Goal: Complete application form: Complete application form

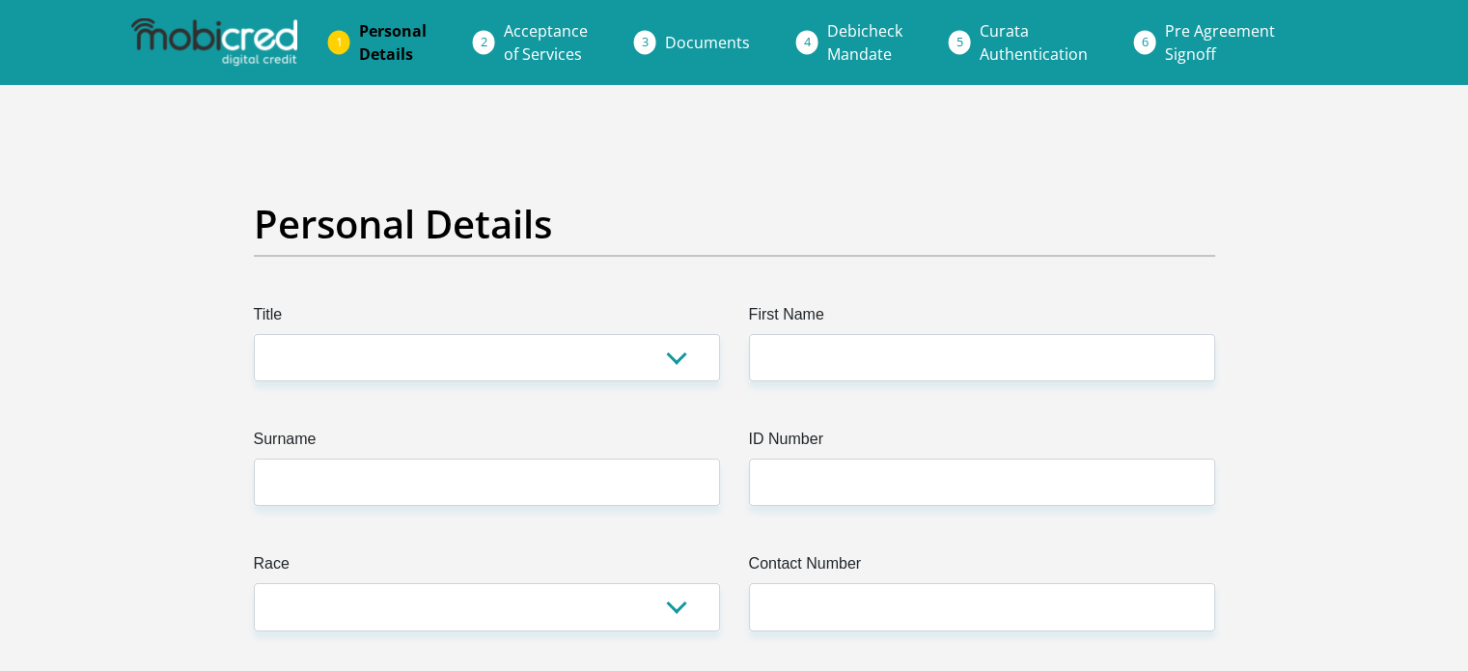
select select "Ms"
click at [254, 334] on select "Mr Ms Mrs Dr Other" at bounding box center [487, 357] width 466 height 47
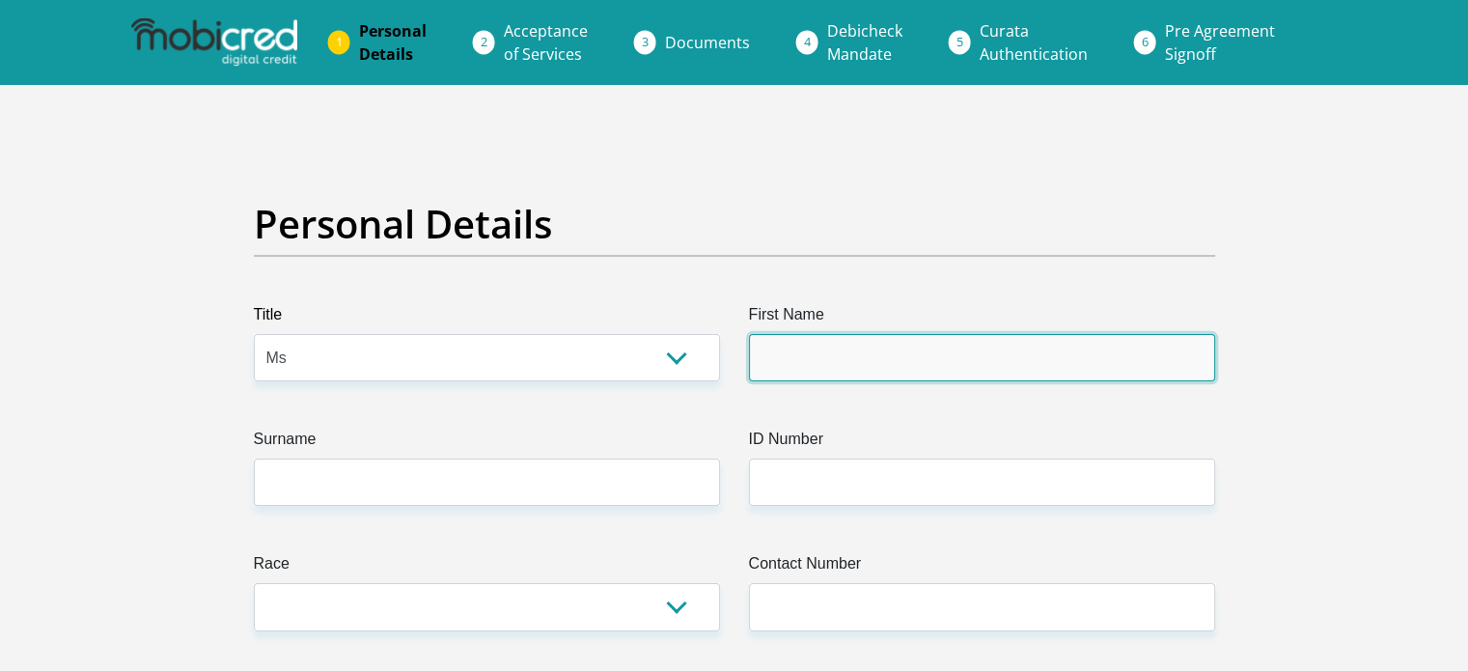
click at [896, 377] on input "First Name" at bounding box center [982, 357] width 466 height 47
type input "Candice"
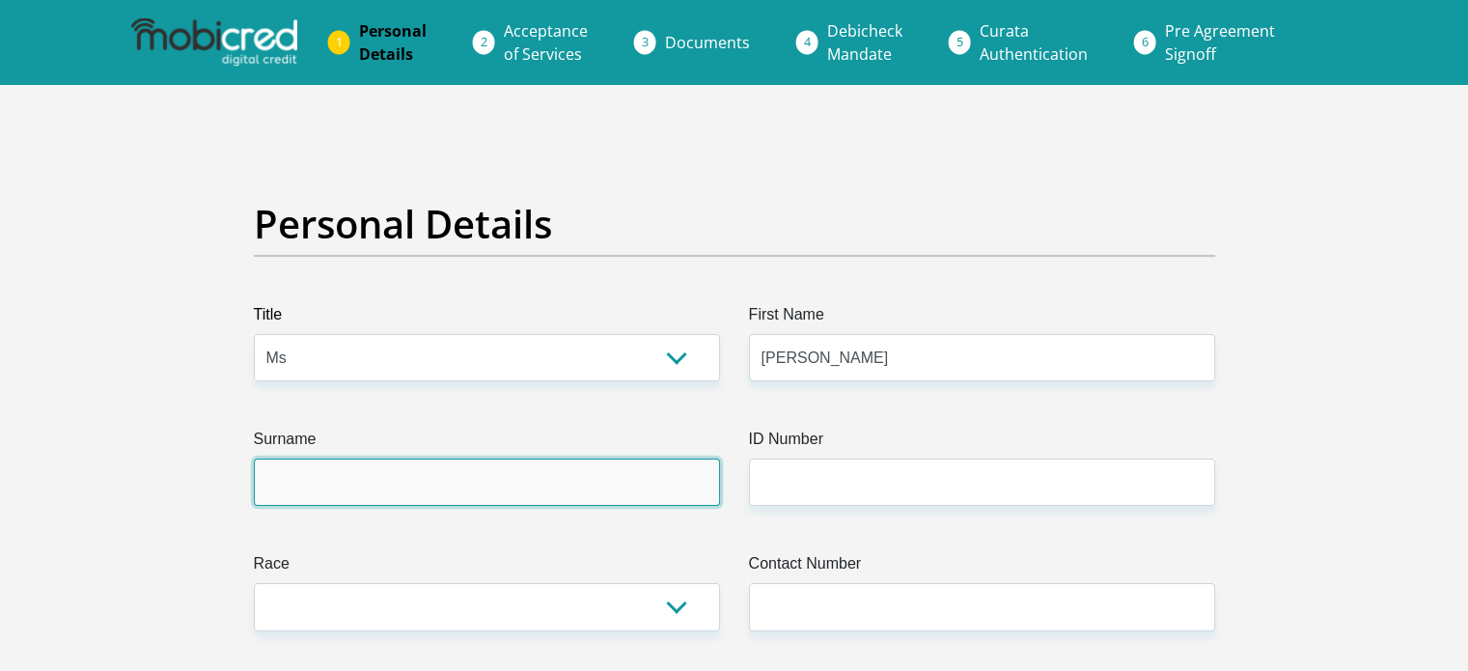
type input "Barrett"
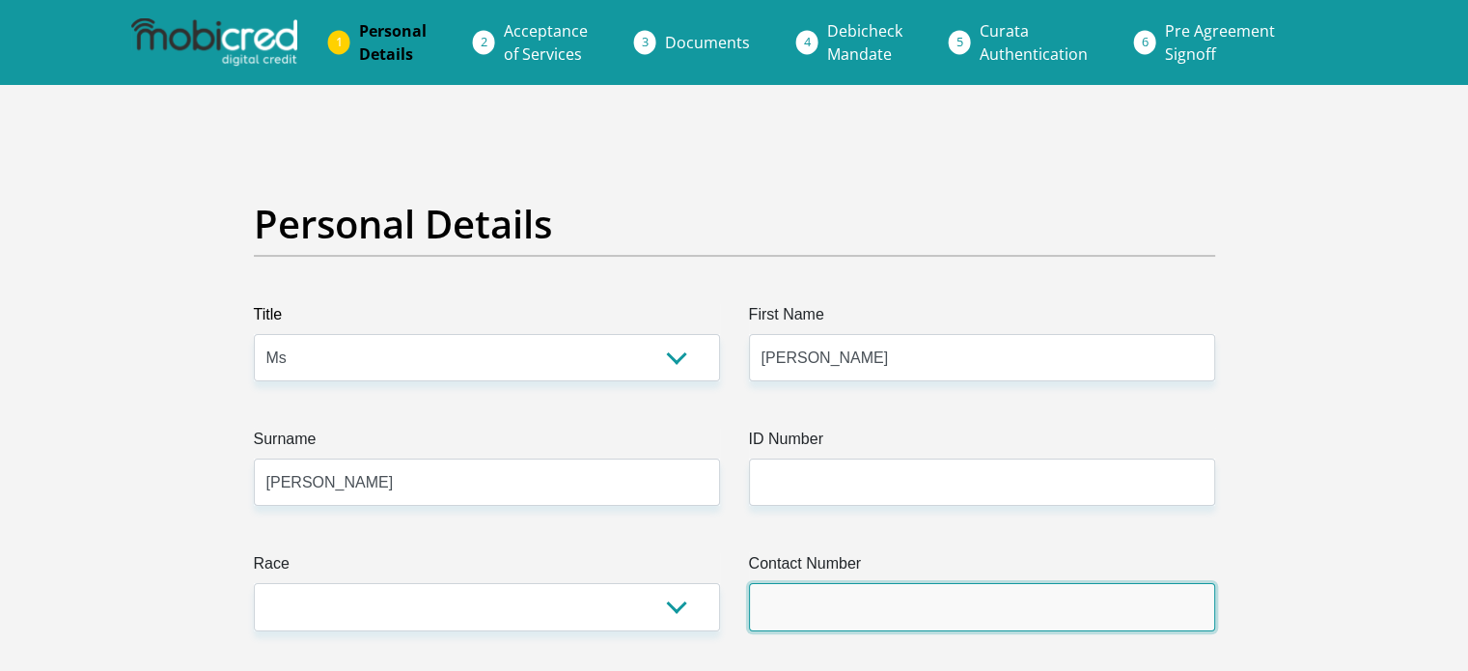
type input "0727532234"
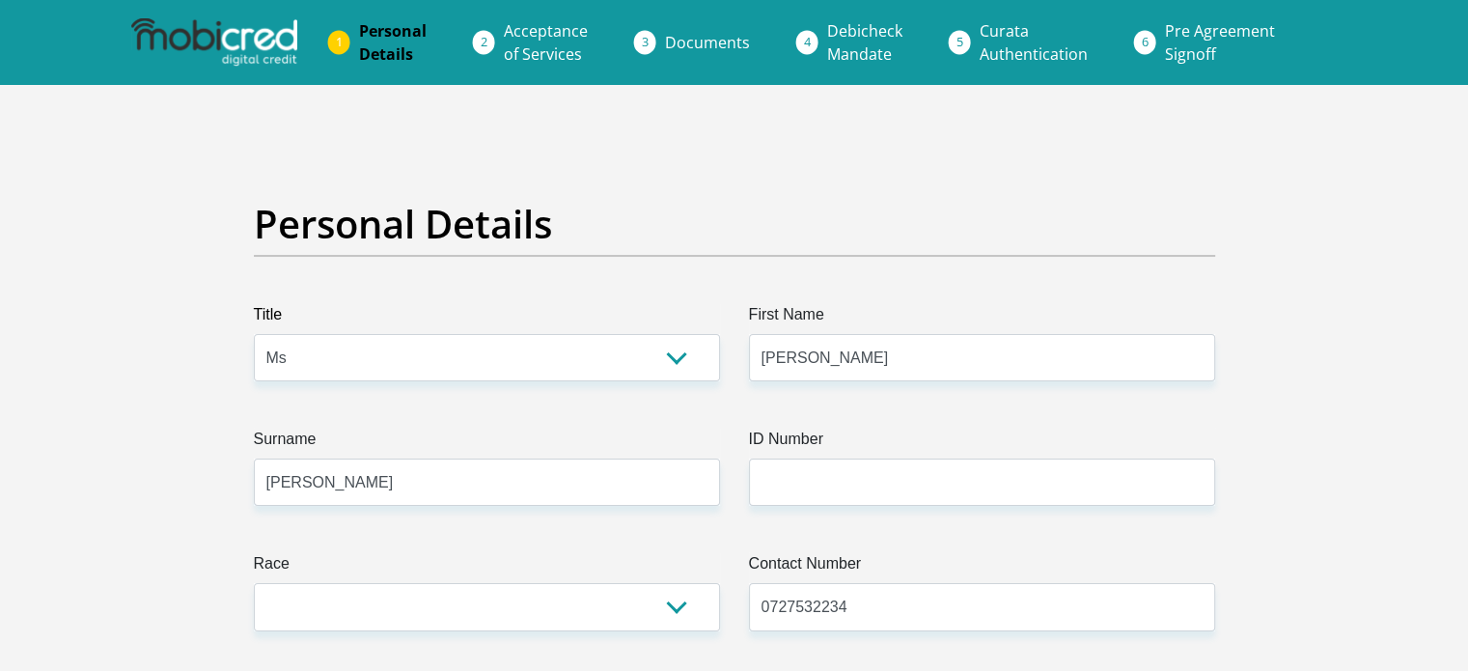
select select "ZAF"
type input "80 Pitzer Road"
type input "Glen Austin AH"
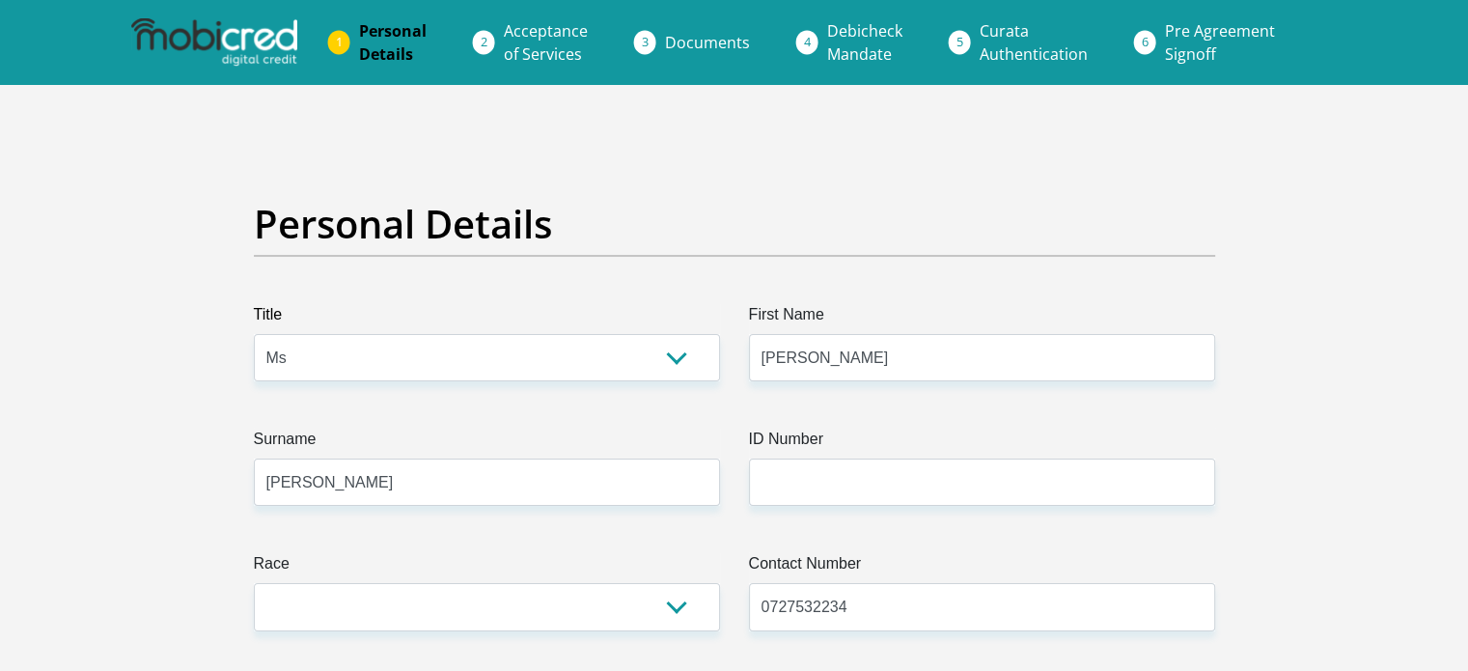
type input "1685"
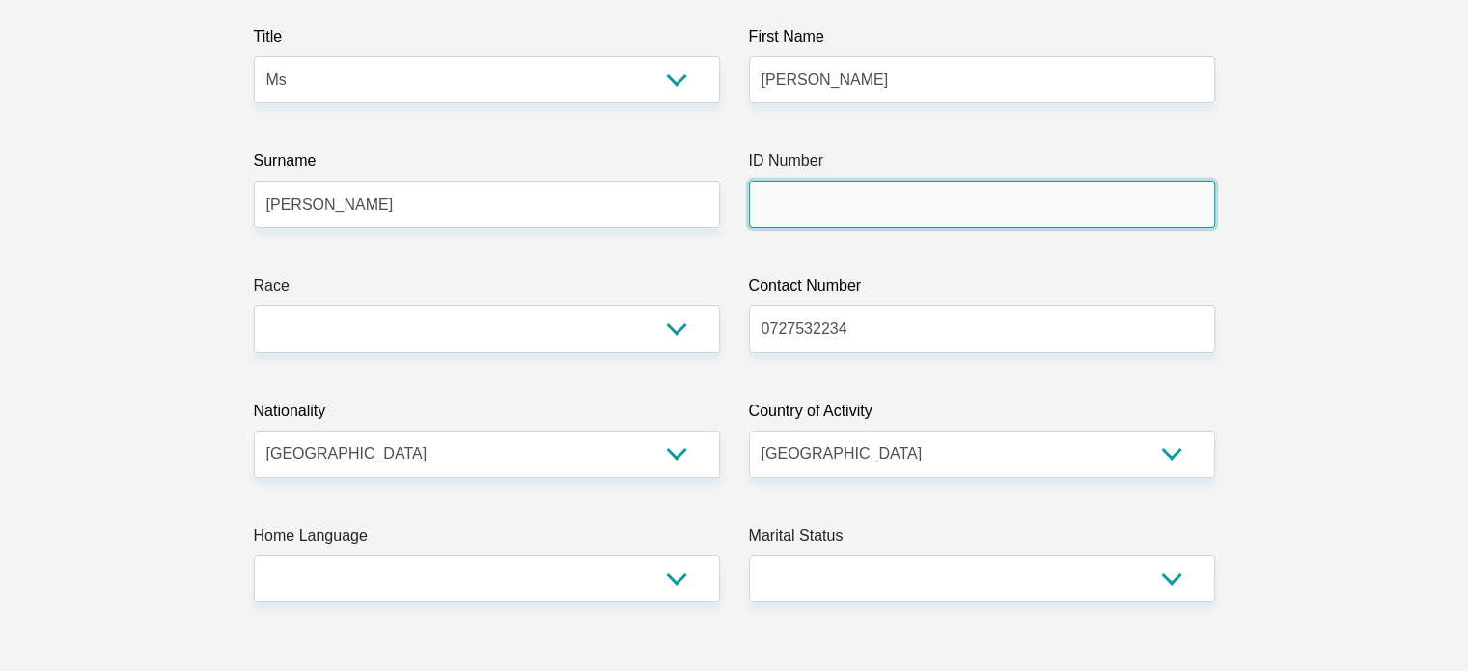
click at [855, 184] on input "ID Number" at bounding box center [982, 203] width 466 height 47
type input "9309220018085"
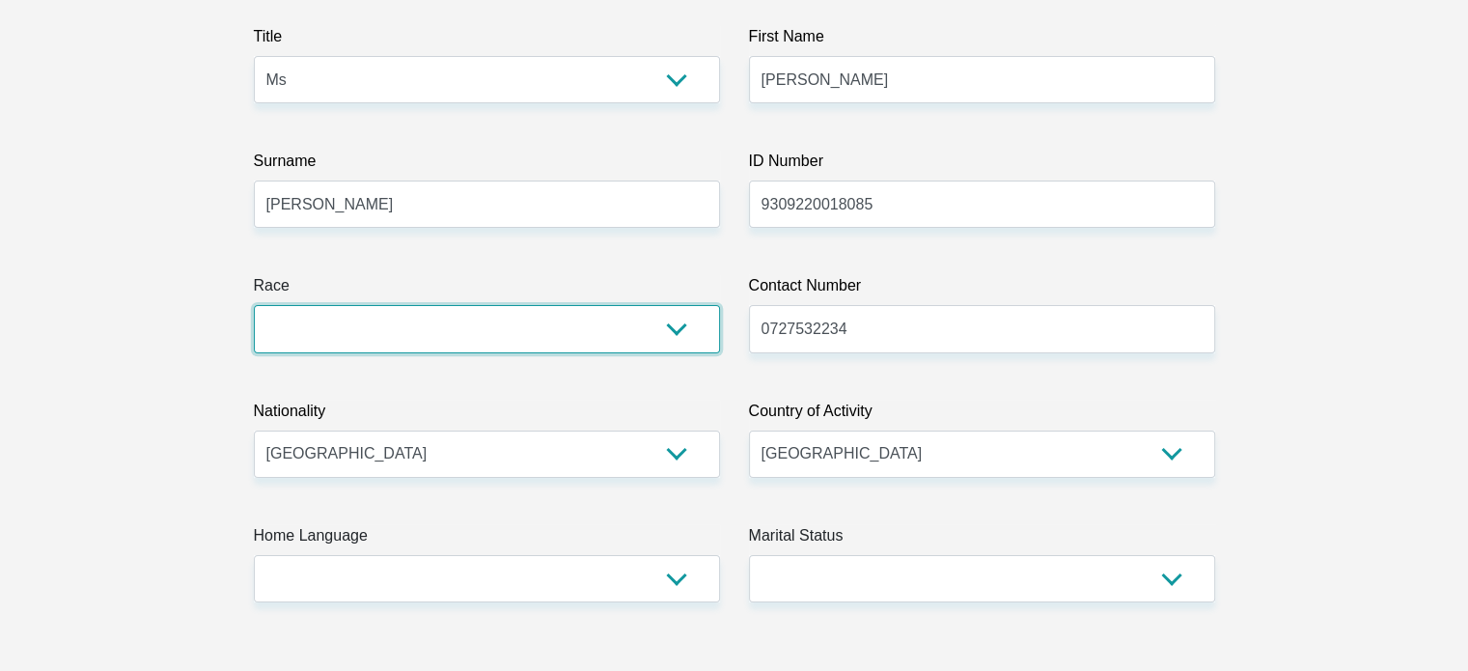
click at [466, 331] on select "Black Coloured Indian White Other" at bounding box center [487, 328] width 466 height 47
select select "4"
click at [254, 305] on select "Black Coloured Indian White Other" at bounding box center [487, 328] width 466 height 47
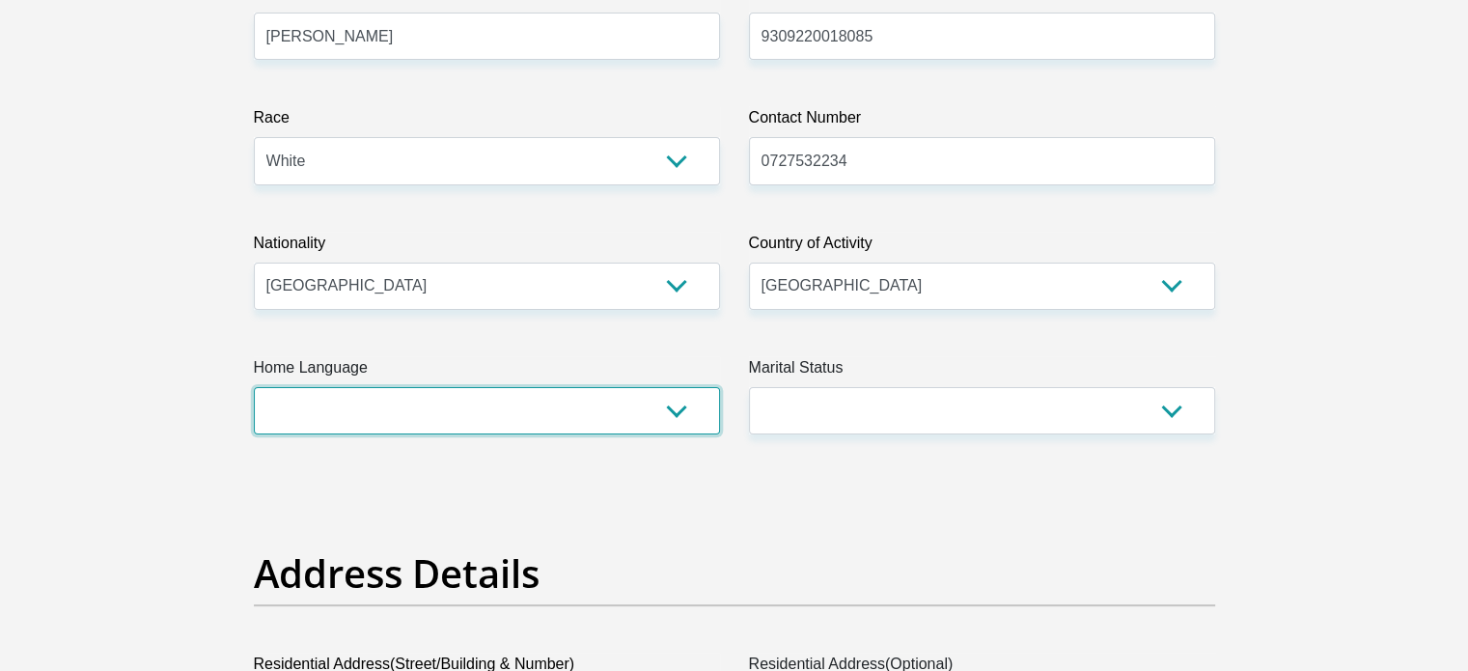
click at [445, 405] on select "Afrikaans English Sepedi South Ndebele Southern Sotho Swati Tsonga Tswana Venda…" at bounding box center [487, 410] width 466 height 47
select select "eng"
click at [254, 387] on select "Afrikaans English Sepedi South Ndebele Southern Sotho Swati Tsonga Tswana Venda…" at bounding box center [487, 410] width 466 height 47
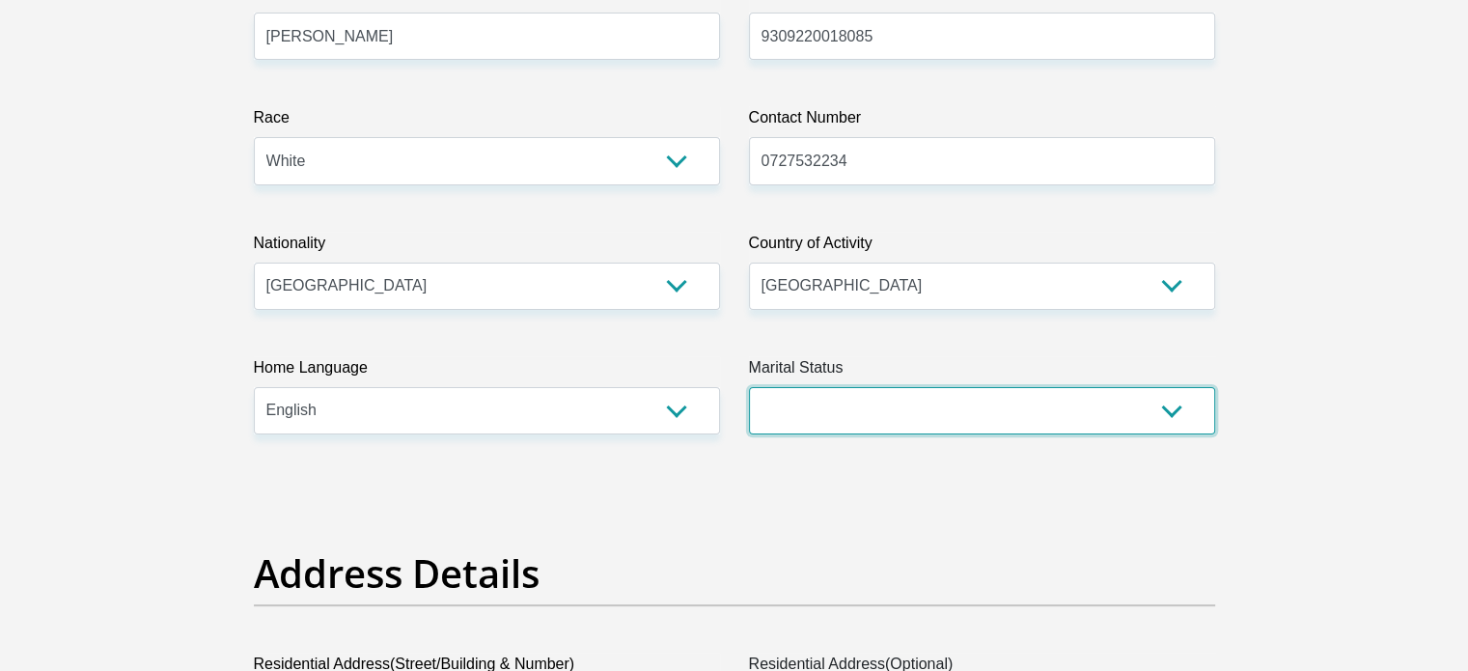
click at [962, 425] on select "Married ANC Single Divorced Widowed Married COP or Customary Law" at bounding box center [982, 410] width 466 height 47
select select "2"
click at [749, 387] on select "Married ANC Single Divorced Widowed Married COP or Customary Law" at bounding box center [982, 410] width 466 height 47
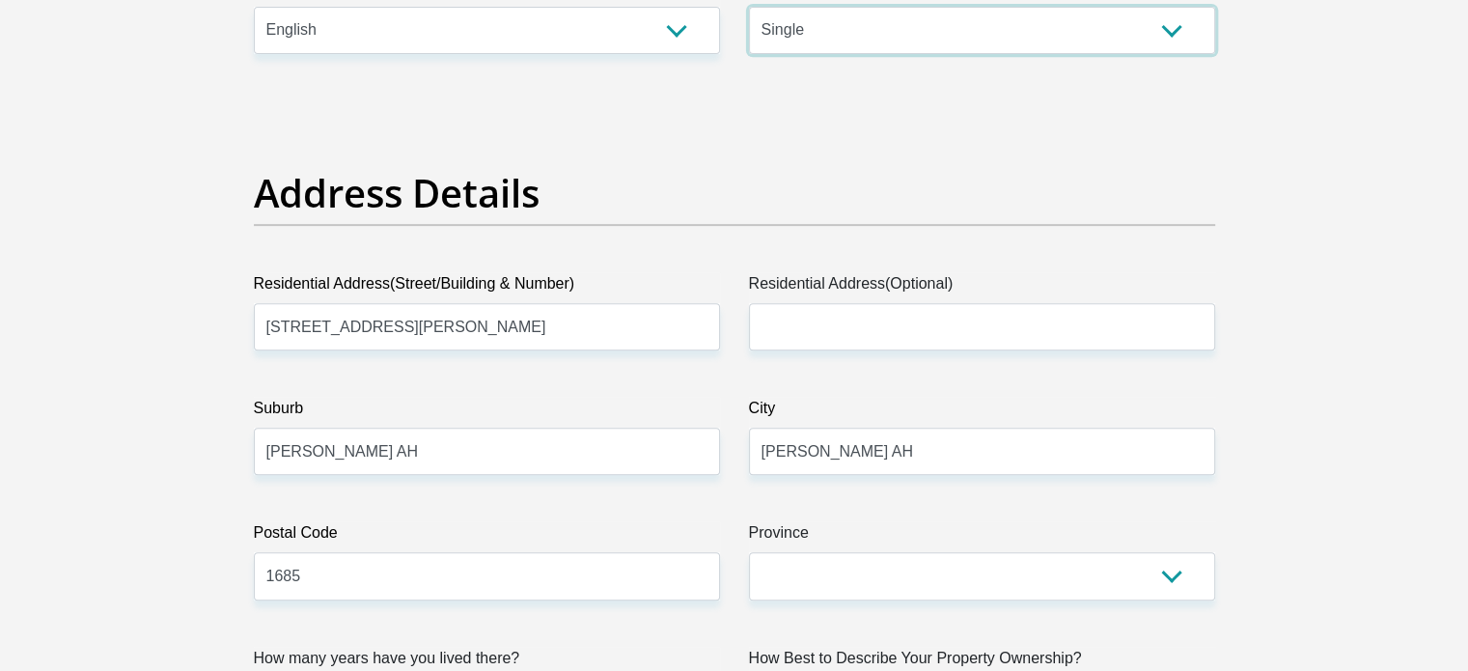
scroll to position [930, 0]
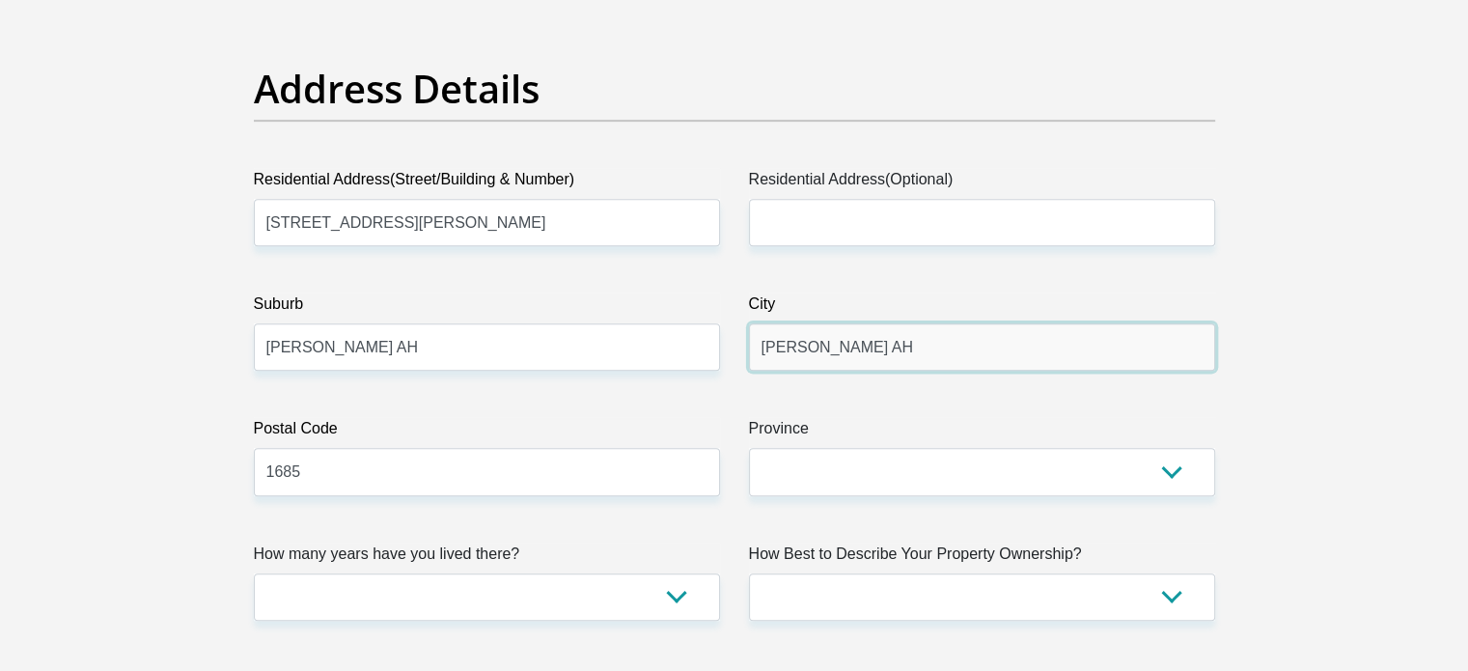
drag, startPoint x: 893, startPoint y: 349, endPoint x: 631, endPoint y: 377, distance: 263.0
type input "midrand"
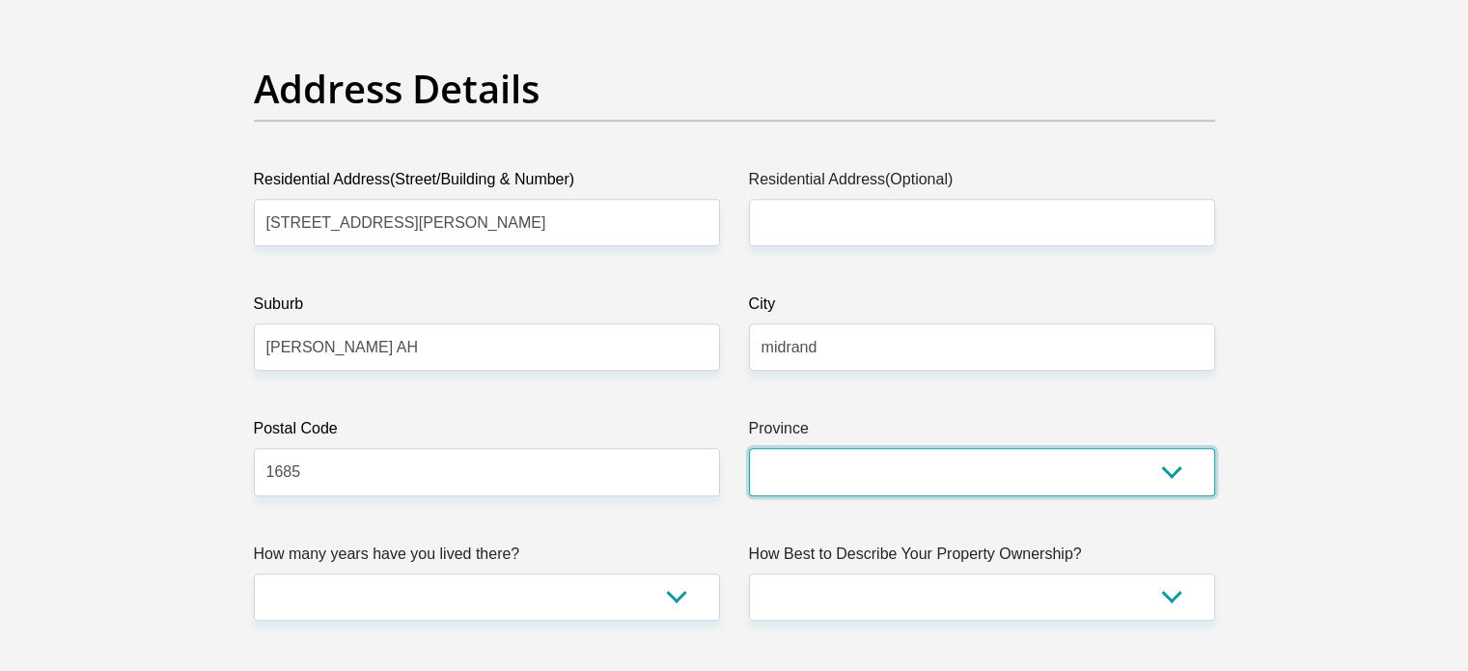
click at [773, 479] on select "Eastern Cape Free State Gauteng KwaZulu-Natal Limpopo Mpumalanga Northern Cape …" at bounding box center [982, 471] width 466 height 47
select select "Gauteng"
click at [749, 448] on select "Eastern Cape Free State Gauteng KwaZulu-Natal Limpopo Mpumalanga Northern Cape …" at bounding box center [982, 471] width 466 height 47
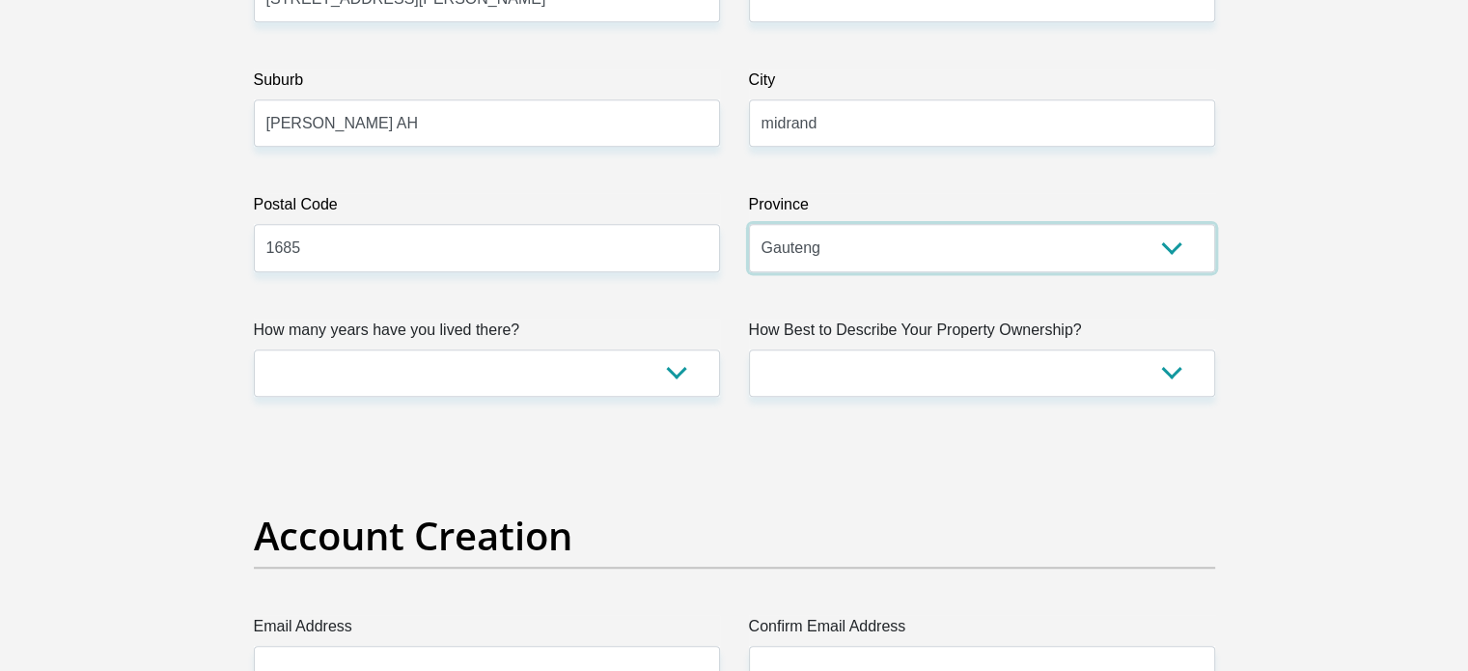
scroll to position [1164, 0]
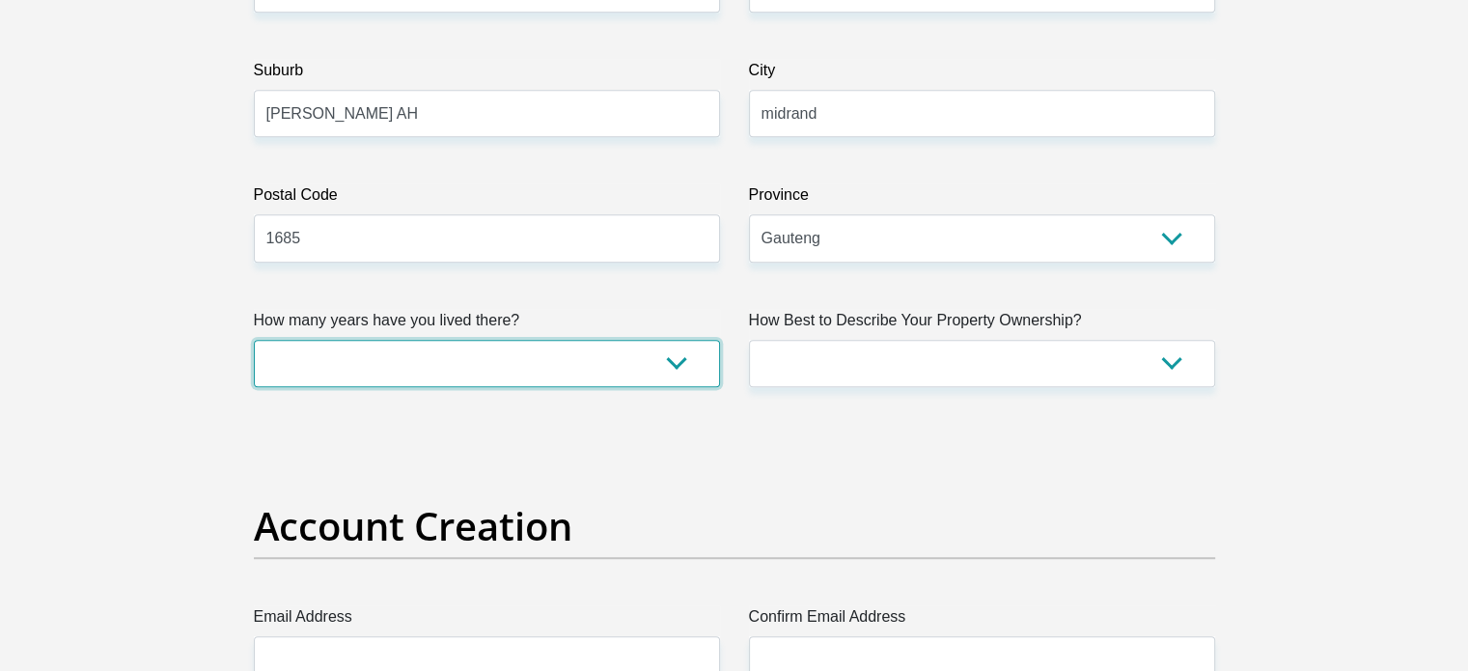
click at [552, 358] on select "less than 1 year 1-3 years 3-5 years 5+ years" at bounding box center [487, 363] width 466 height 47
select select "4"
click at [254, 340] on select "less than 1 year 1-3 years 3-5 years 5+ years" at bounding box center [487, 363] width 466 height 47
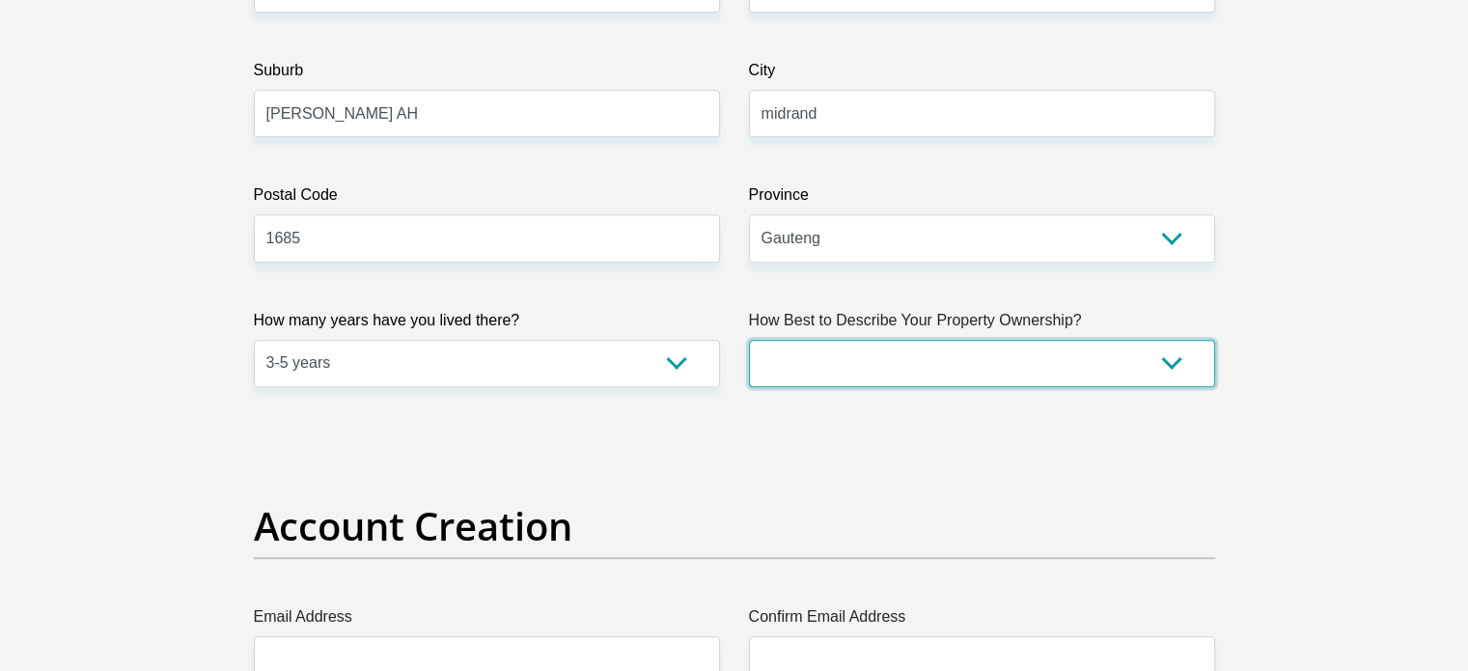
click at [995, 370] on select "Owned Rented Family Owned Company Dwelling" at bounding box center [982, 363] width 466 height 47
select select "Rented"
click at [749, 340] on select "Owned Rented Family Owned Company Dwelling" at bounding box center [982, 363] width 466 height 47
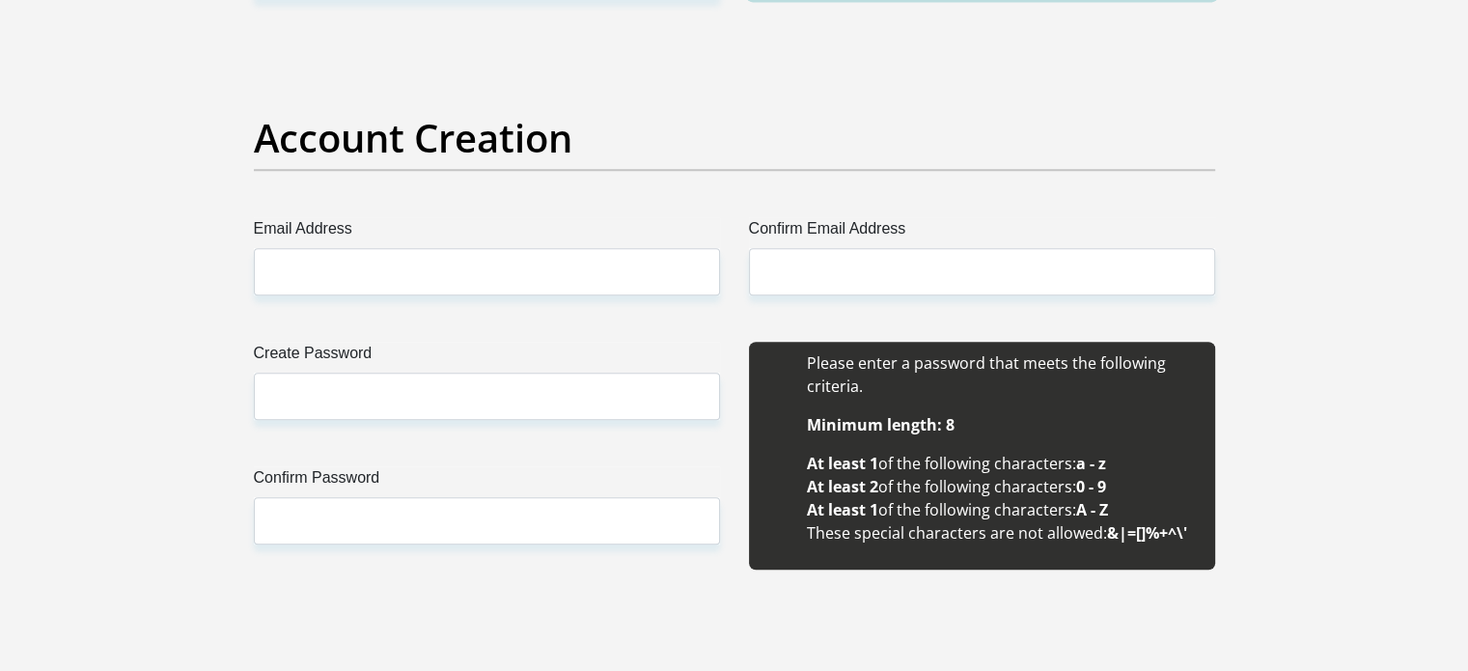
scroll to position [1554, 0]
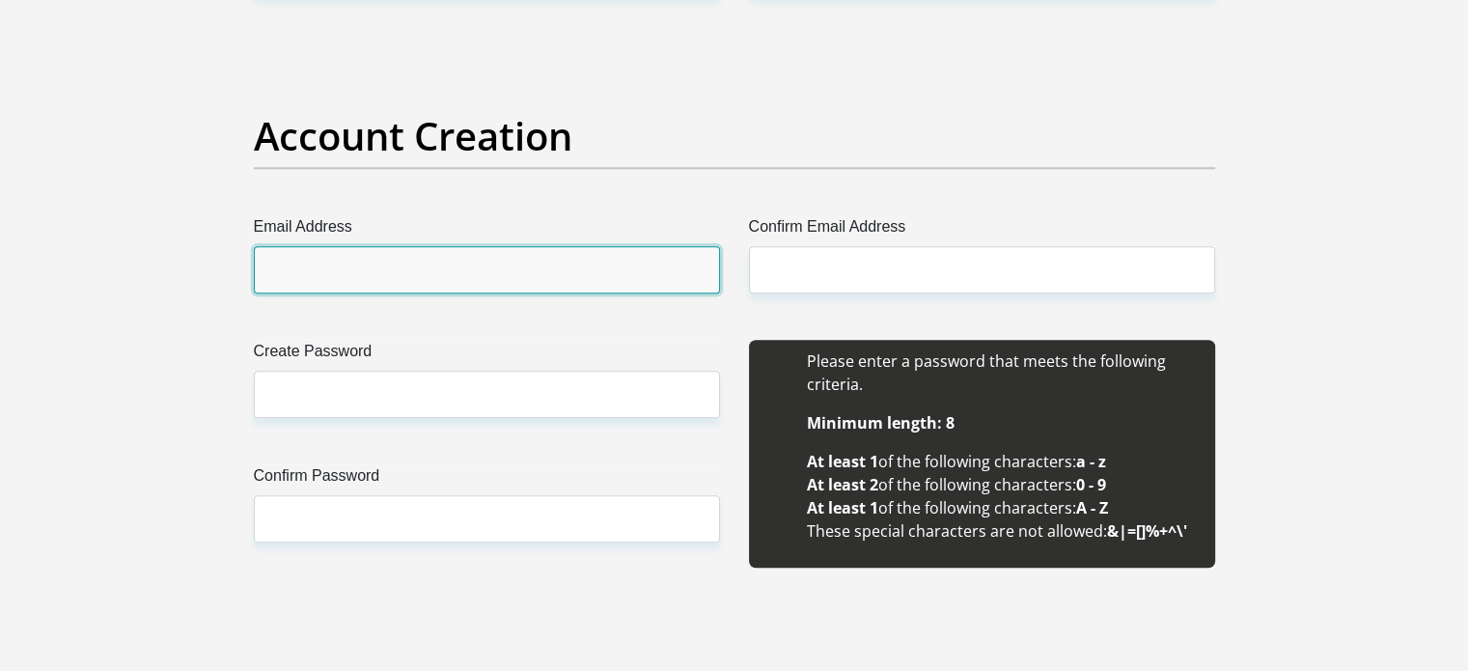
click at [481, 283] on input "Email Address" at bounding box center [487, 269] width 466 height 47
type input "candicekimb@gmail.com"
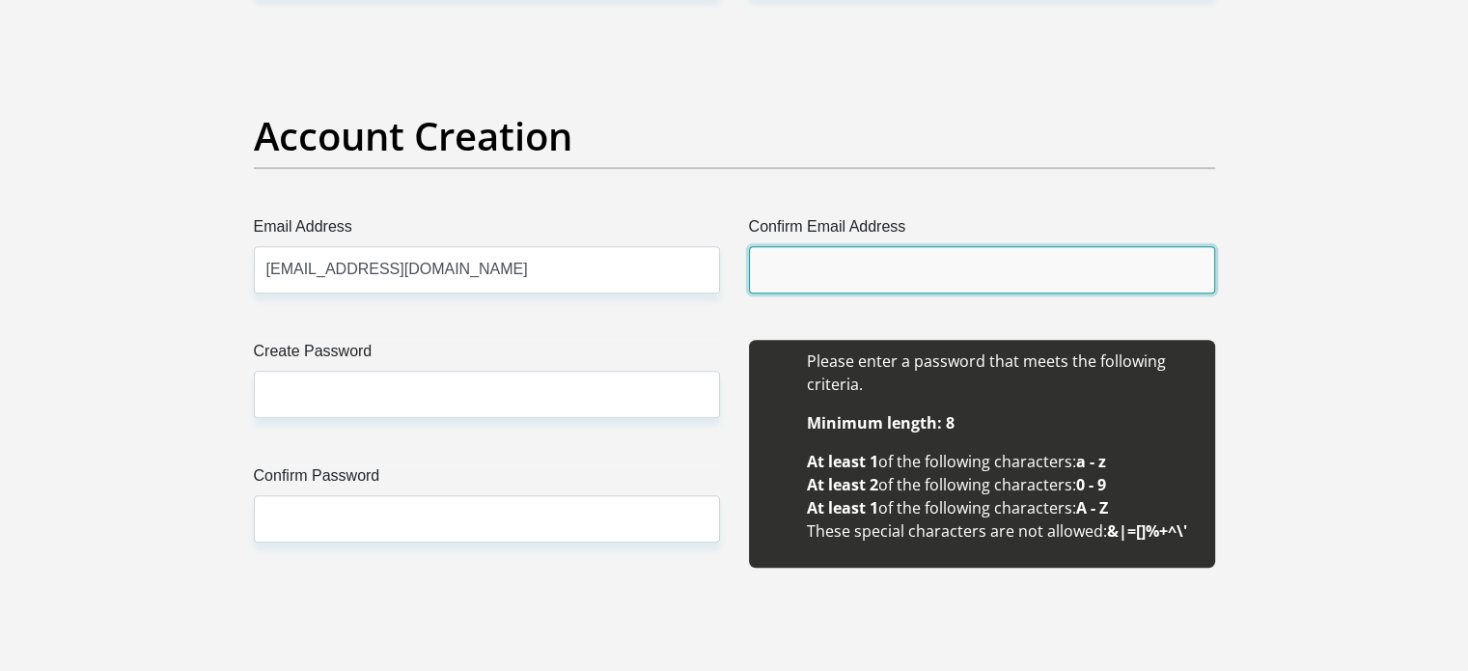
type input "candicekimb@gmail.com"
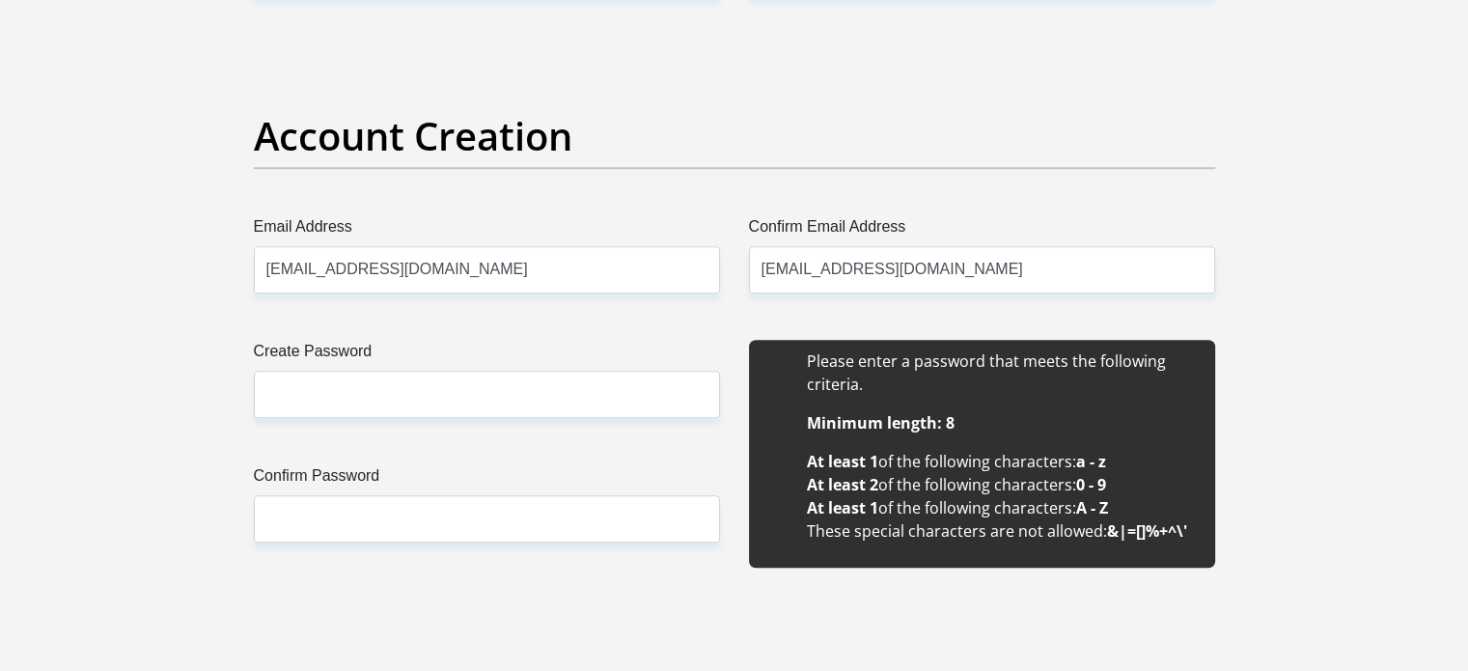
type input "Candice"
type input "Barrett"
type input "0727532234"
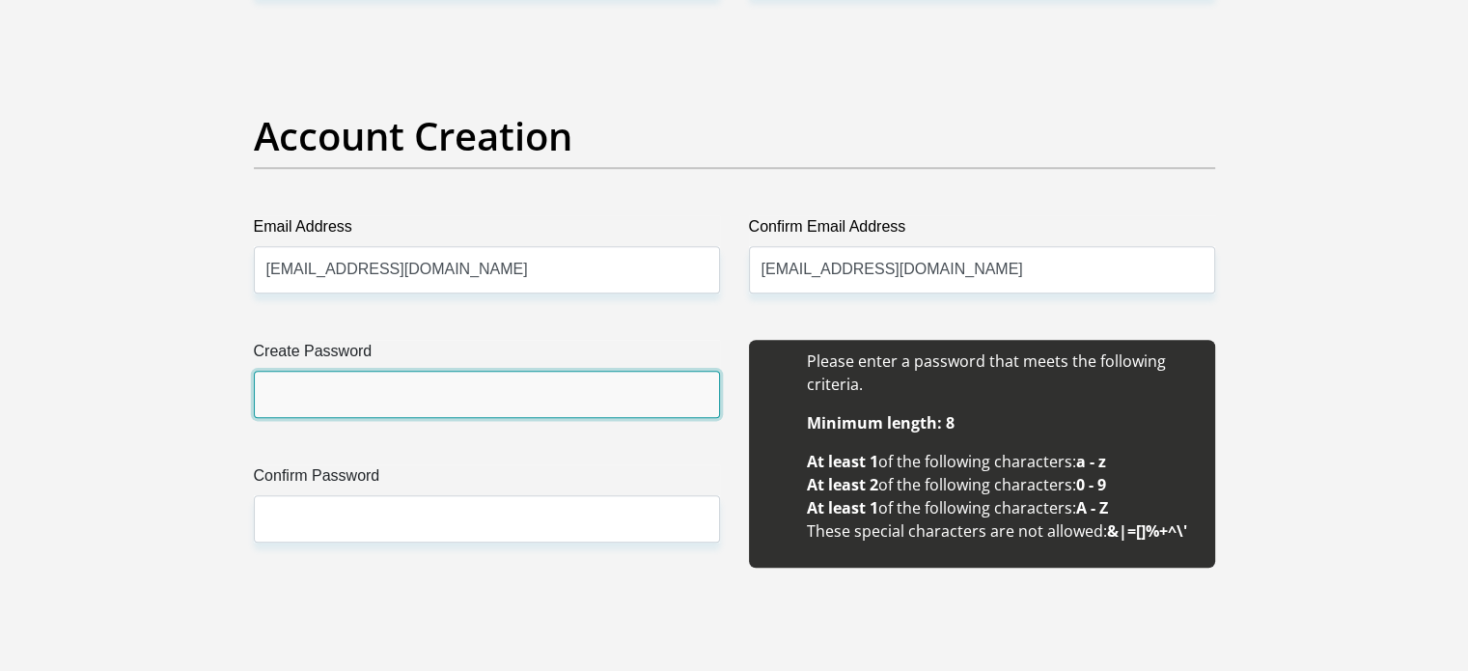
click at [428, 383] on input "Create Password" at bounding box center [487, 394] width 466 height 47
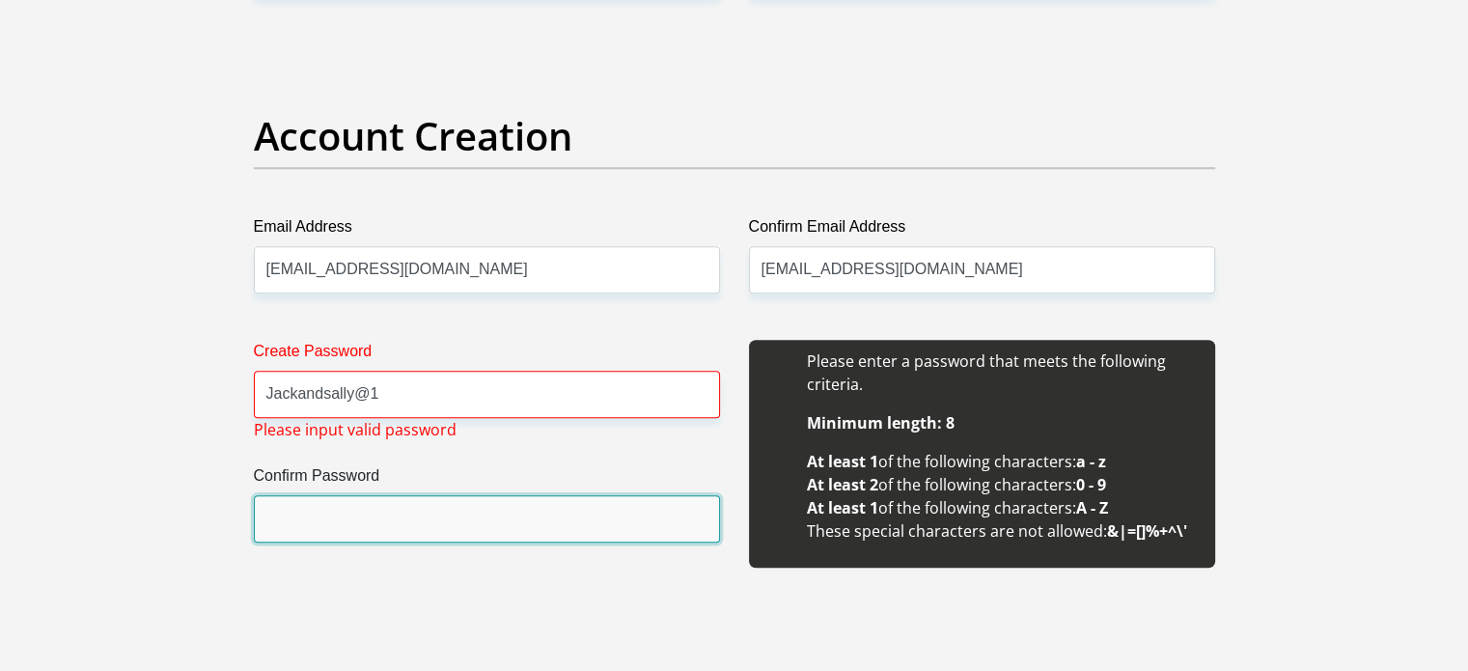
click at [503, 512] on input "Confirm Password" at bounding box center [487, 518] width 466 height 47
click at [506, 509] on input "Confirm Password" at bounding box center [487, 518] width 466 height 47
drag, startPoint x: 506, startPoint y: 509, endPoint x: 529, endPoint y: 507, distance: 23.2
click at [529, 507] on input "Confirm Password" at bounding box center [487, 518] width 466 height 47
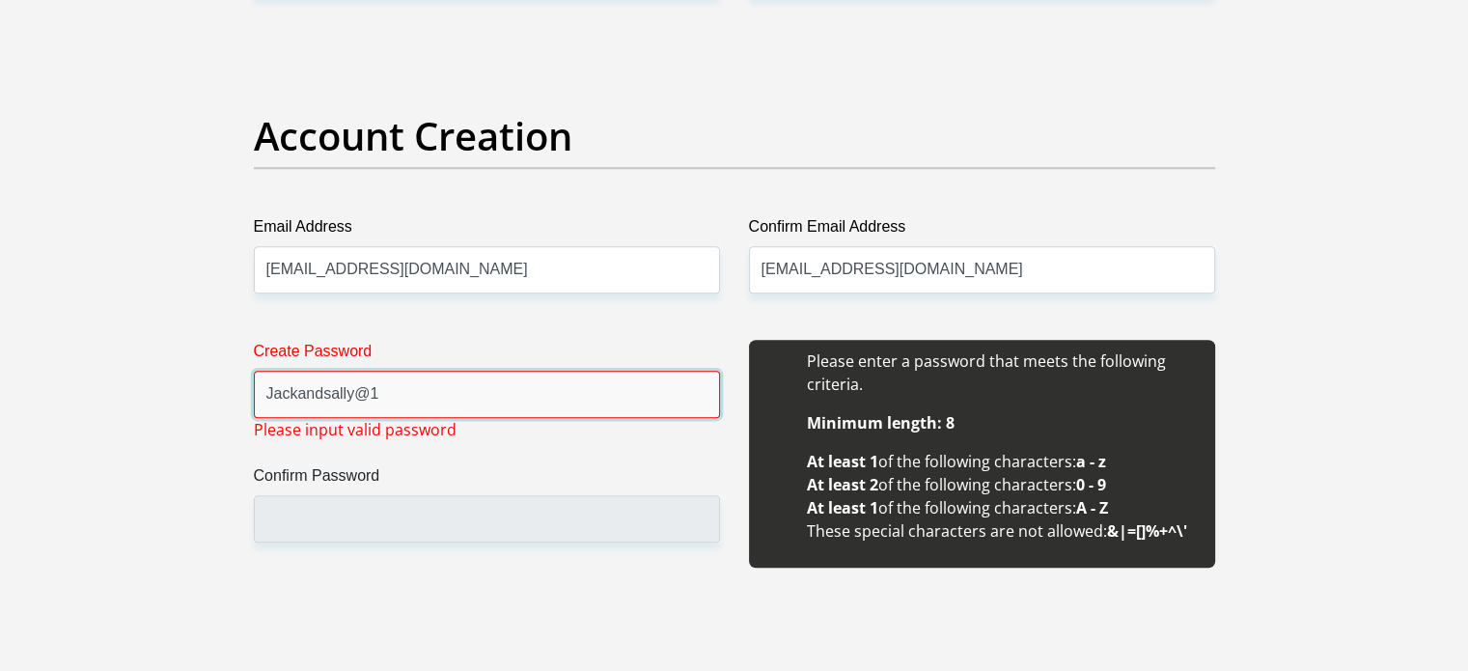
click at [274, 389] on input "Jackandsally@1" at bounding box center [487, 394] width 466 height 47
click at [414, 408] on input "Jackandsally@1" at bounding box center [487, 394] width 466 height 47
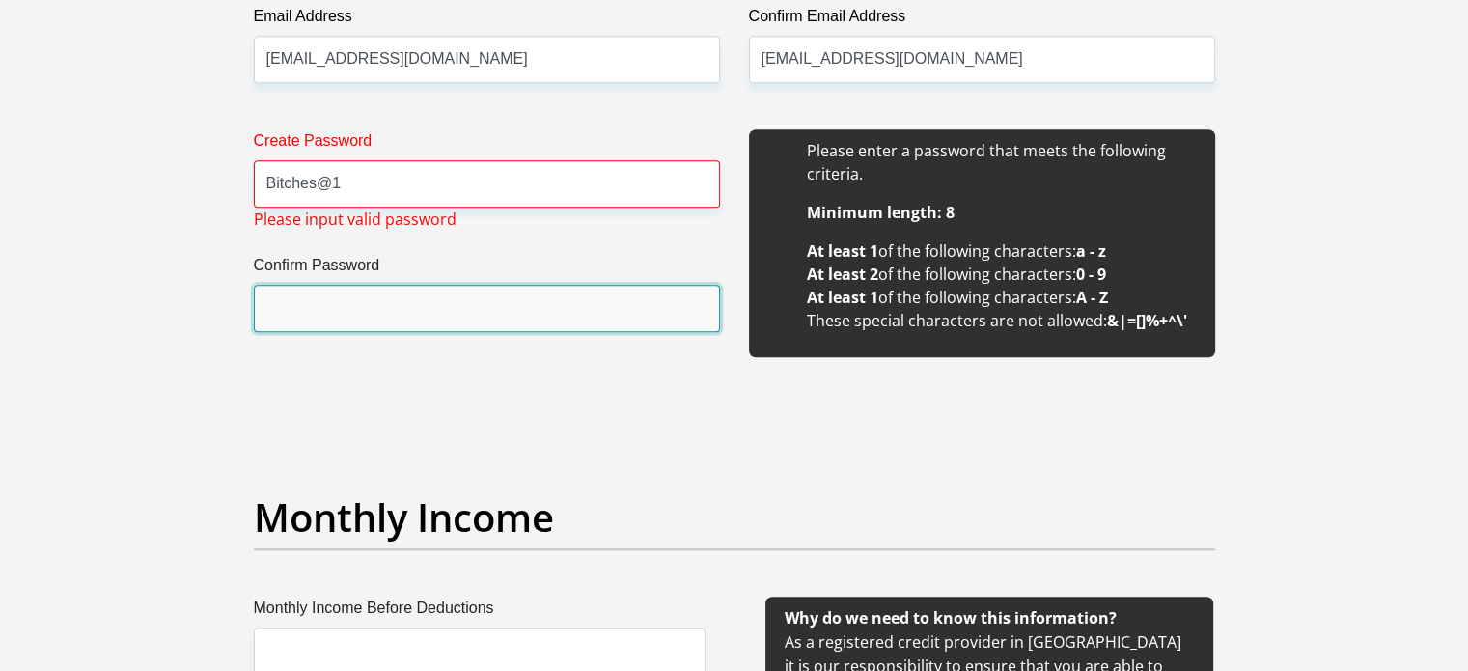
scroll to position [1766, 0]
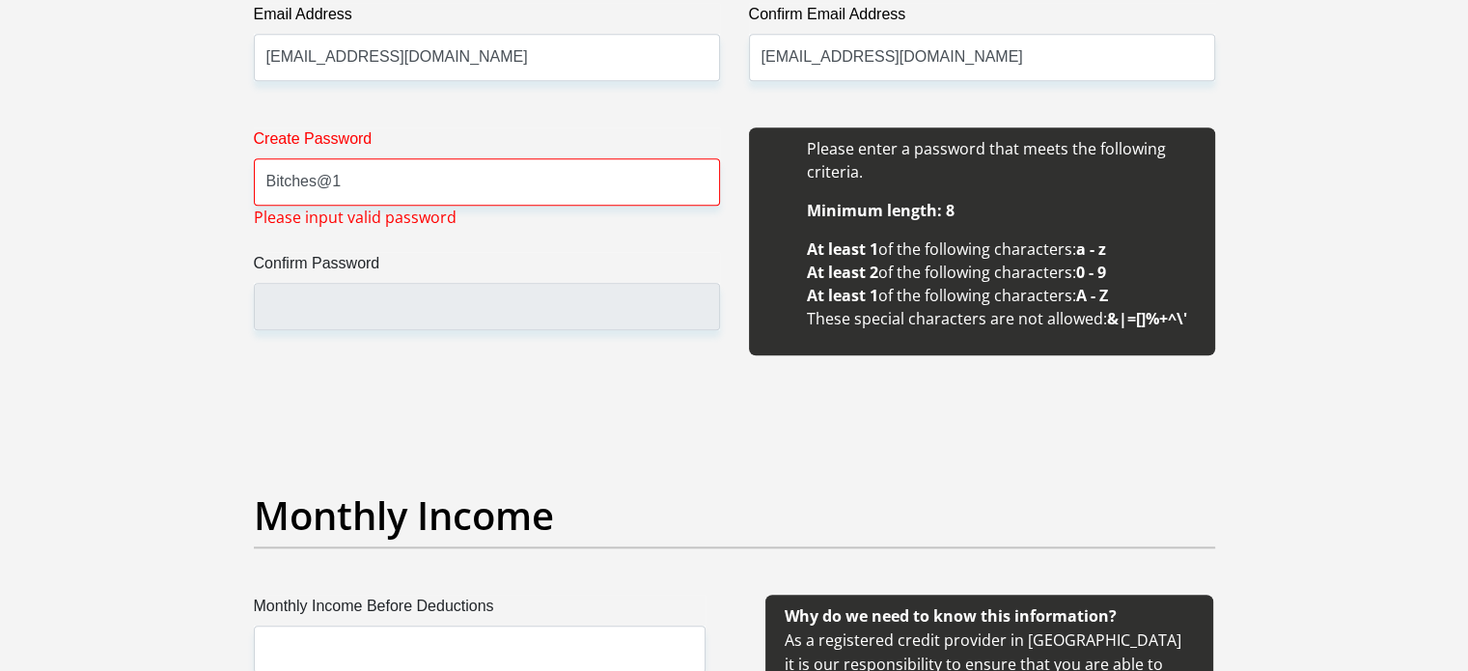
click at [454, 212] on div "Create Password Bitches@1 Please input valid password Confirm Password" at bounding box center [486, 251] width 495 height 249
click at [334, 182] on input "Bitches@1" at bounding box center [487, 181] width 466 height 47
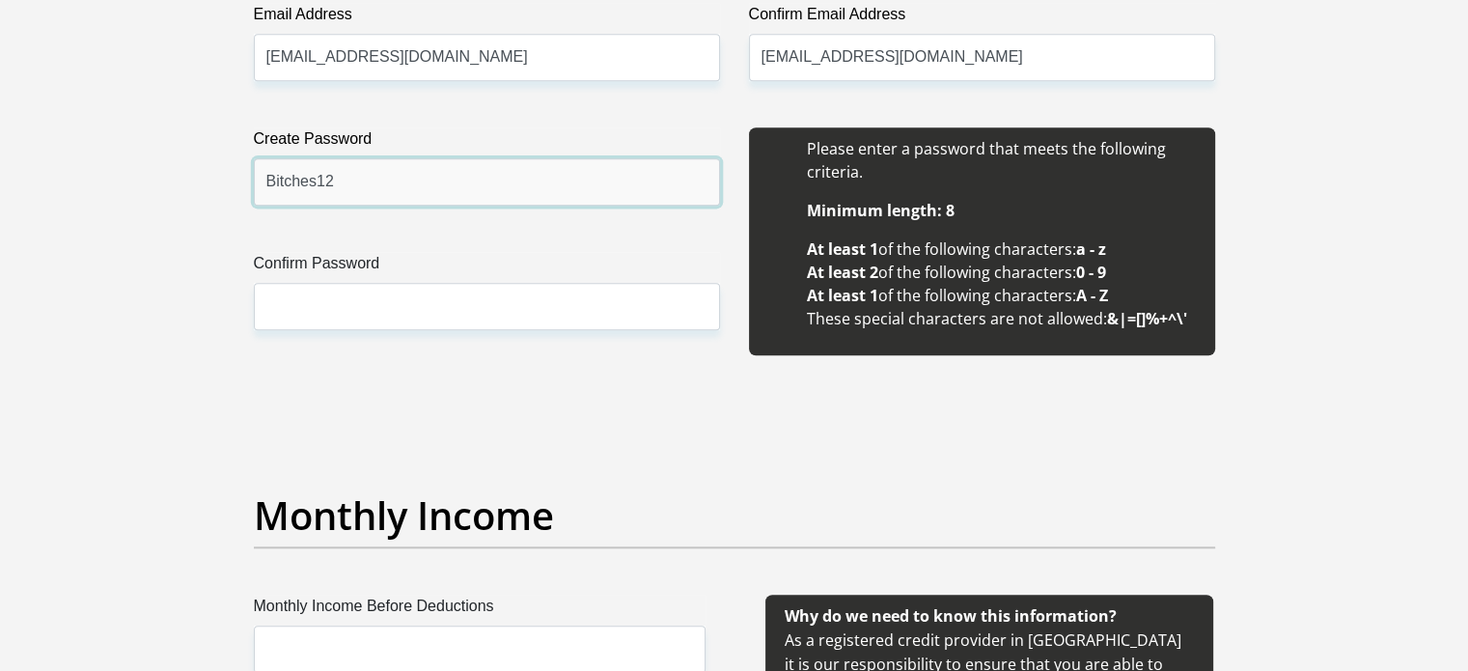
type input "Bitches12"
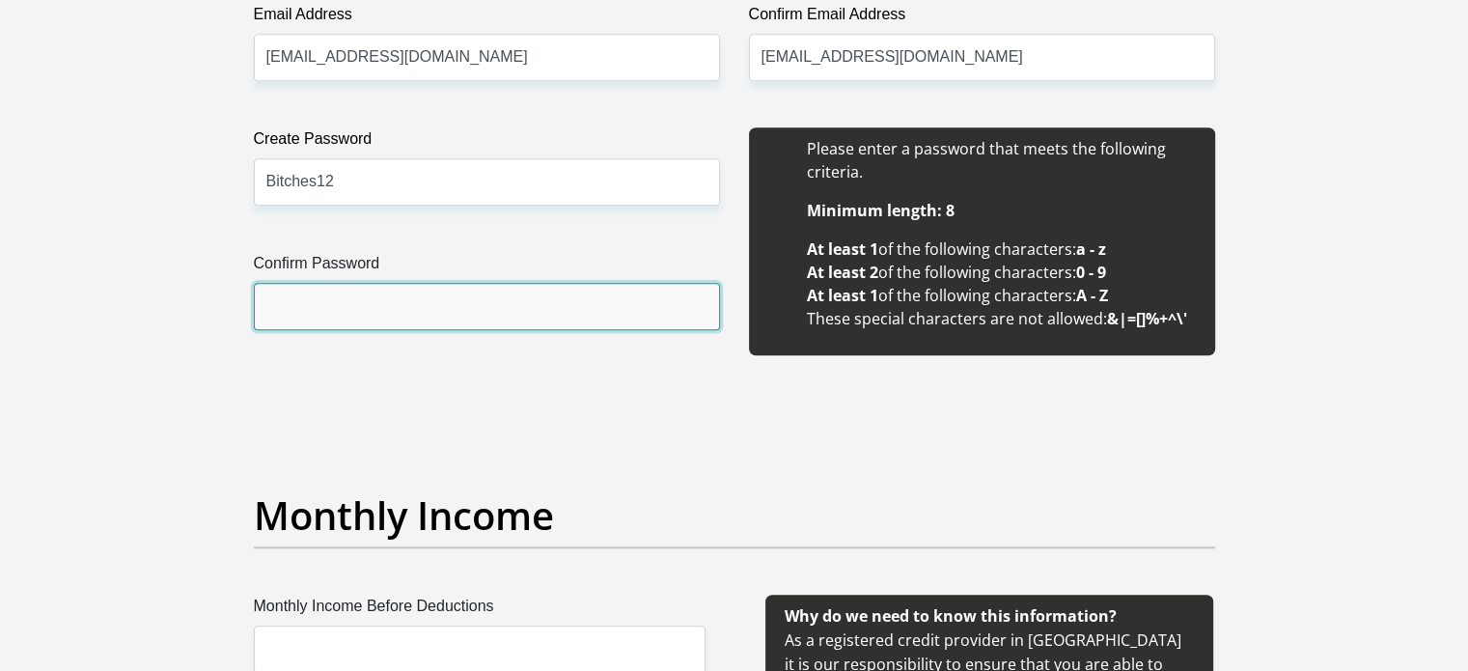
click at [320, 308] on input "Confirm Password" at bounding box center [487, 306] width 466 height 47
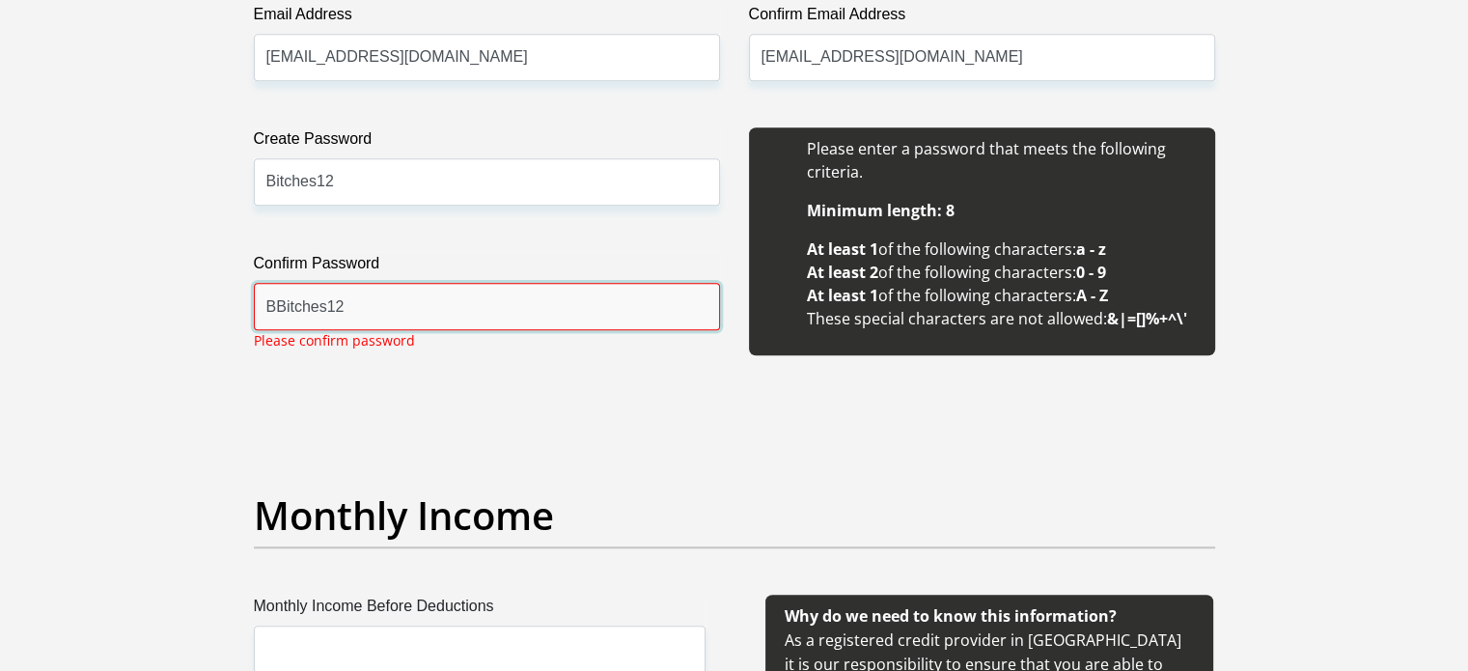
scroll to position [1879, 0]
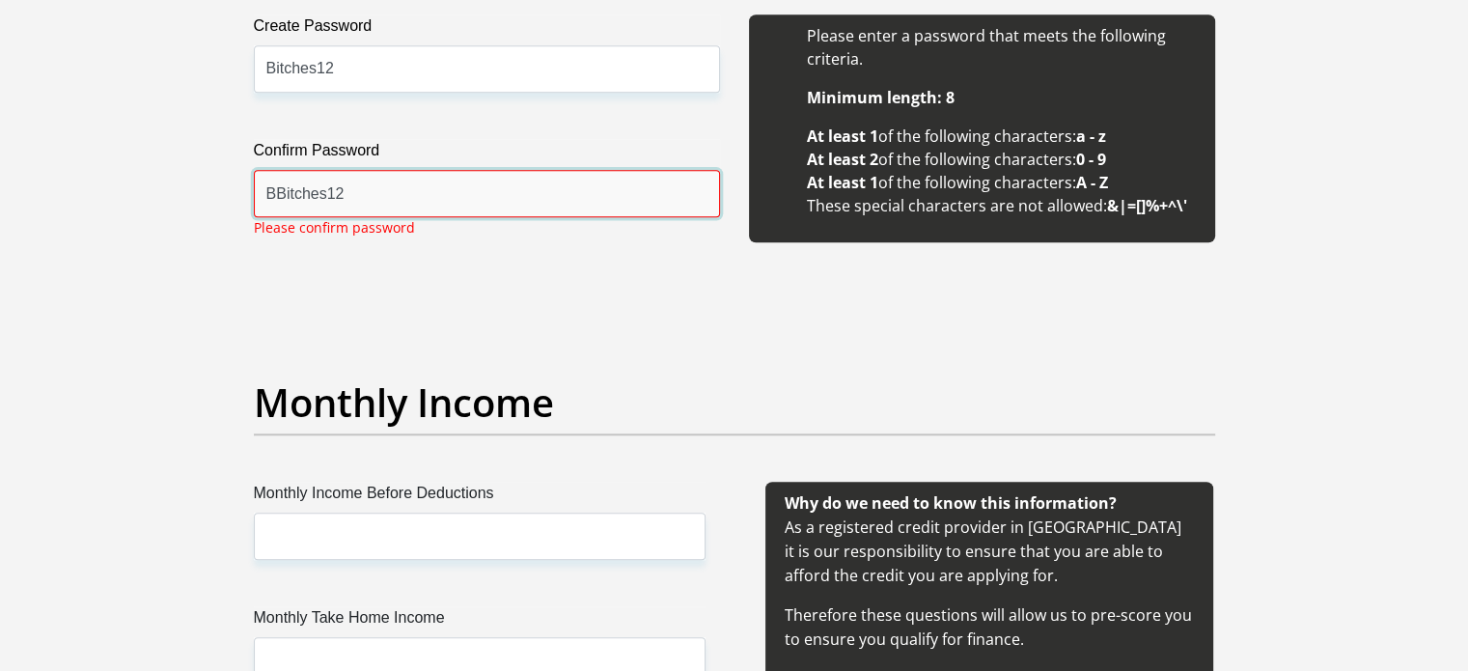
click at [269, 193] on input "BBitches12" at bounding box center [487, 193] width 466 height 47
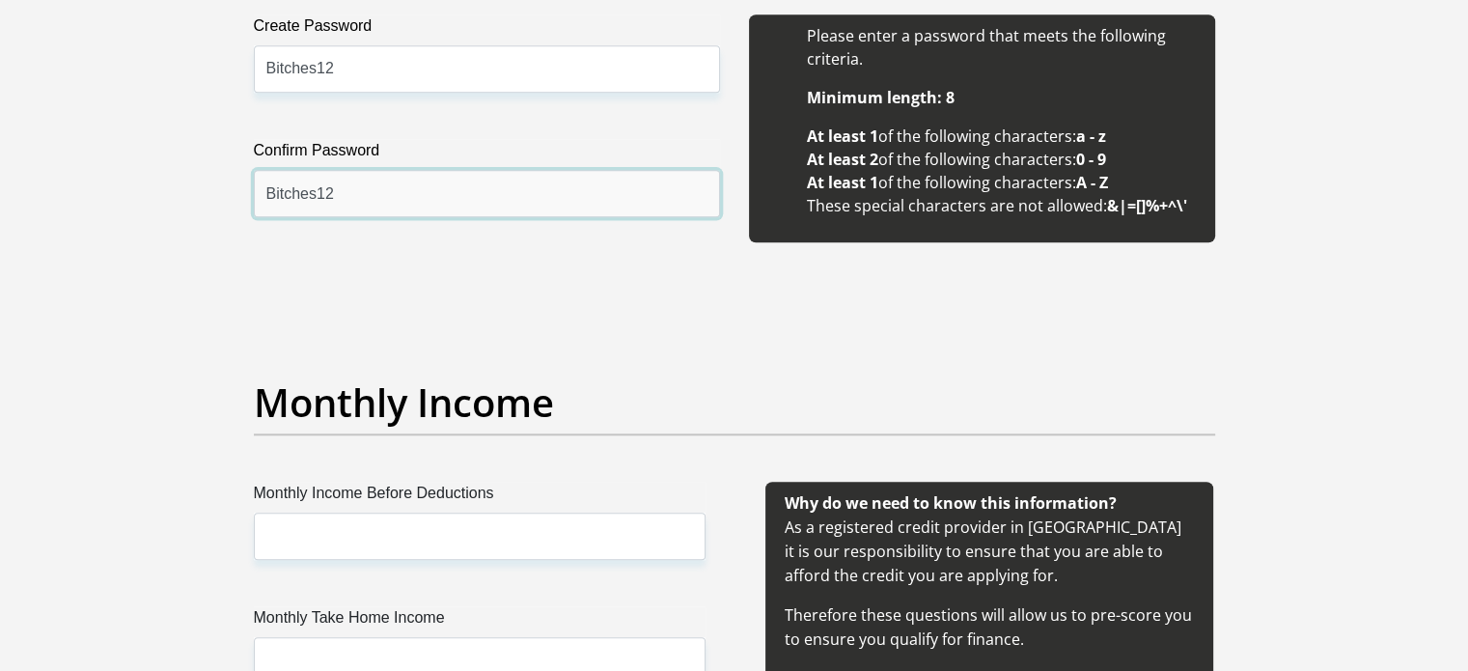
type input "Bitches12"
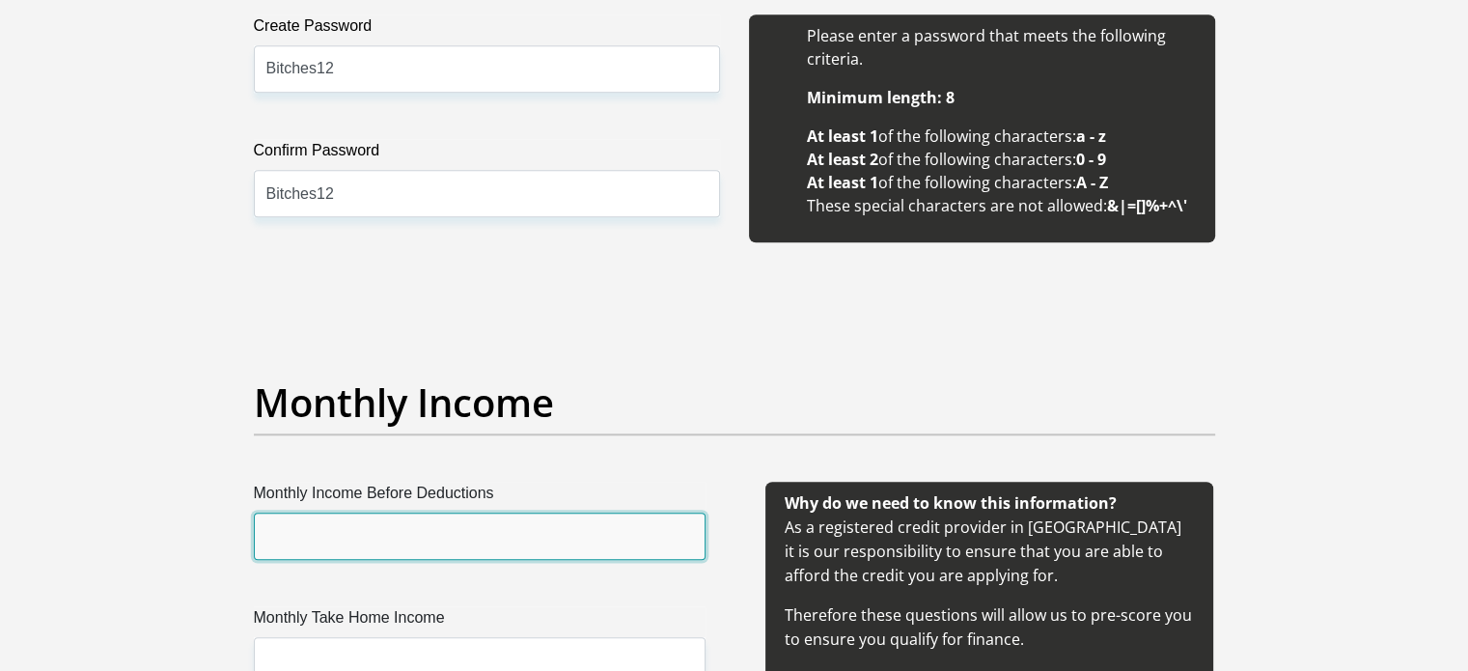
click at [429, 537] on input "Monthly Income Before Deductions" at bounding box center [480, 535] width 452 height 47
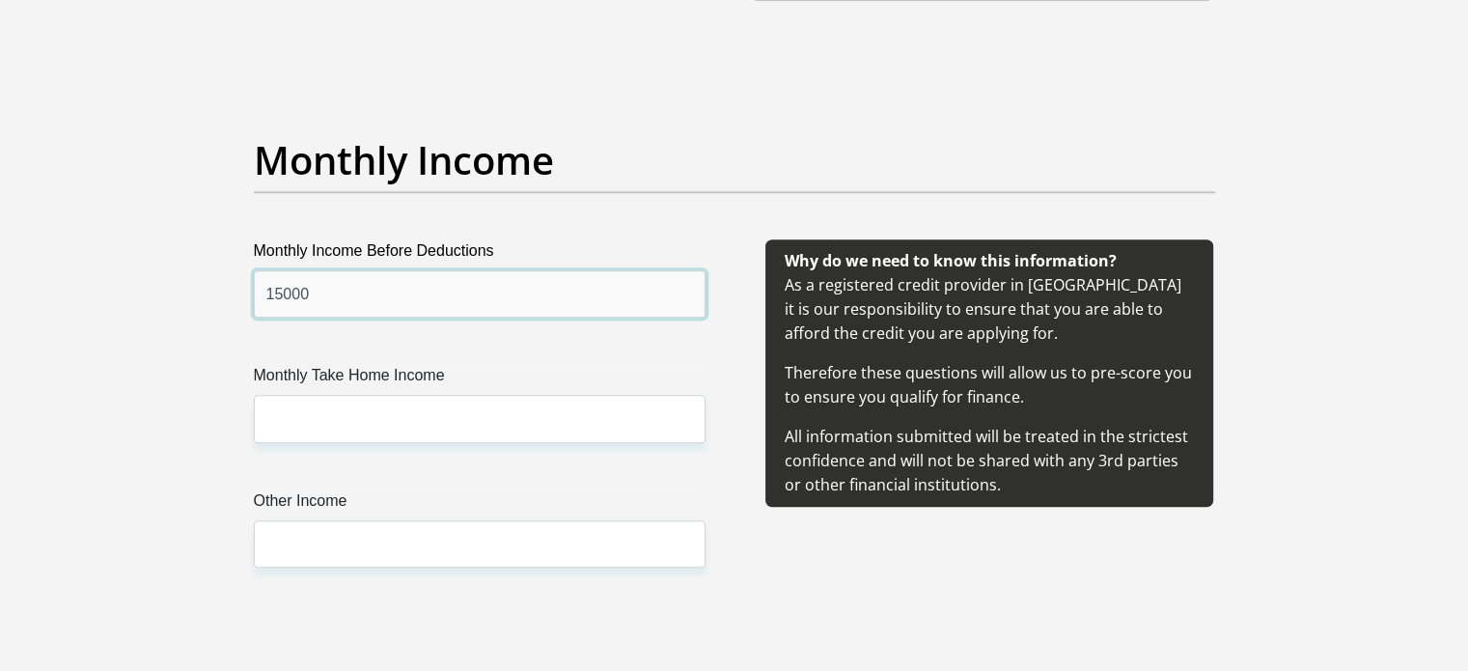
scroll to position [2122, 0]
type input "15000"
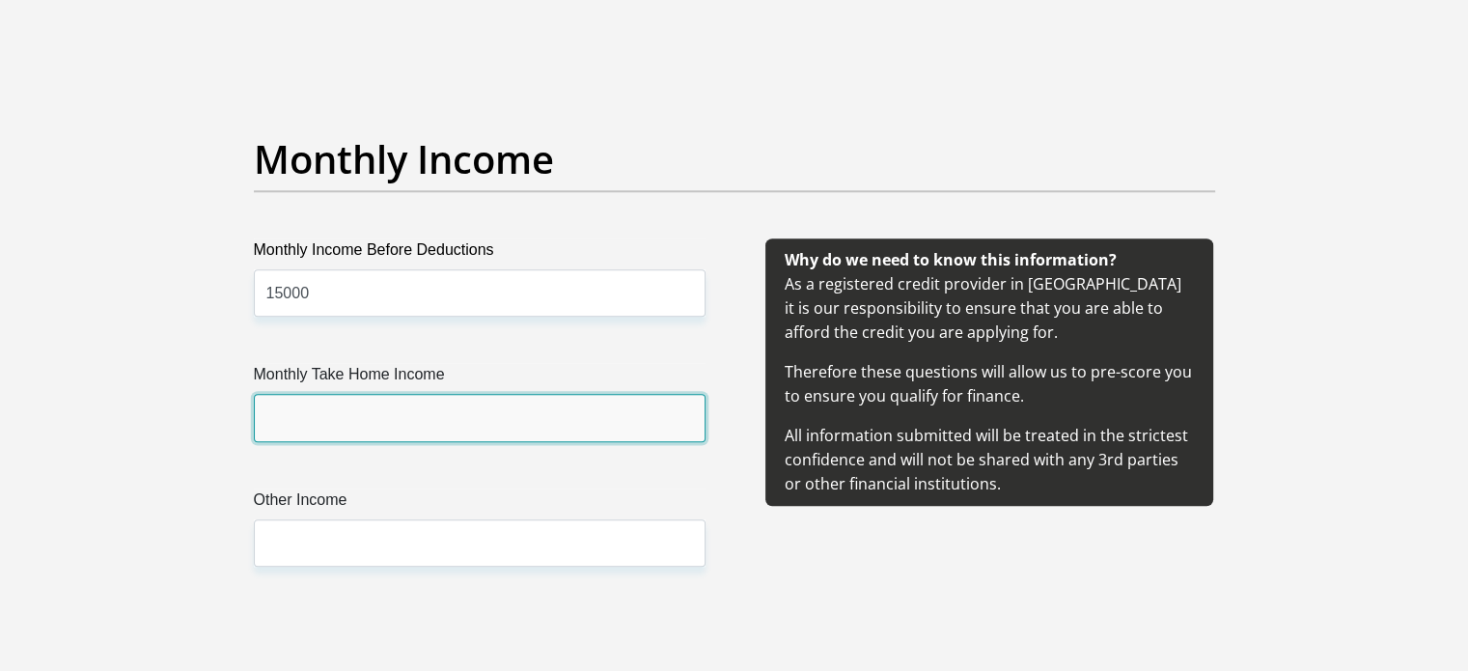
click at [386, 416] on input "Monthly Take Home Income" at bounding box center [480, 417] width 452 height 47
type input "13550"
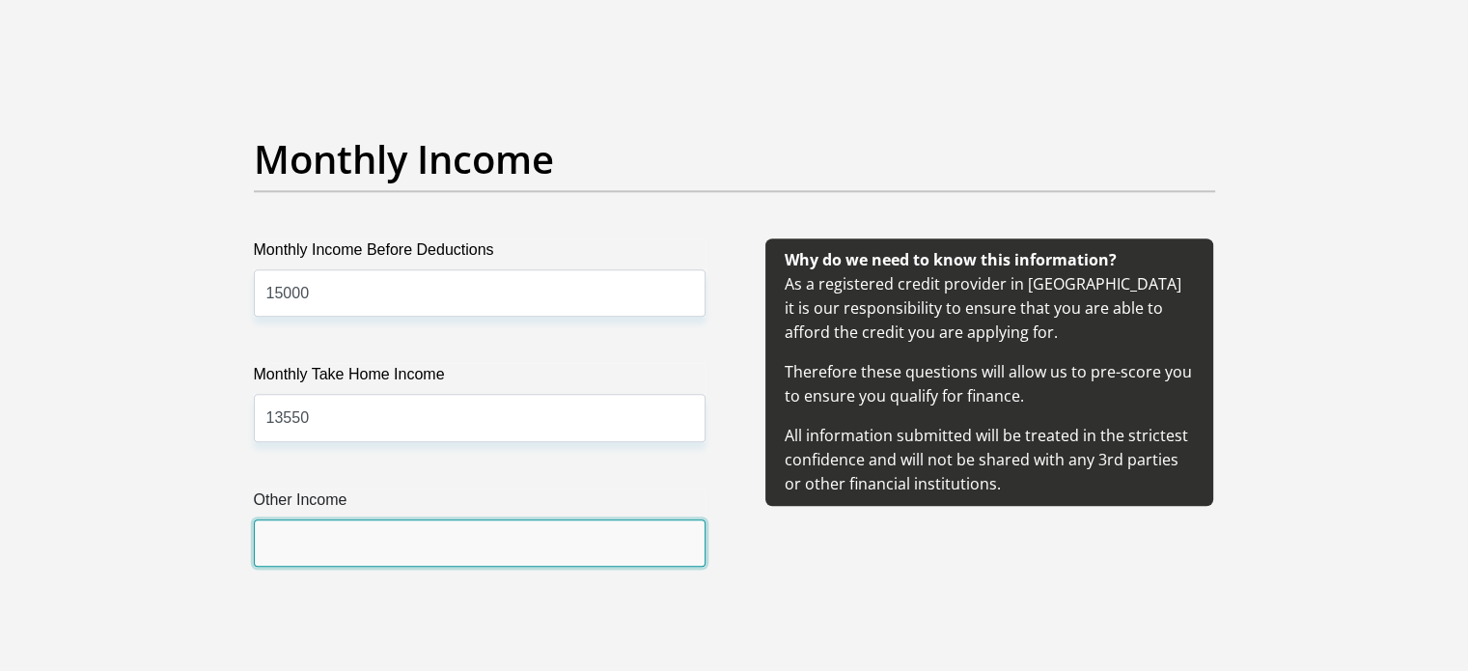
click at [335, 551] on input "Other Income" at bounding box center [480, 542] width 452 height 47
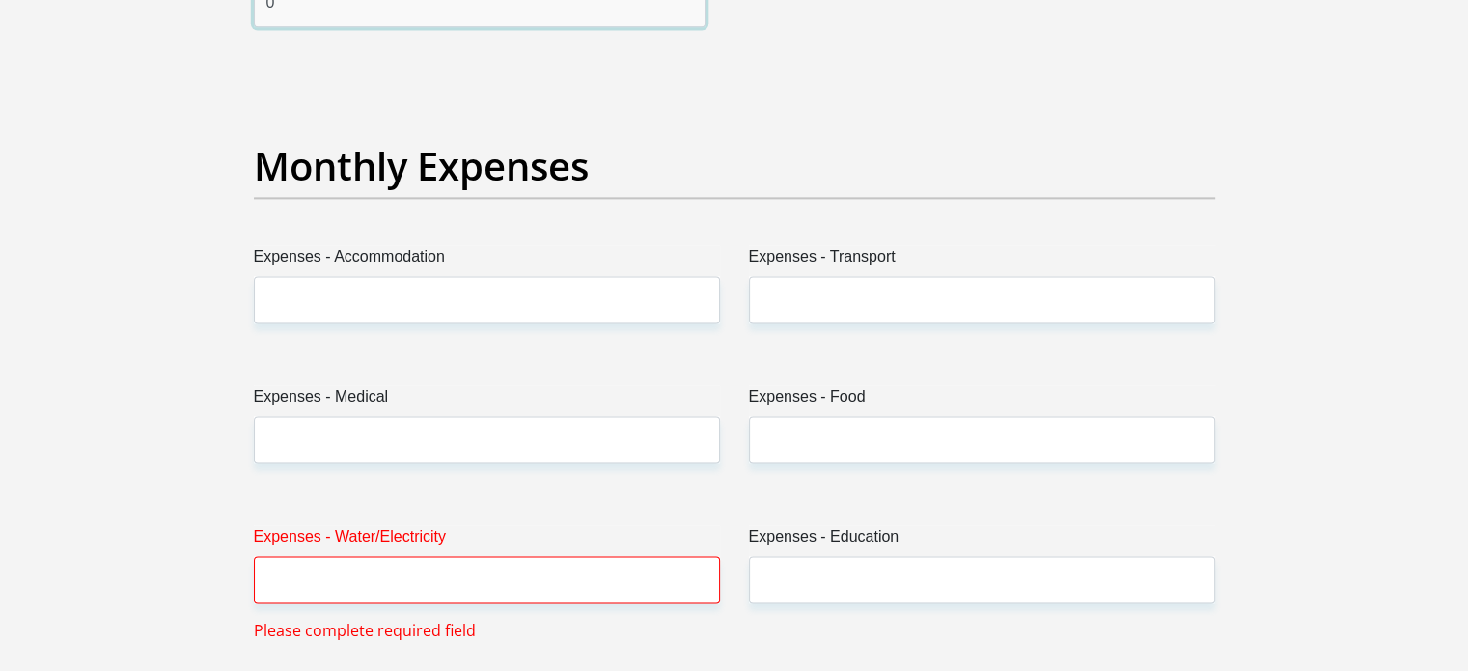
scroll to position [2710, 0]
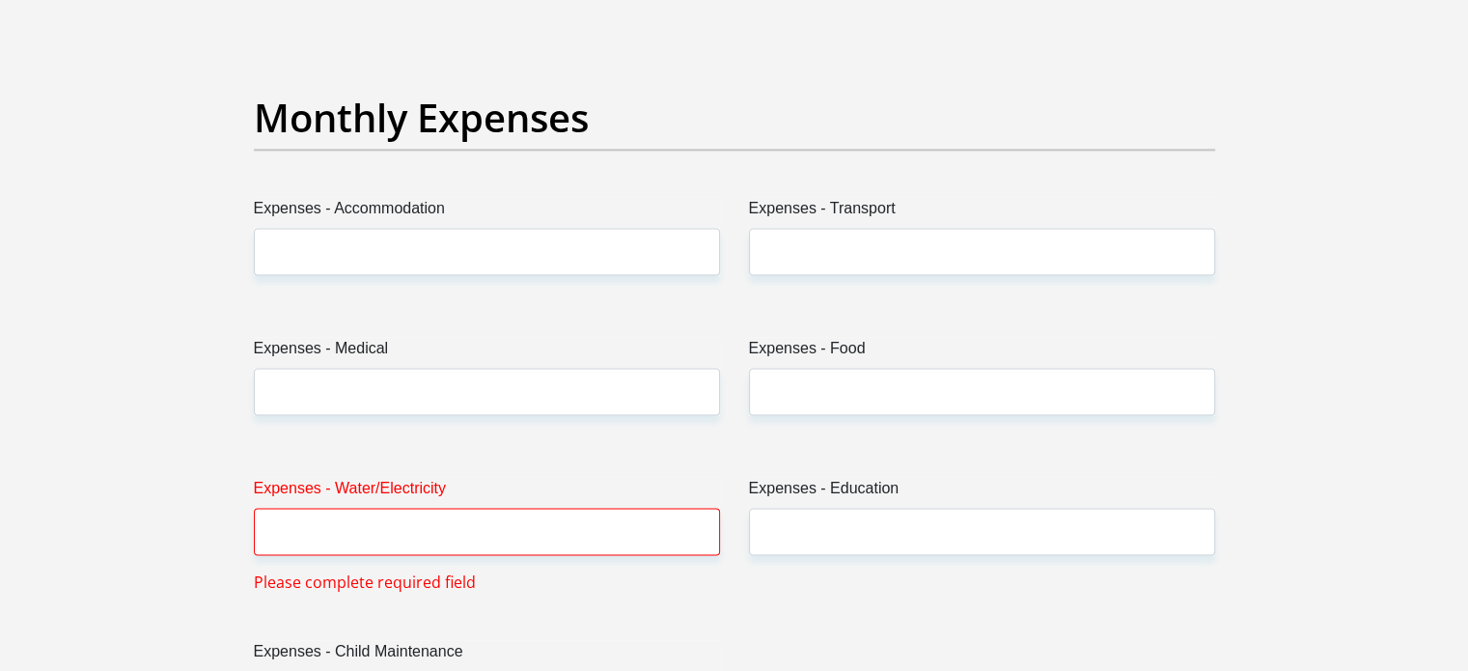
type input "0"
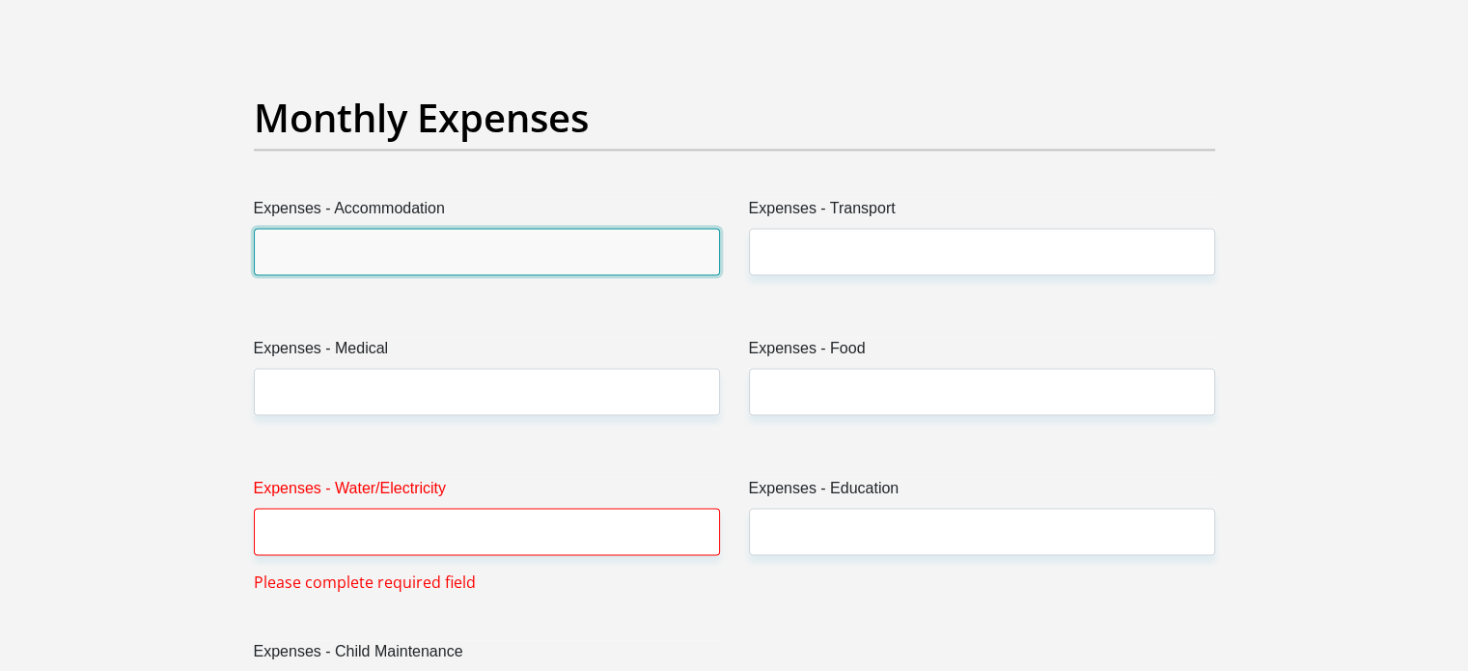
click at [394, 245] on input "Expenses - Accommodation" at bounding box center [487, 251] width 466 height 47
type input "6500"
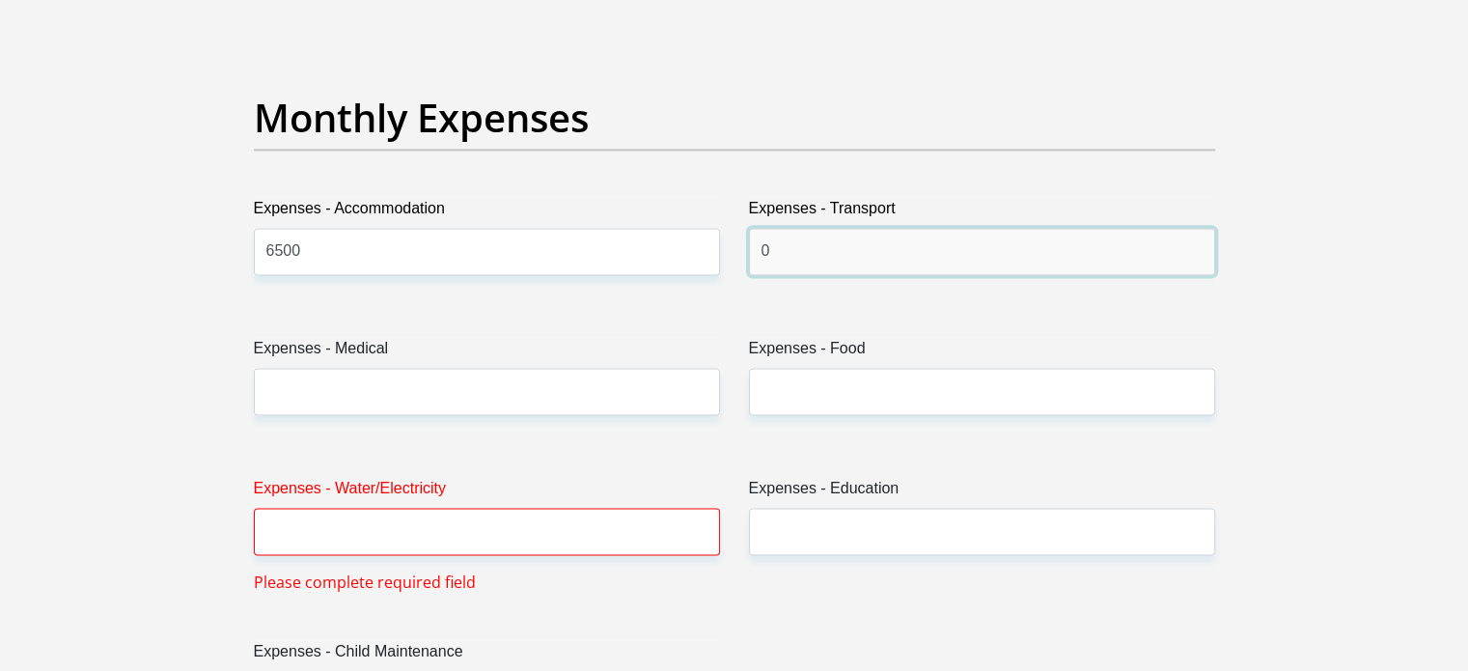
type input "0"
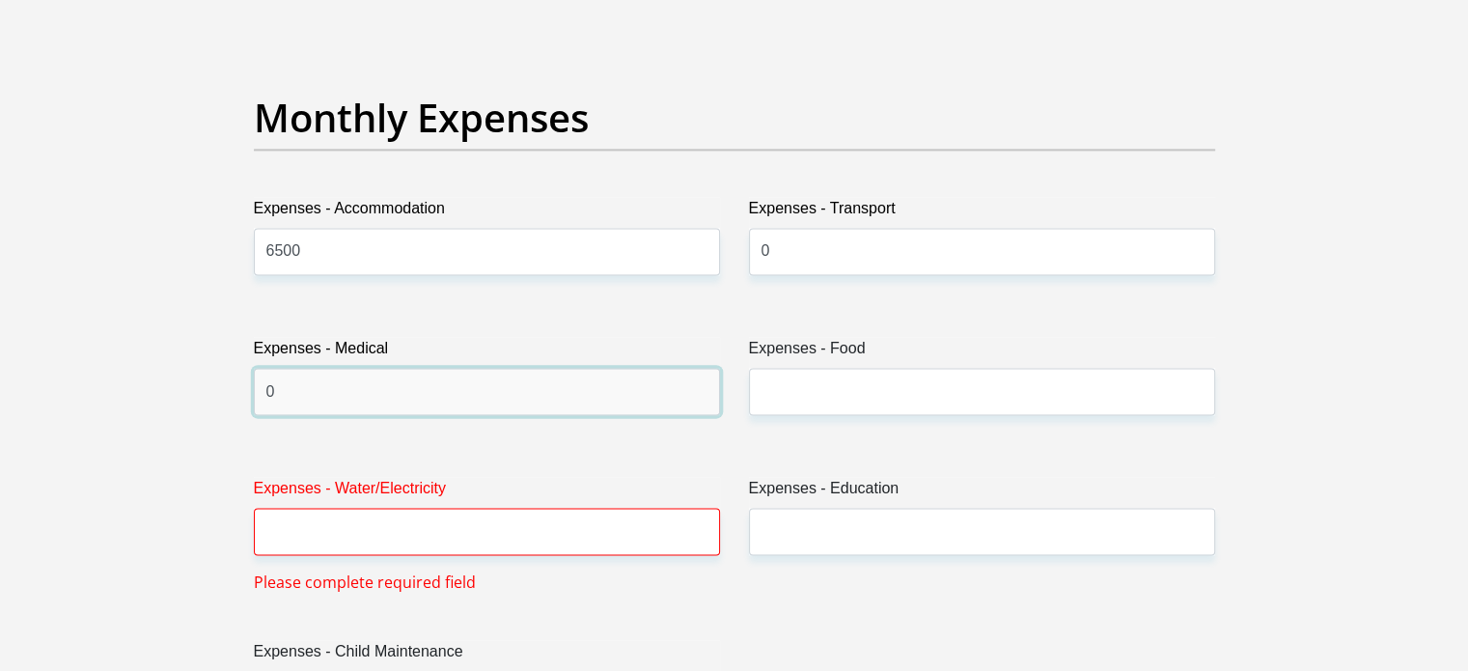
type input "0"
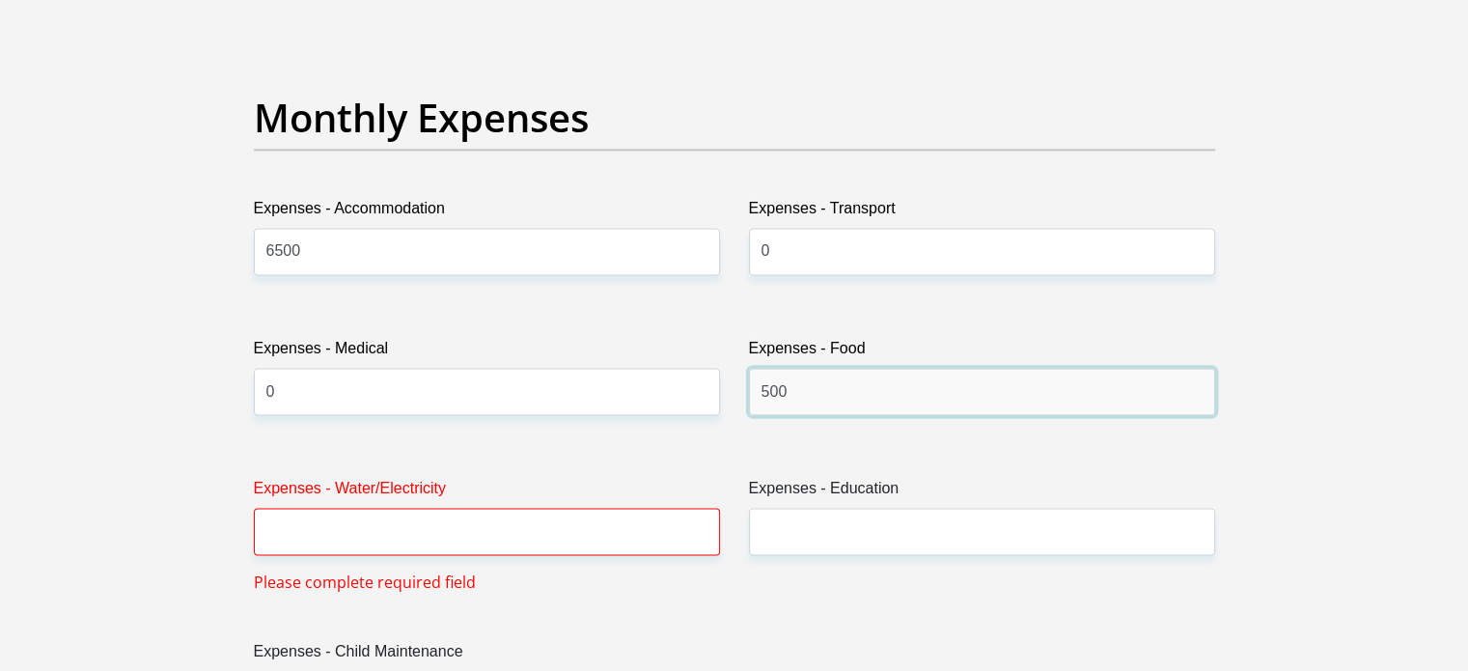
type input "500"
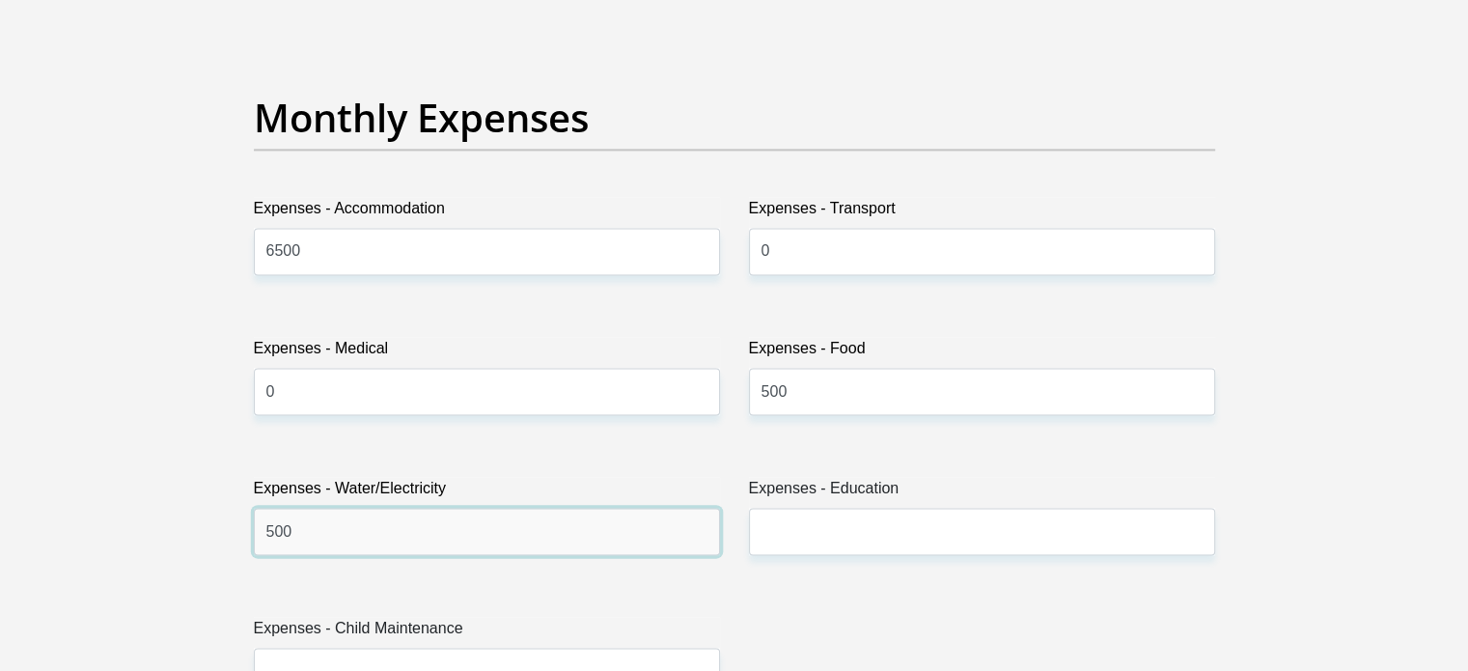
type input "500"
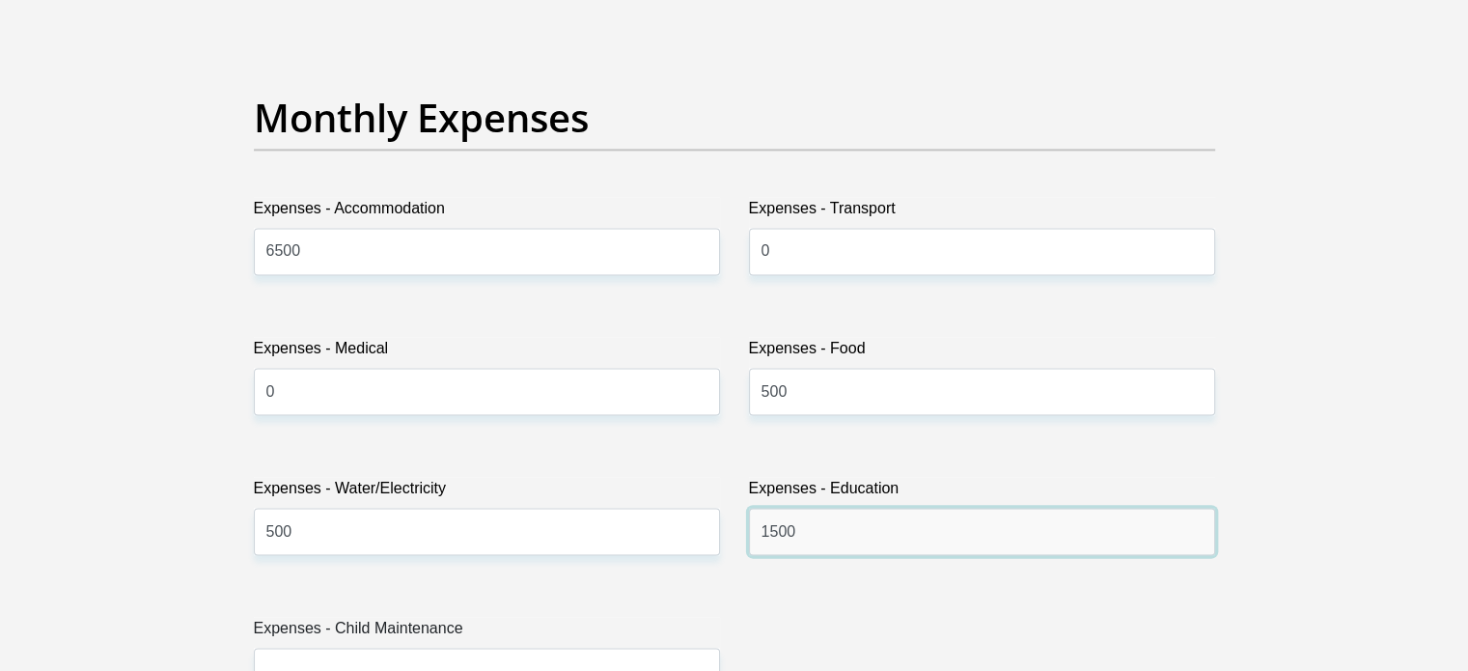
type input "1500"
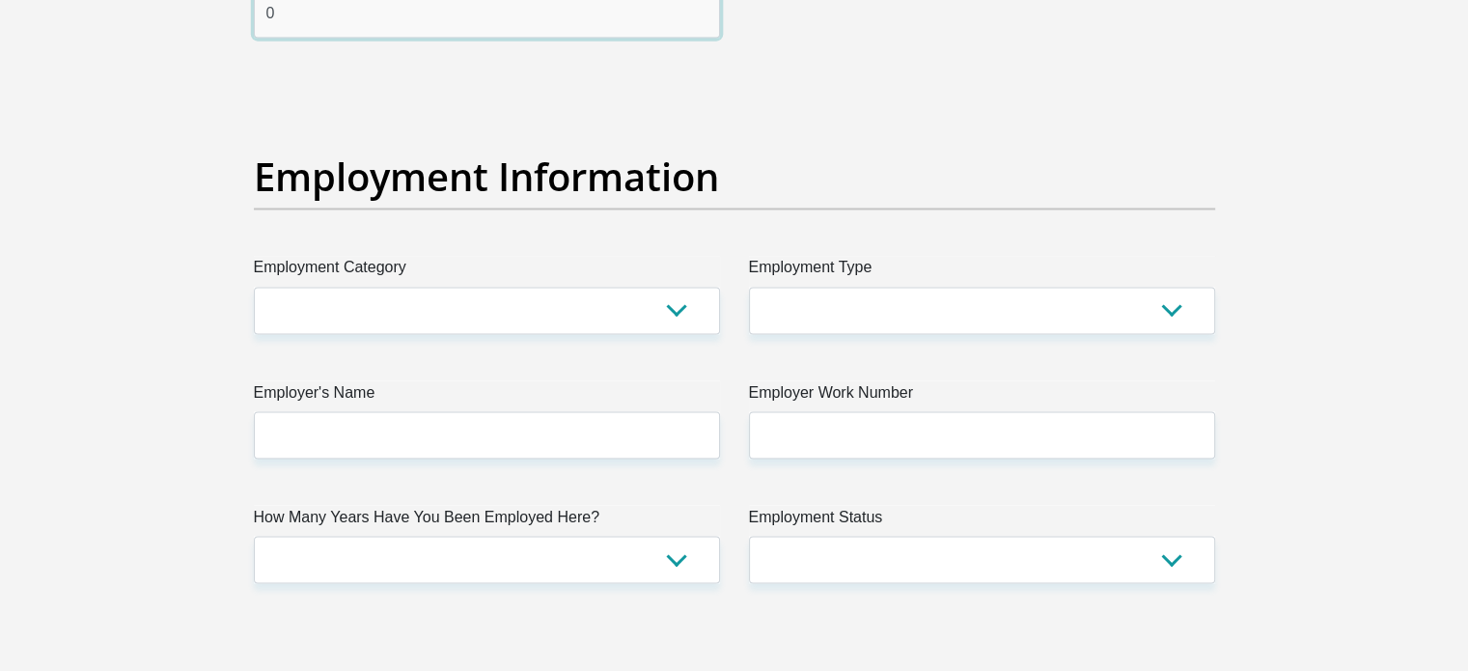
scroll to position [3409, 0]
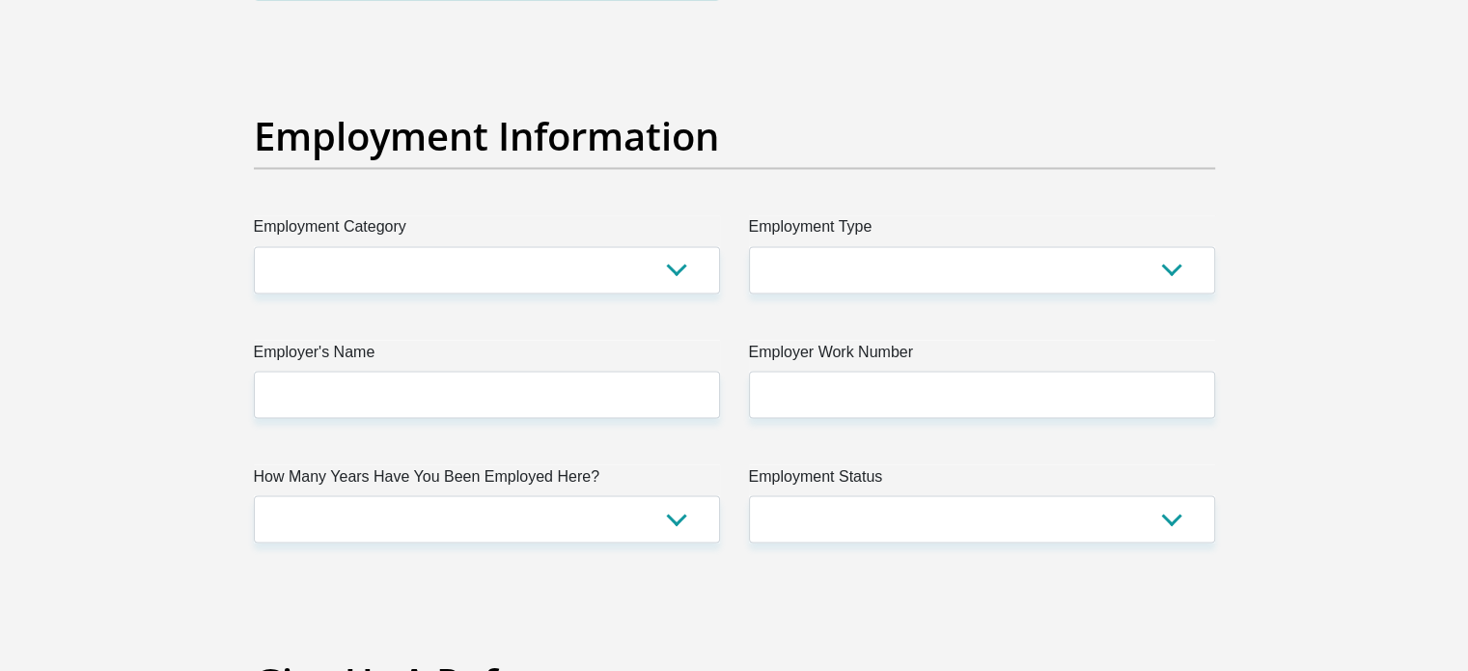
type input "0"
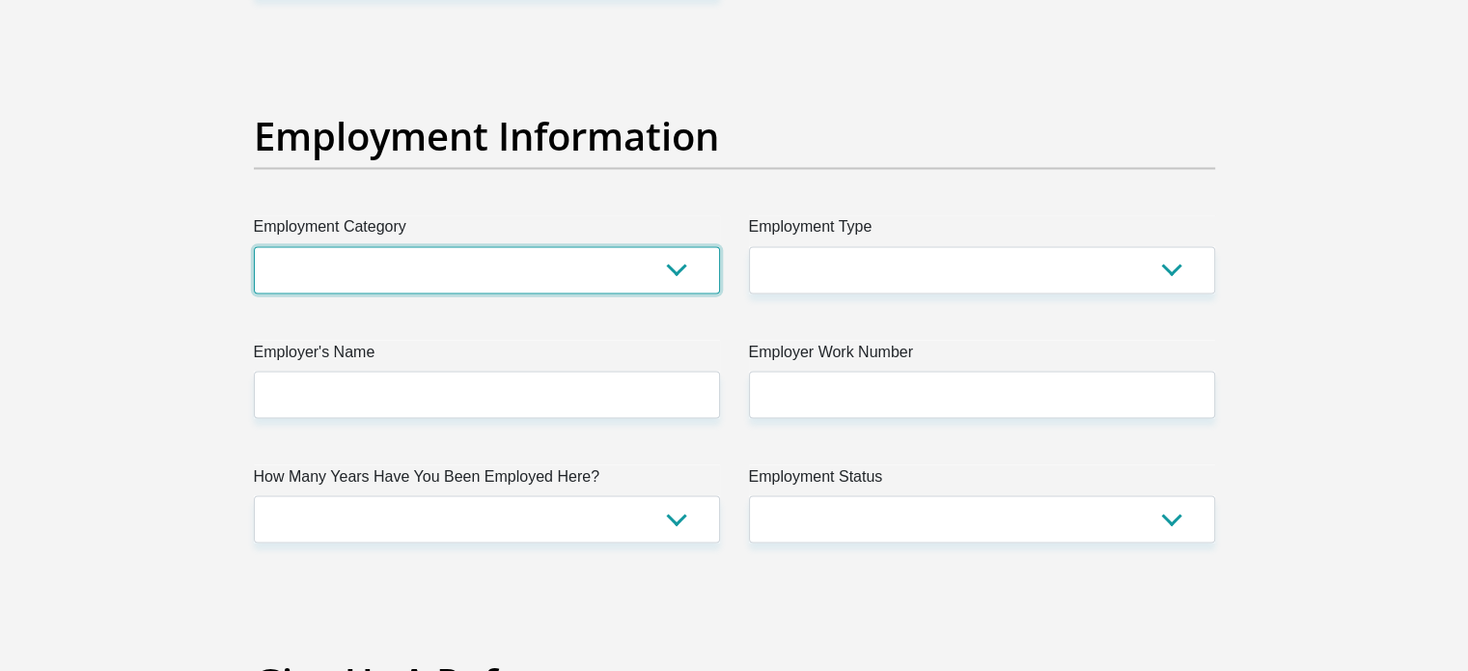
click at [410, 259] on select "AGRICULTURE ALCOHOL & TOBACCO CONSTRUCTION MATERIALS METALLURGY EQUIPMENT FOR R…" at bounding box center [487, 269] width 466 height 47
select select "59"
click at [254, 246] on select "AGRICULTURE ALCOHOL & TOBACCO CONSTRUCTION MATERIALS METALLURGY EQUIPMENT FOR R…" at bounding box center [487, 269] width 466 height 47
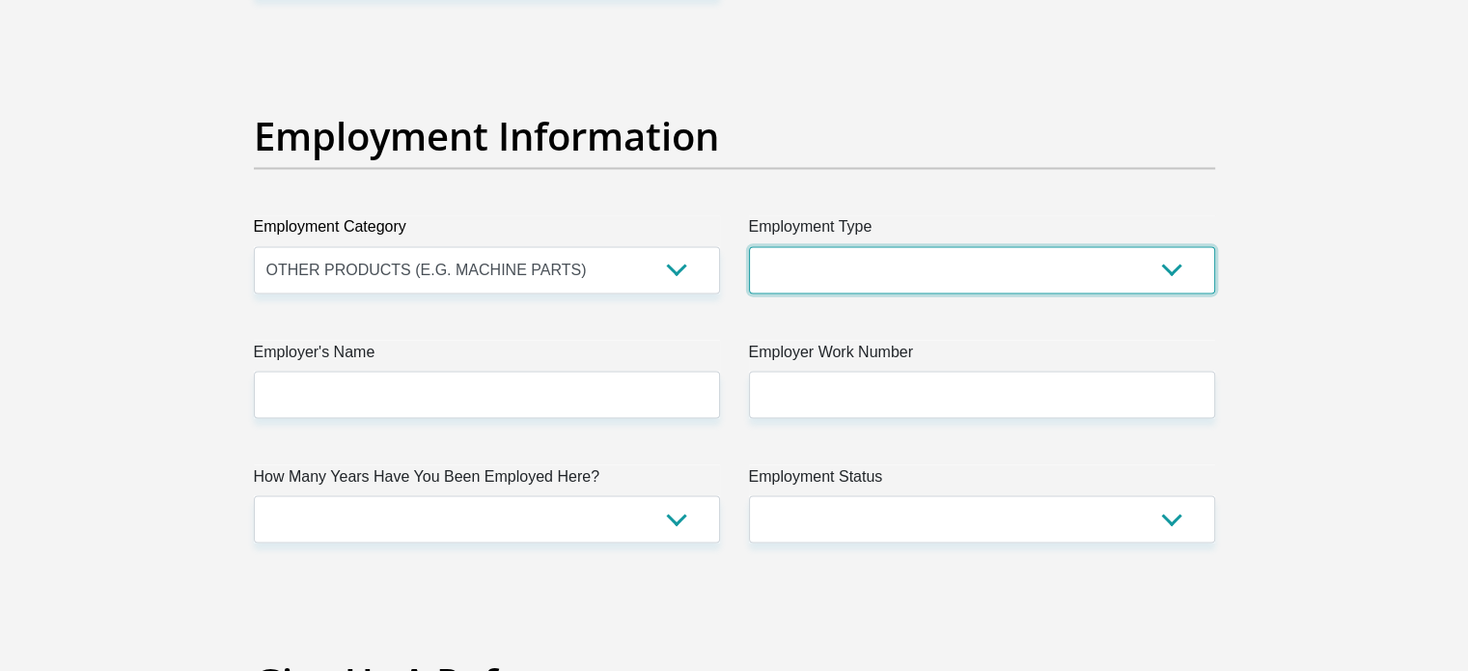
click at [1009, 283] on select "College/Lecturer Craft Seller Creative Driver Executive Farmer Forces - Non Com…" at bounding box center [982, 269] width 466 height 47
select select "Production/Manufacturing"
click at [749, 246] on select "College/Lecturer Craft Seller Creative Driver Executive Farmer Forces - Non Com…" at bounding box center [982, 269] width 466 height 47
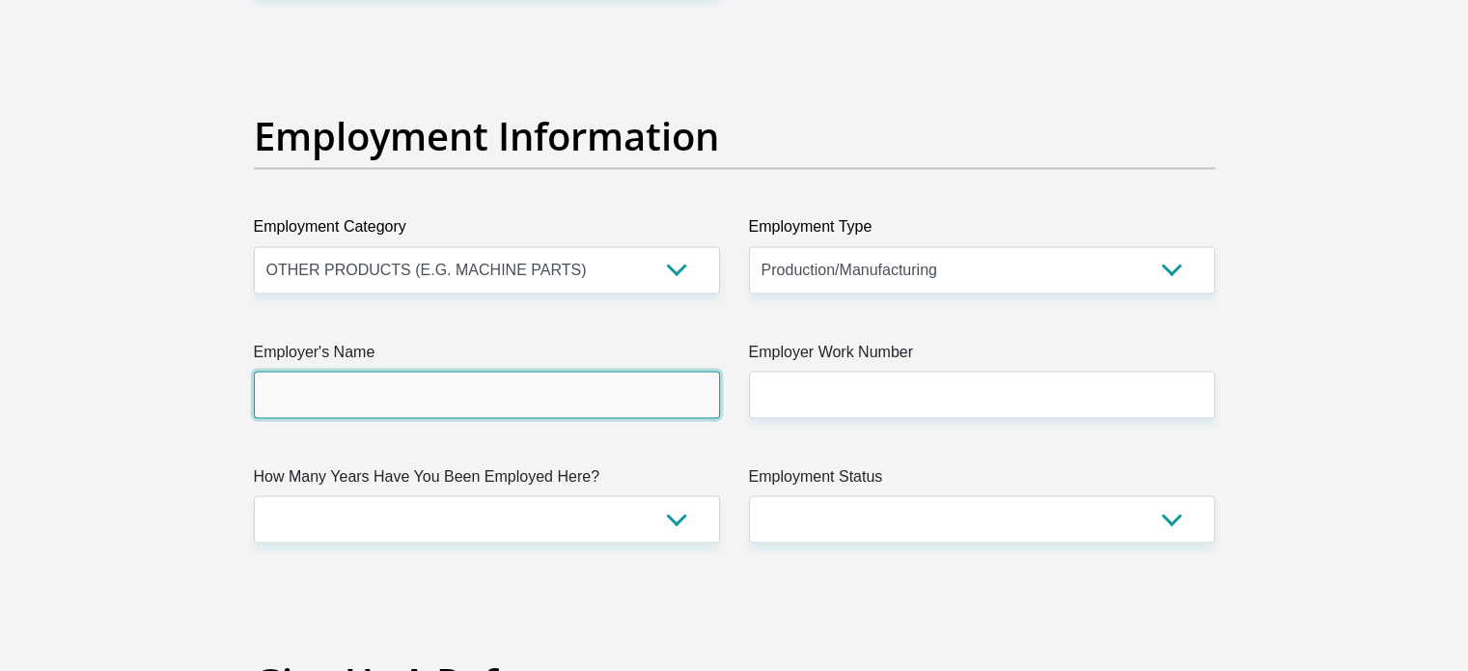
click at [456, 373] on input "Employer's Name" at bounding box center [487, 394] width 466 height 47
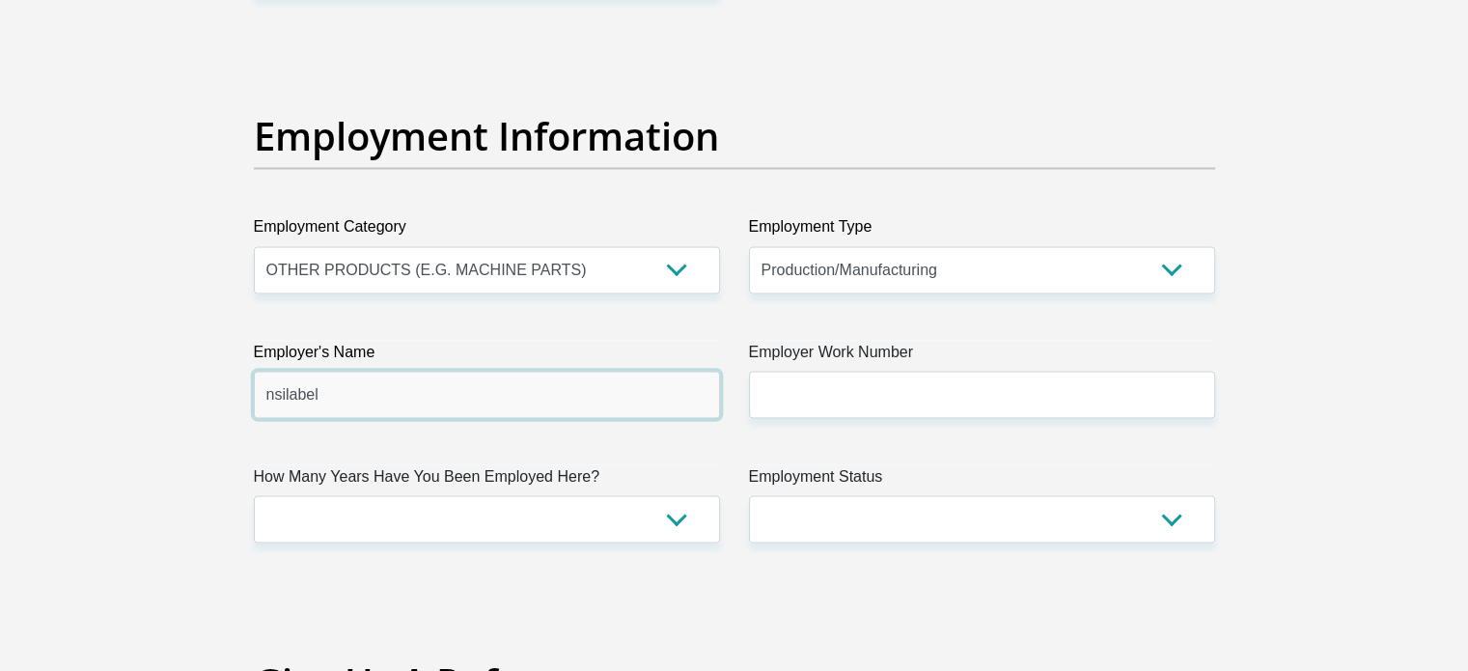
type input "nsilabel"
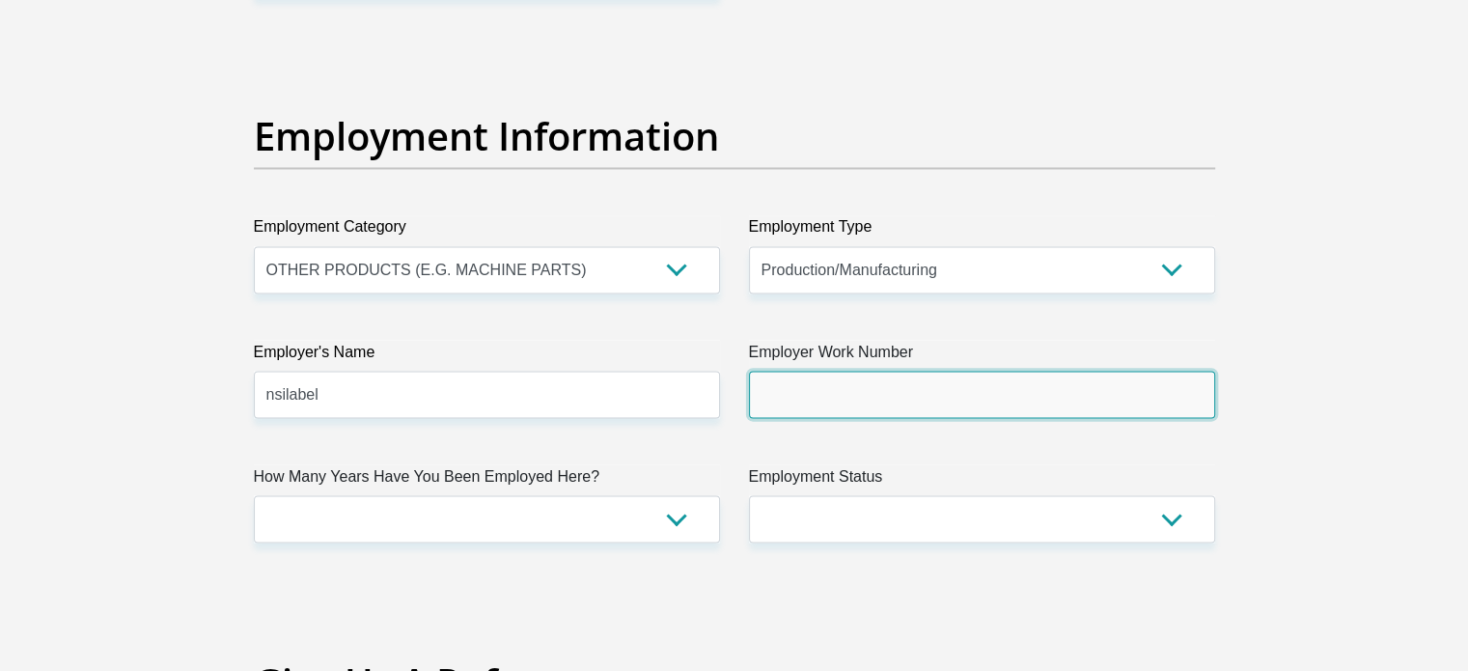
click at [872, 385] on input "Employer Work Number" at bounding box center [982, 394] width 466 height 47
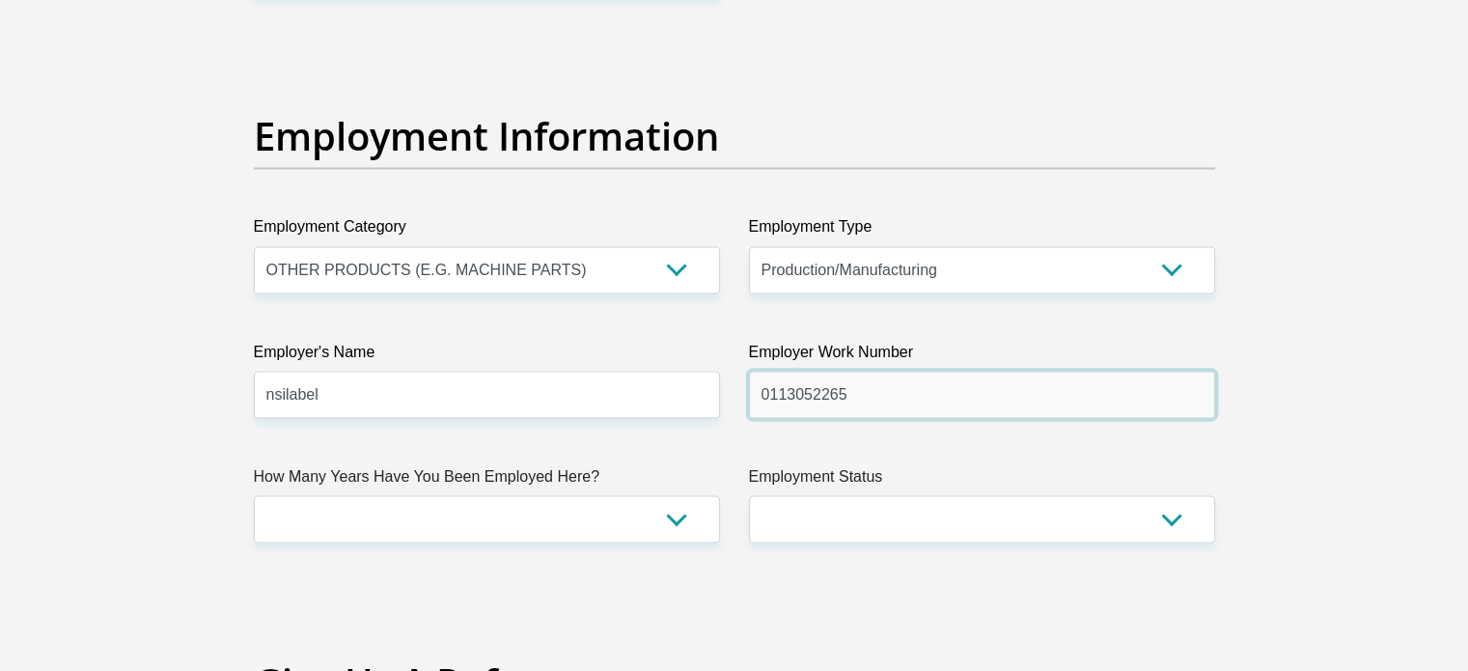
scroll to position [3498, 0]
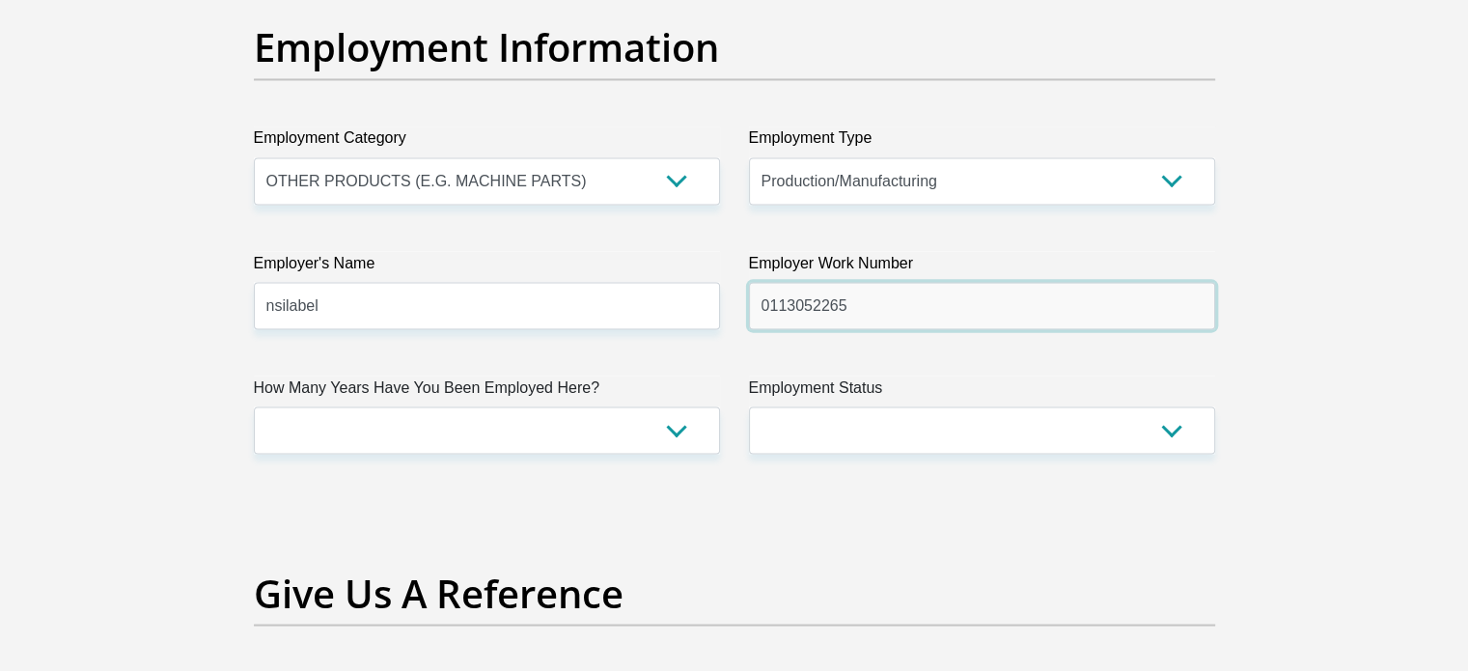
type input "0113052265"
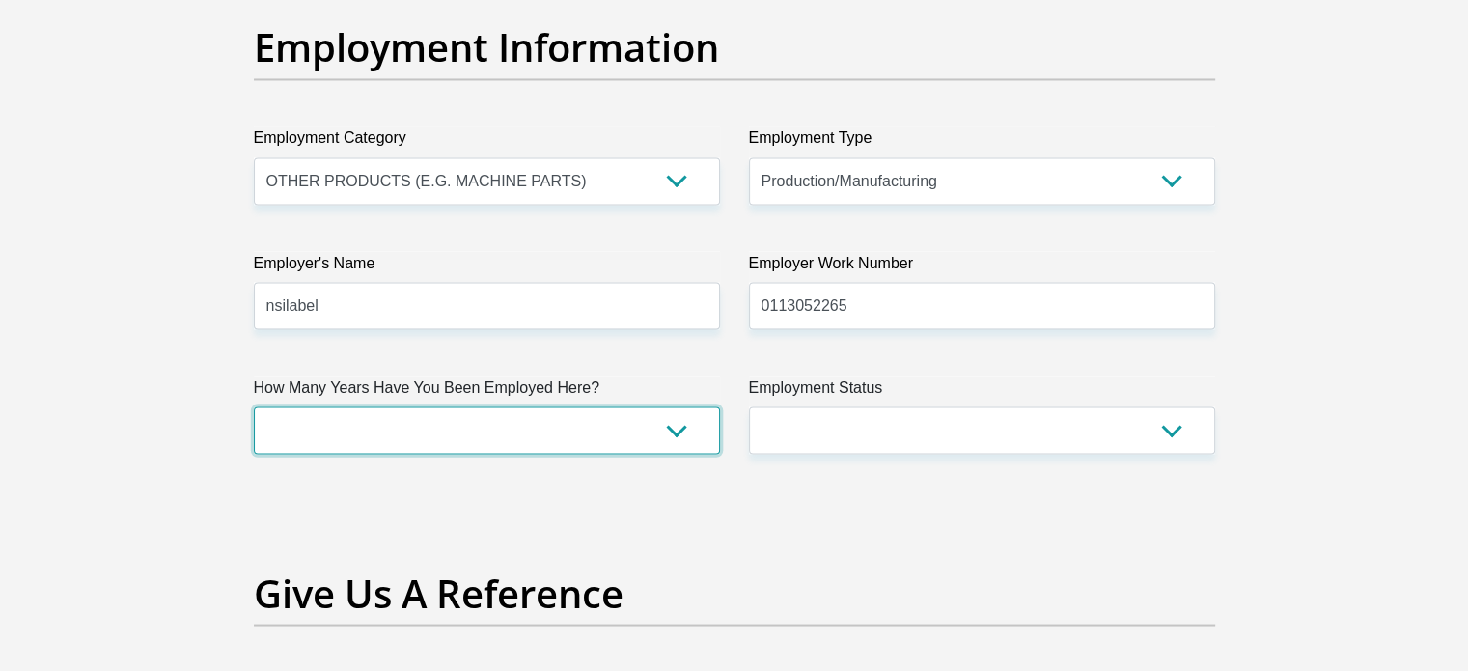
click at [475, 425] on select "less than 1 year 1-3 years 3-5 years 5+ years" at bounding box center [487, 429] width 466 height 47
select select "24"
click at [254, 406] on select "less than 1 year 1-3 years 3-5 years 5+ years" at bounding box center [487, 429] width 466 height 47
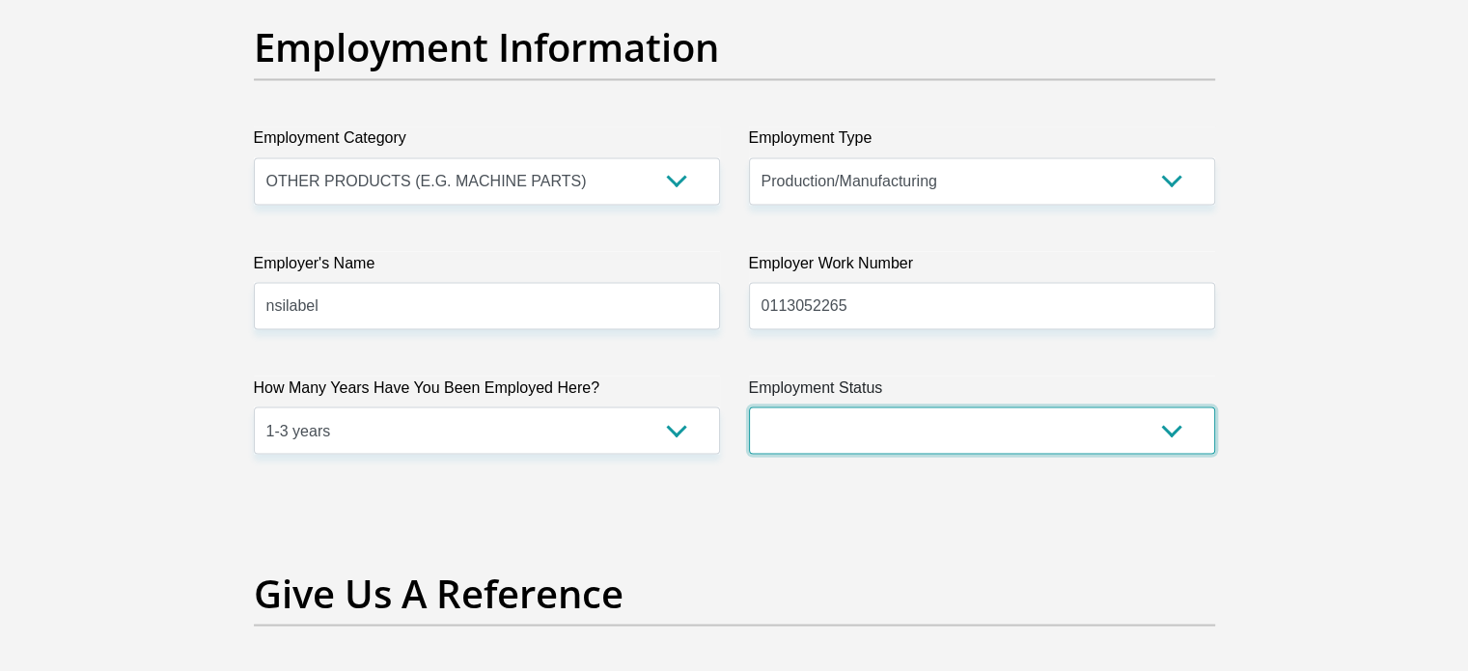
click at [1004, 431] on select "Permanent/Full-time Part-time/Casual Contract Worker Self-Employed Housewife Re…" at bounding box center [982, 429] width 466 height 47
select select "1"
click at [749, 406] on select "Permanent/Full-time Part-time/Casual Contract Worker Self-Employed Housewife Re…" at bounding box center [982, 429] width 466 height 47
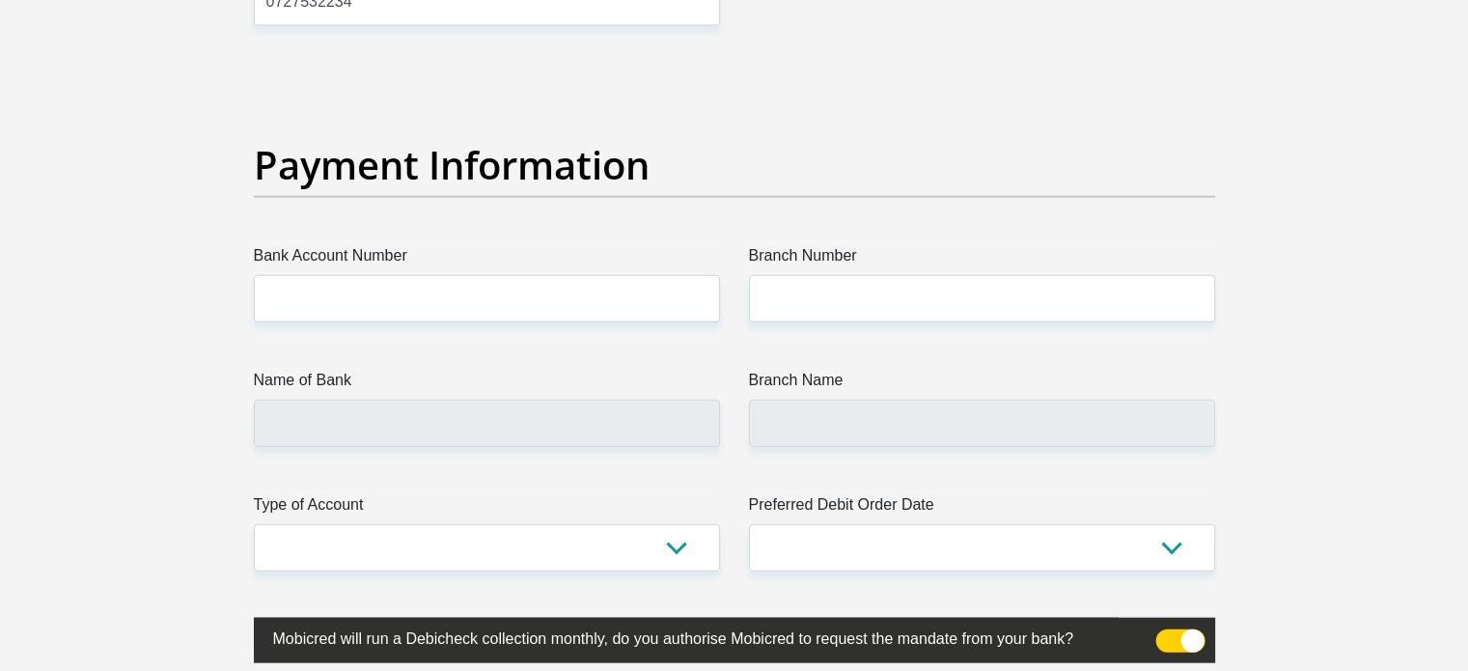
scroll to position [4355, 0]
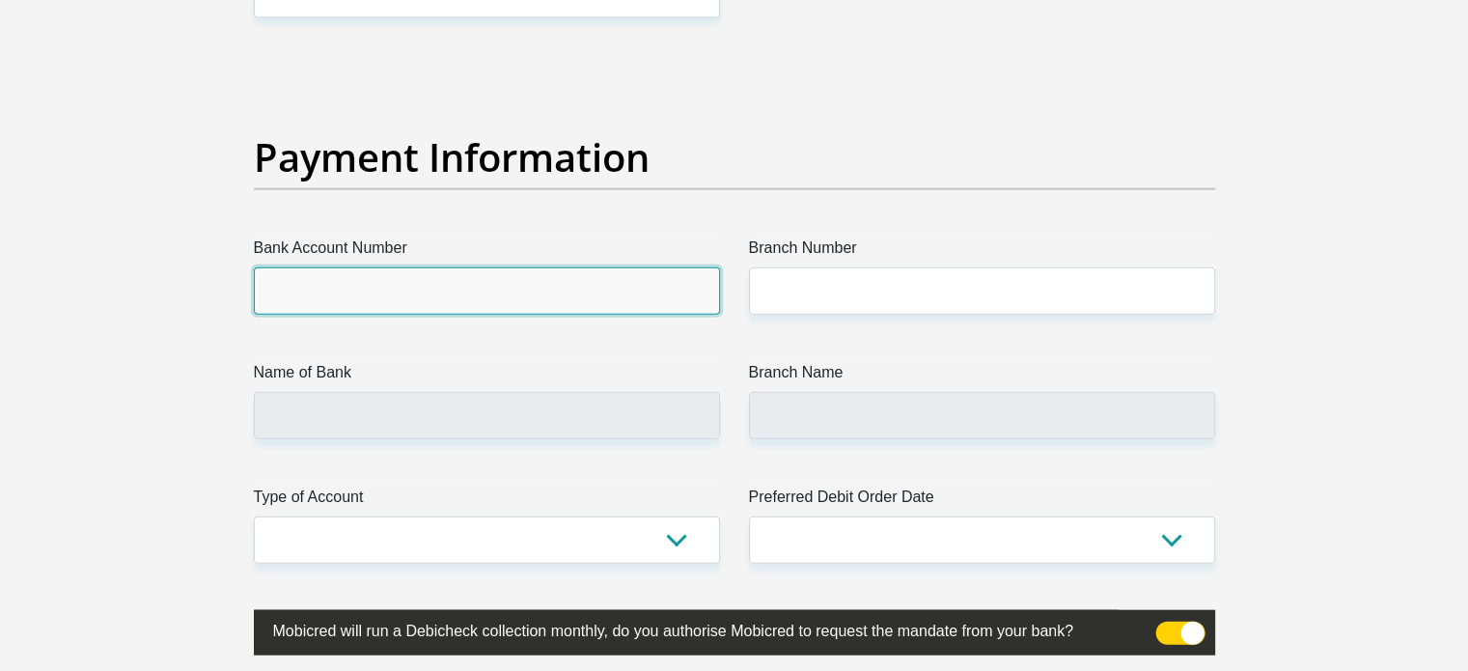
click at [466, 278] on input "Bank Account Number" at bounding box center [487, 290] width 466 height 47
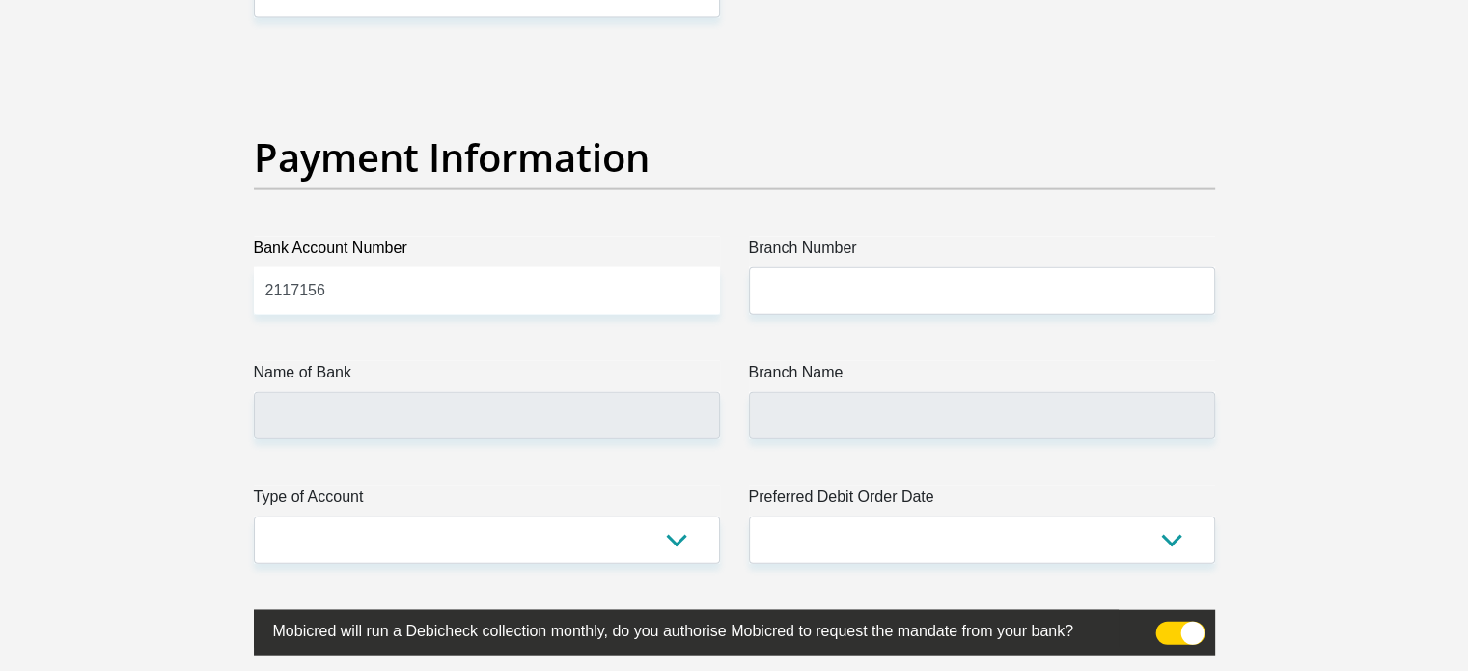
click at [456, 289] on input "2117156" at bounding box center [487, 290] width 466 height 47
click at [399, 284] on input "2117156" at bounding box center [487, 290] width 466 height 47
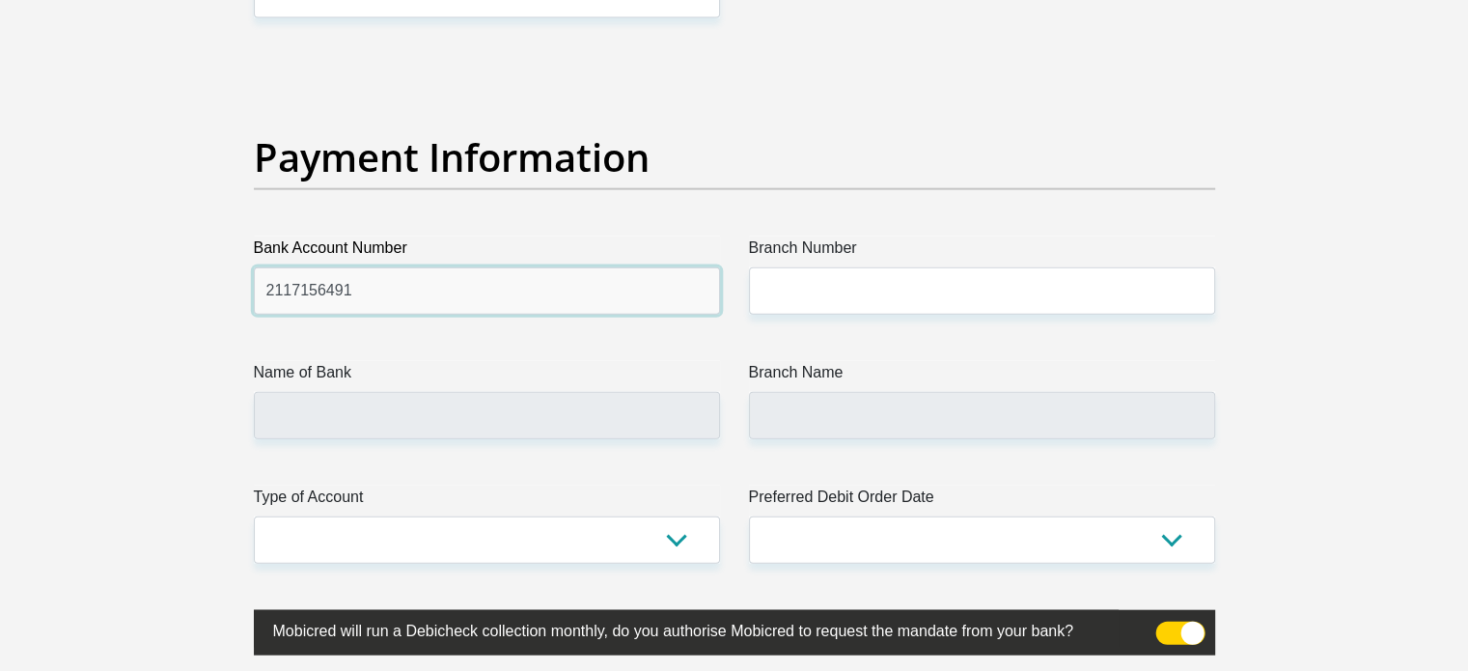
type input "2117156491"
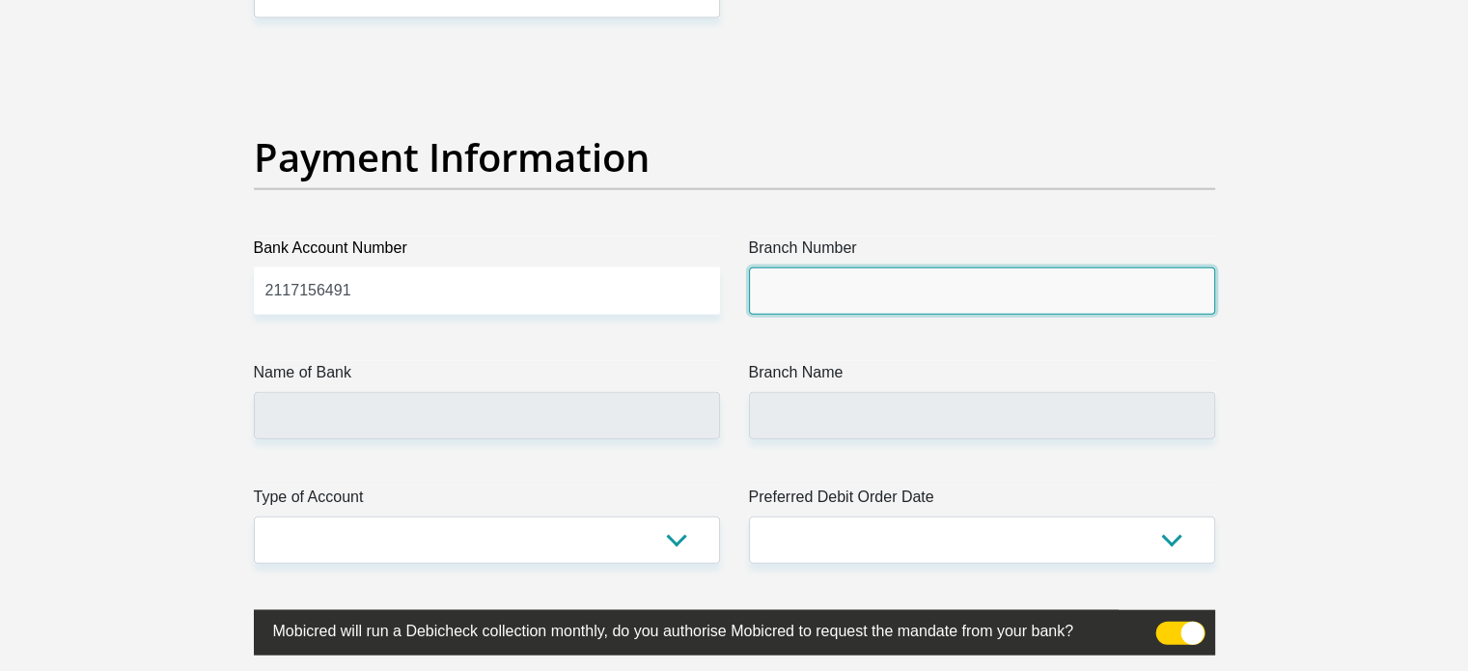
click at [919, 293] on input "Branch Number" at bounding box center [982, 290] width 466 height 47
paste input "470010"
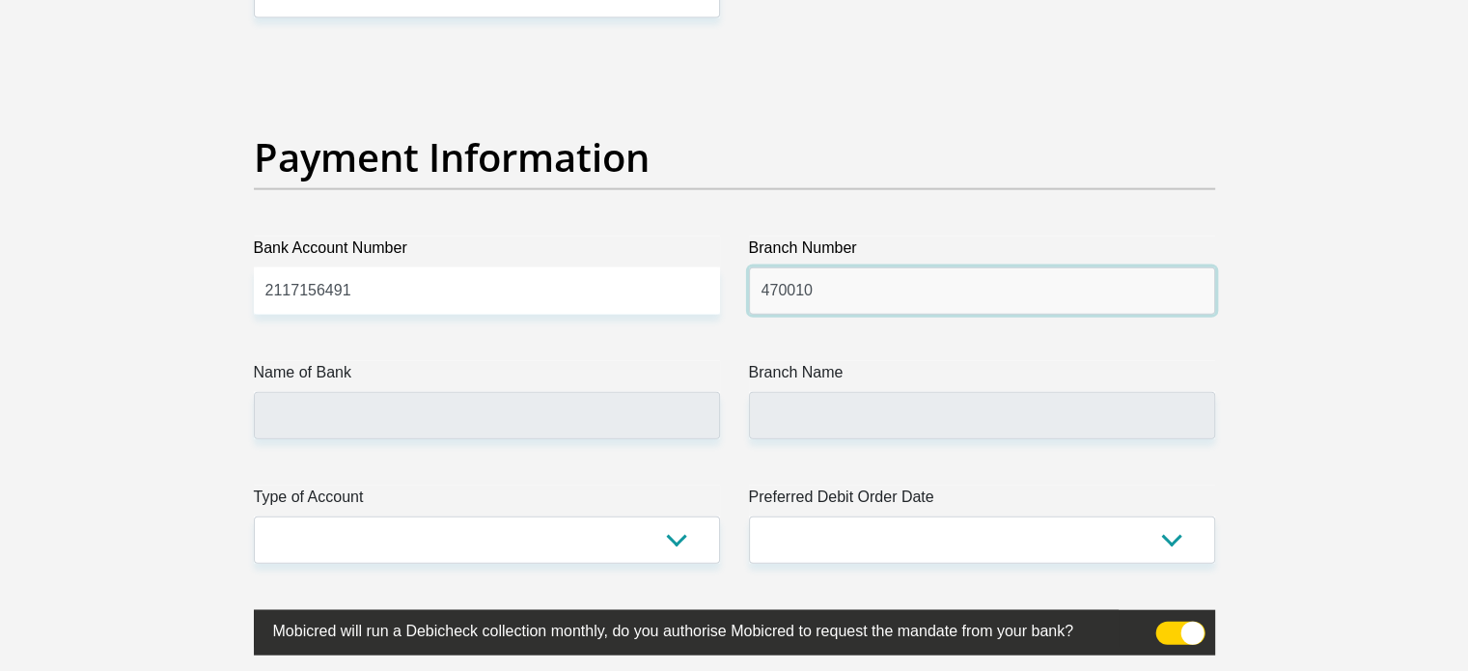
type input "470010"
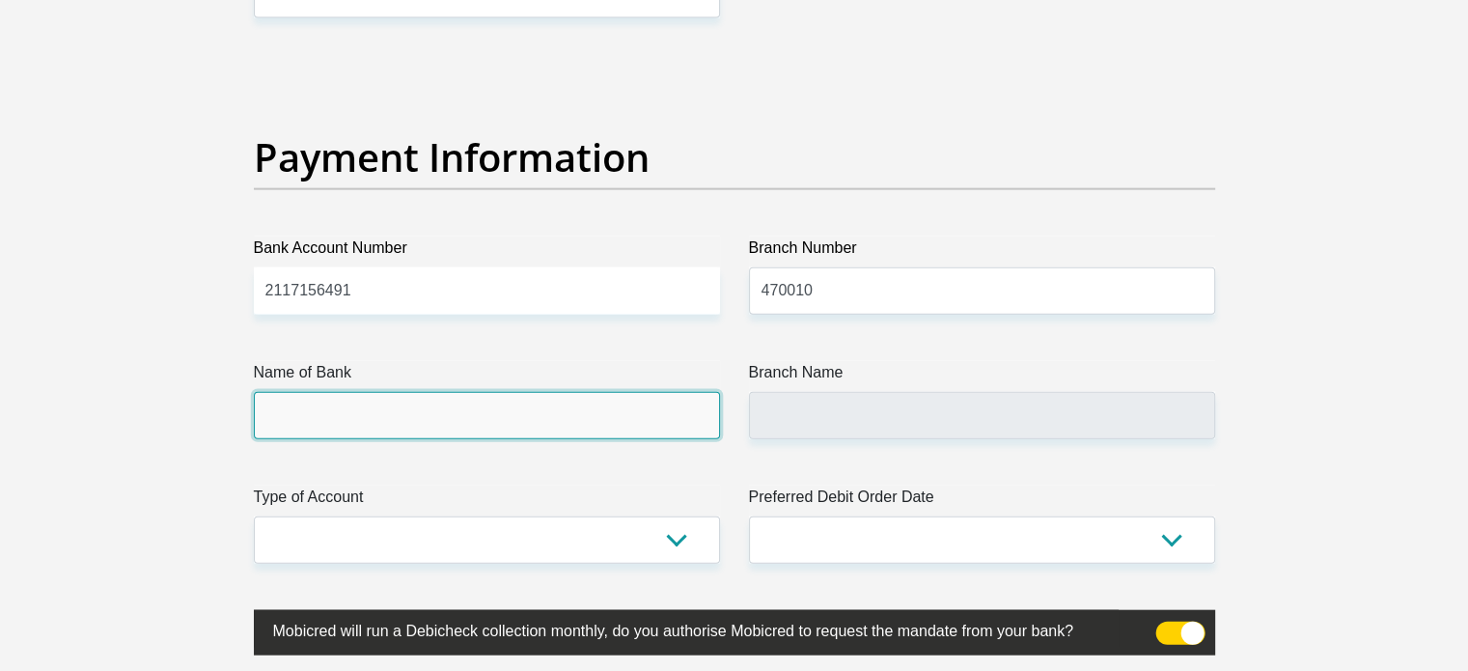
click at [537, 402] on input "Name of Bank" at bounding box center [487, 415] width 466 height 47
type input "CAPITEC BANK LIMITED"
type input "CAPITEC BANK CPC"
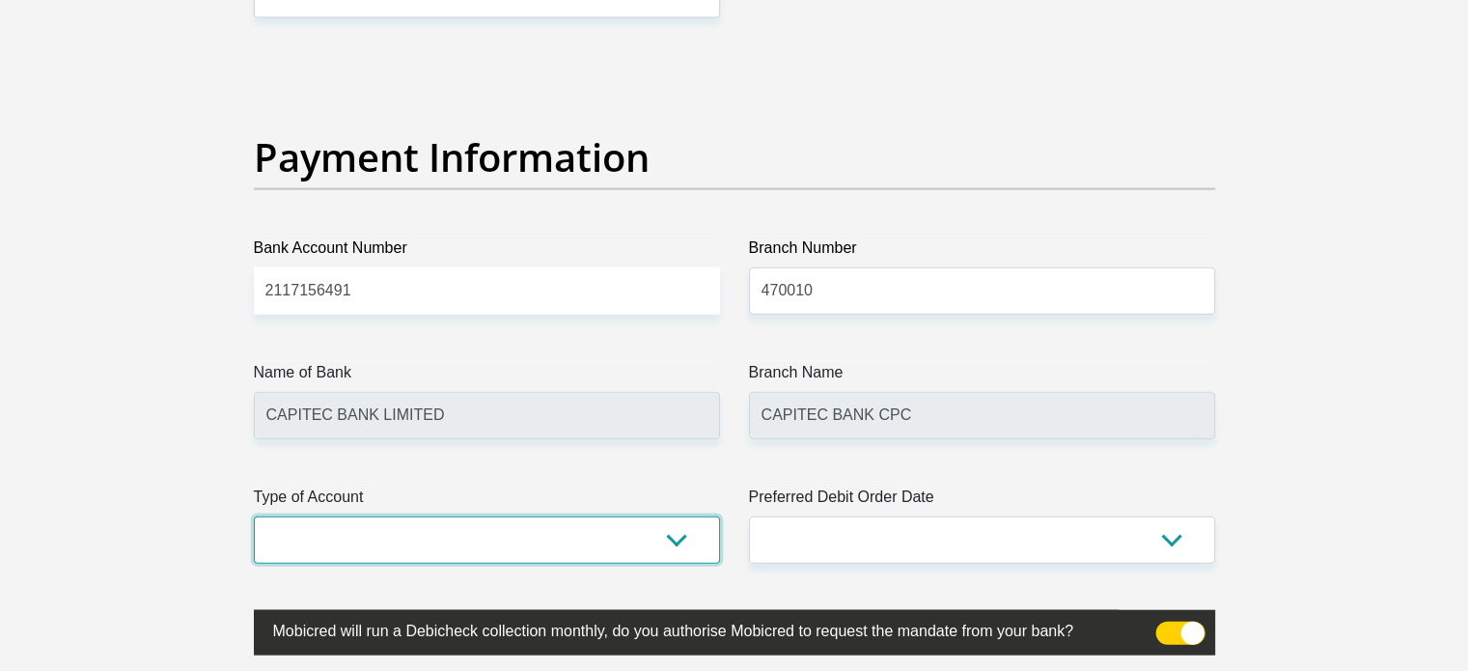
click at [460, 542] on select "Cheque Savings" at bounding box center [487, 539] width 466 height 47
select select "SAV"
click at [254, 516] on select "Cheque Savings" at bounding box center [487, 539] width 466 height 47
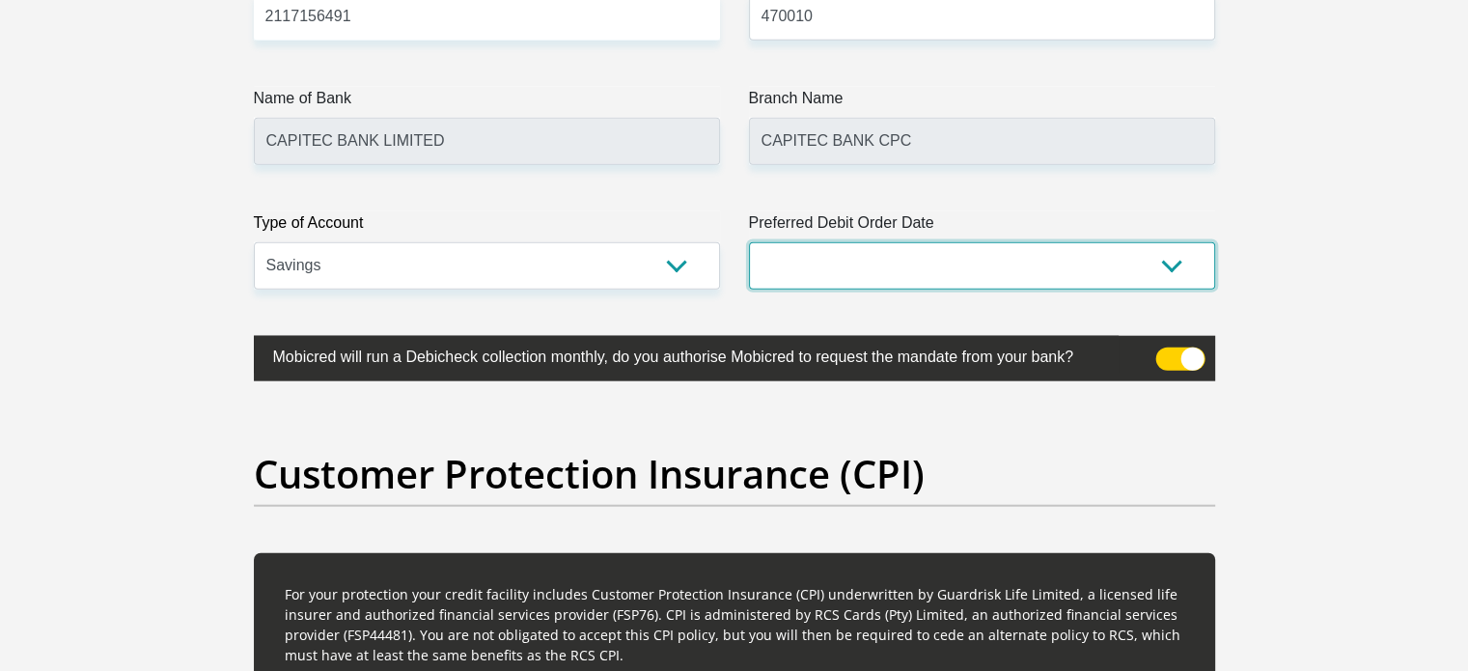
click at [857, 263] on select "1st 2nd 3rd 4th 5th 7th 18th 19th 20th 21st 22nd 23rd 24th 25th 26th 27th 28th …" at bounding box center [982, 265] width 466 height 47
select select "26"
click at [749, 242] on select "1st 2nd 3rd 4th 5th 7th 18th 19th 20th 21st 22nd 23rd 24th 25th 26th 27th 28th …" at bounding box center [982, 265] width 466 height 47
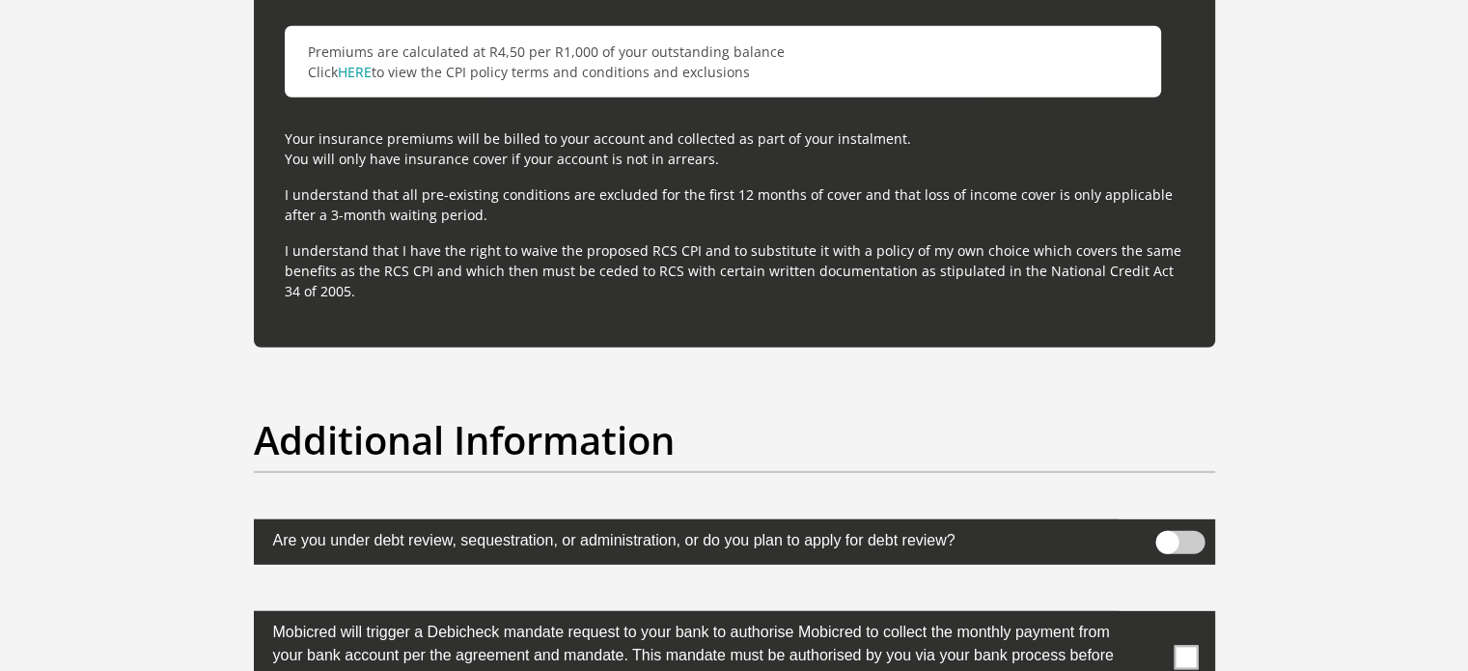
scroll to position [5993, 0]
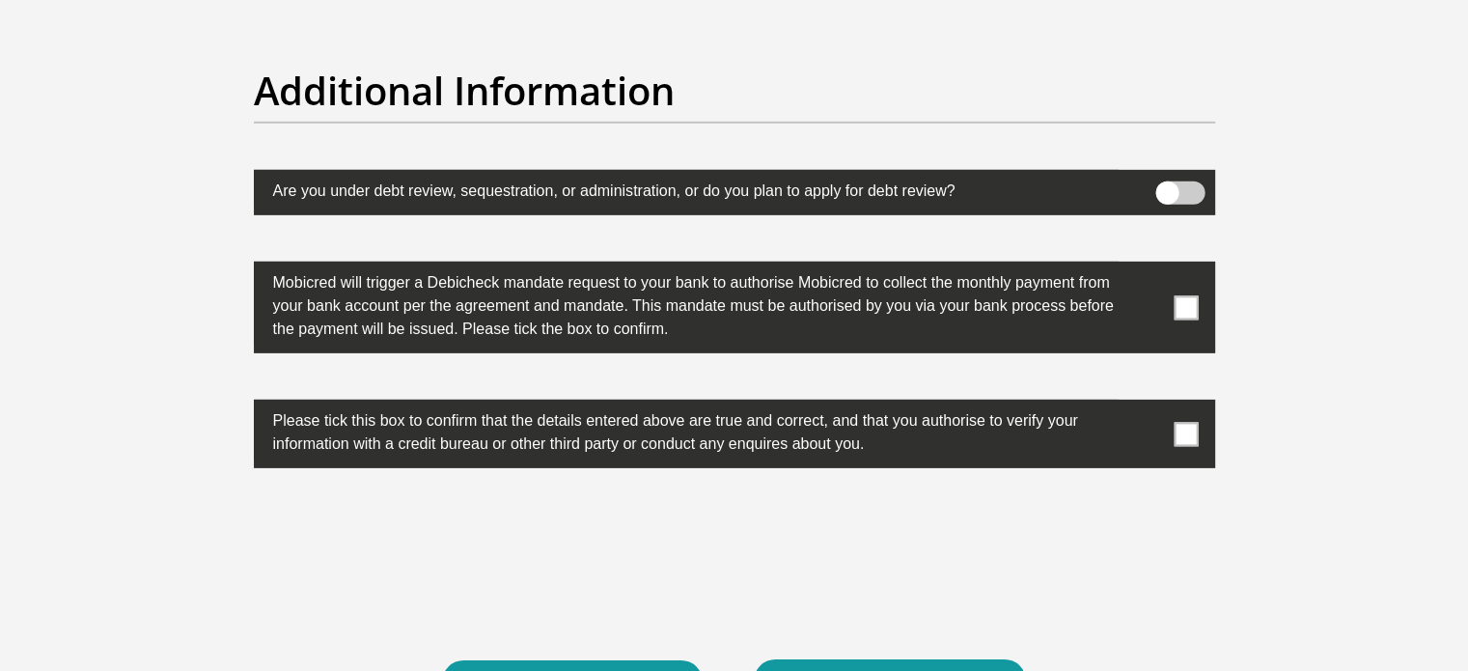
click at [1182, 295] on span at bounding box center [1186, 307] width 24 height 24
click at [1148, 266] on input "checkbox" at bounding box center [1148, 266] width 0 height 0
click at [1183, 424] on span at bounding box center [1186, 434] width 24 height 24
click at [1148, 404] on input "checkbox" at bounding box center [1148, 404] width 0 height 0
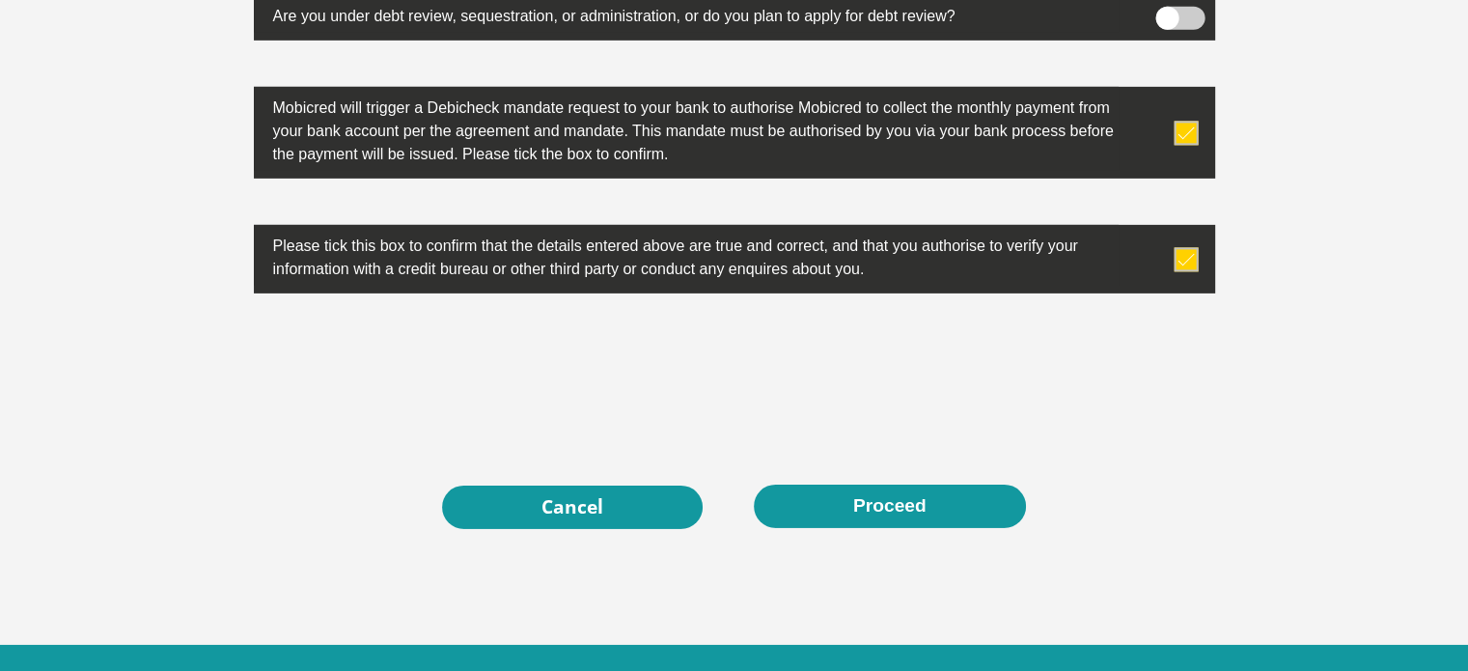
scroll to position [6202, 0]
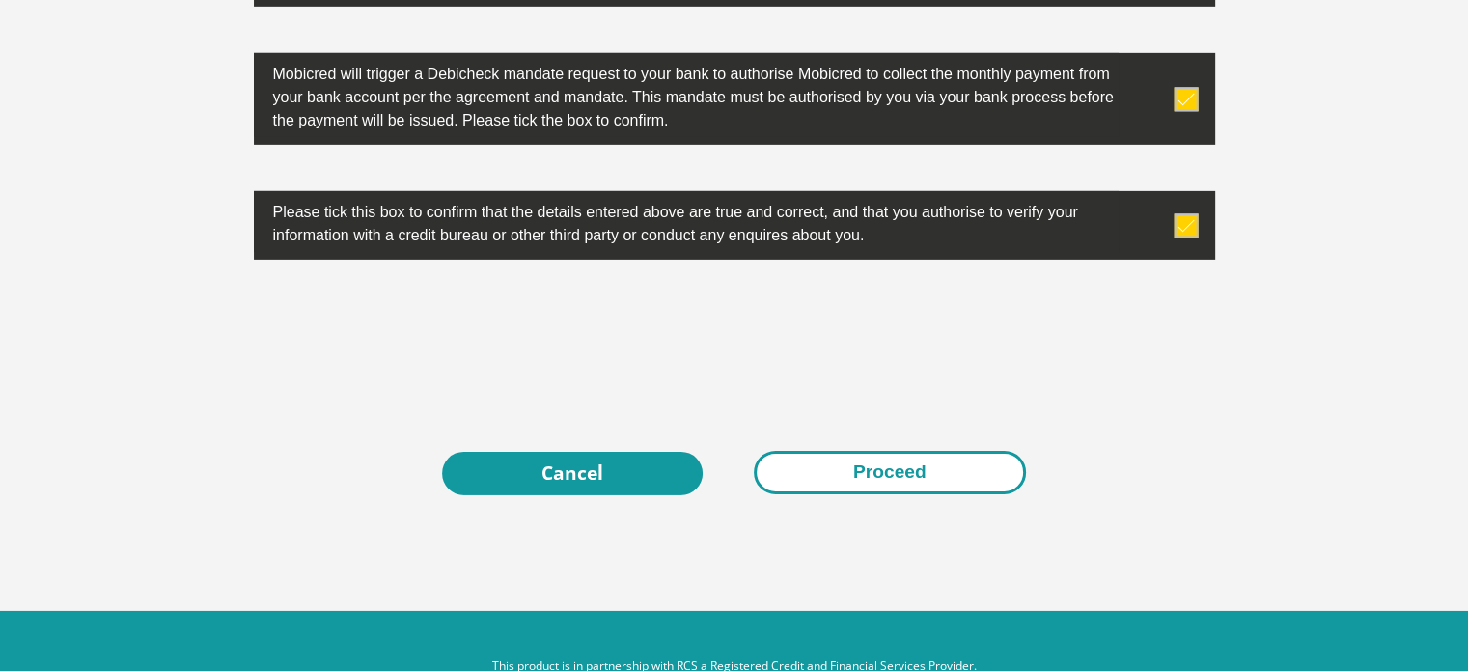
click at [900, 470] on button "Proceed" at bounding box center [890, 472] width 272 height 43
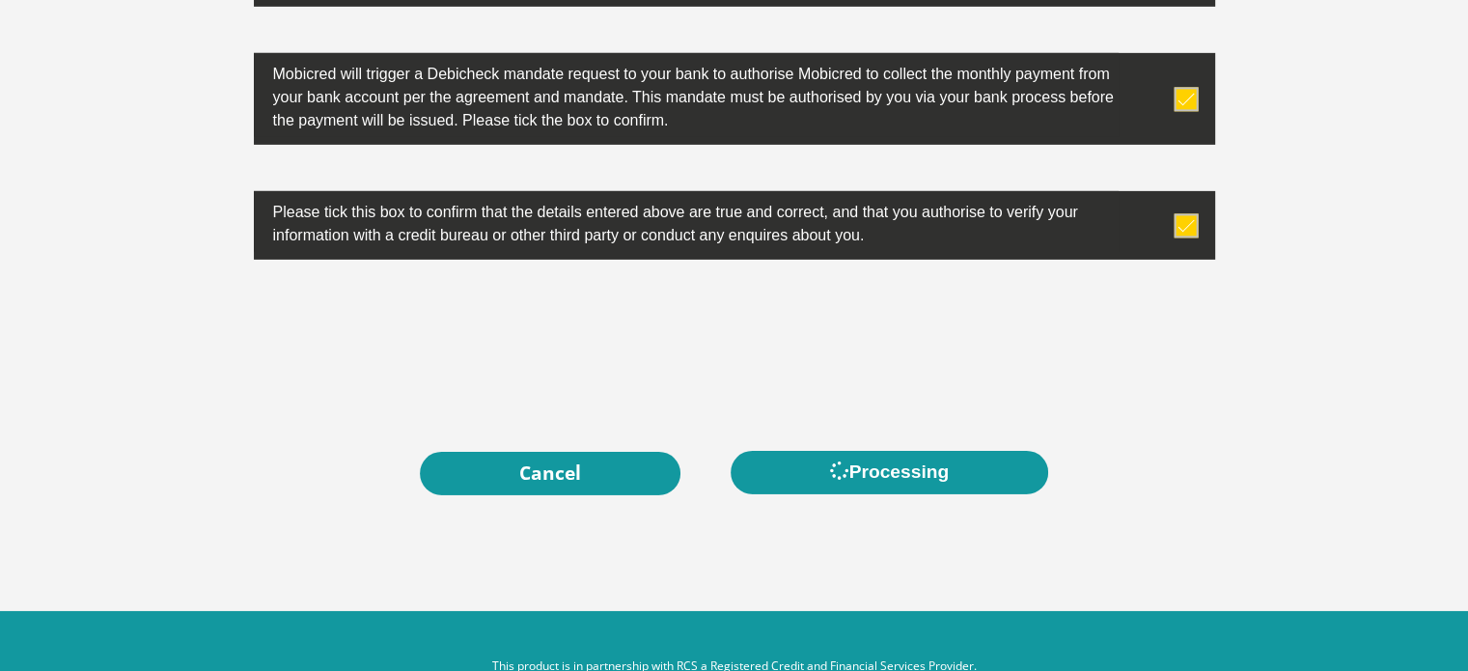
scroll to position [0, 0]
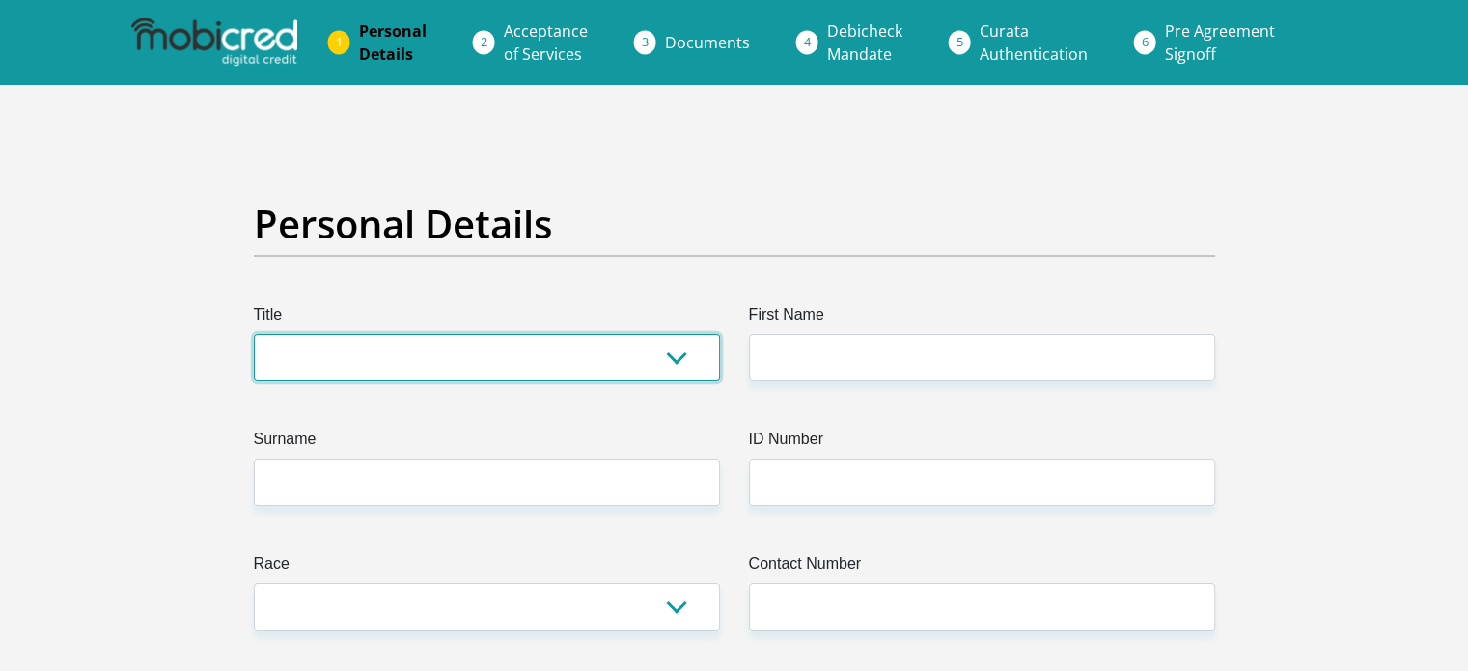
click at [432, 373] on select "Mr Ms Mrs Dr Other" at bounding box center [487, 357] width 466 height 47
select select "Ms"
click at [254, 334] on select "Mr Ms Mrs Dr Other" at bounding box center [487, 357] width 466 height 47
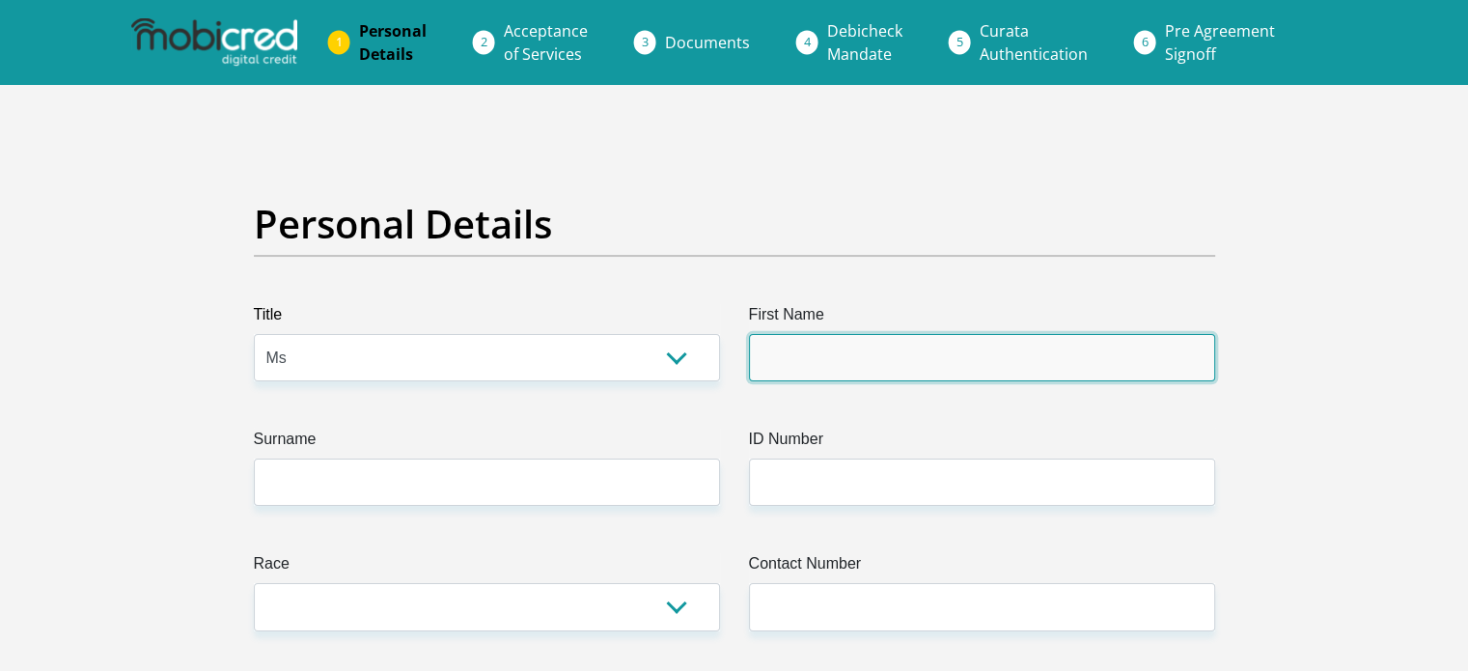
click at [869, 346] on input "First Name" at bounding box center [982, 357] width 466 height 47
type input "CK"
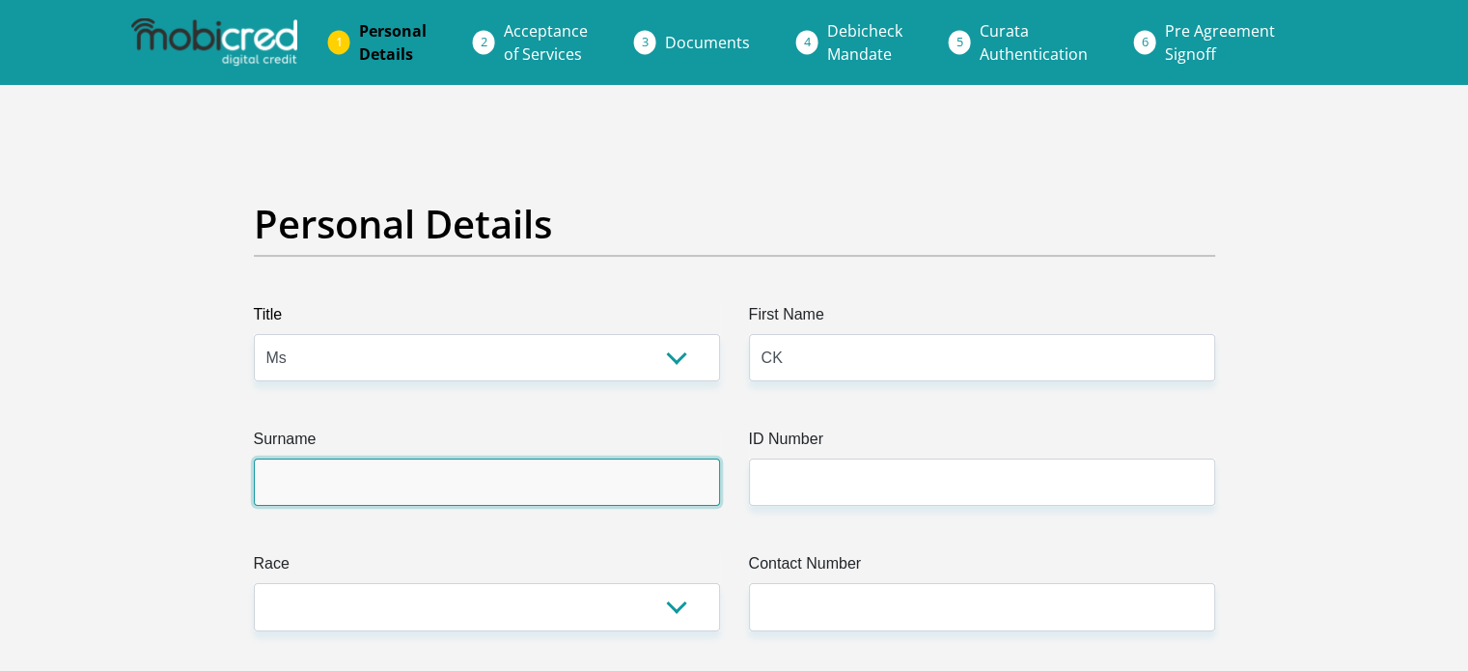
type input "barrett"
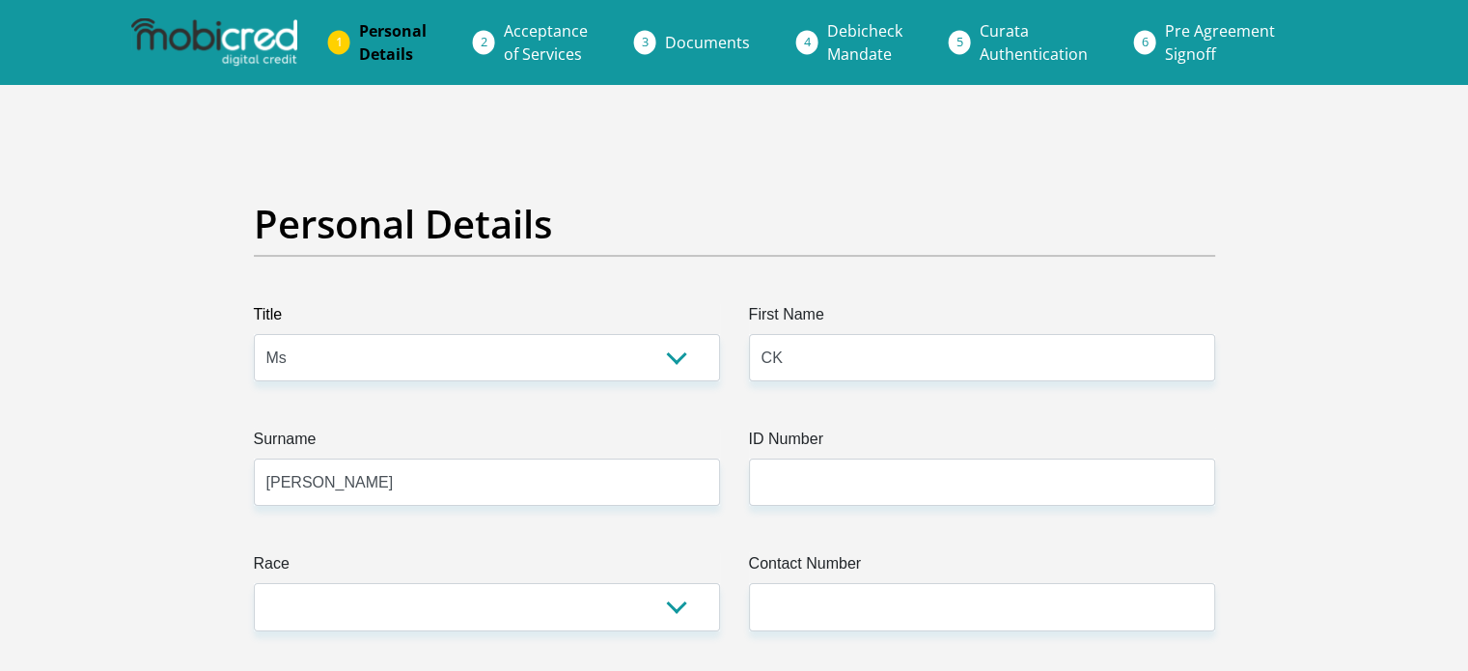
select select "ZAF"
type input "80 Pitzer Road Glen Austin"
type input "Midrand"
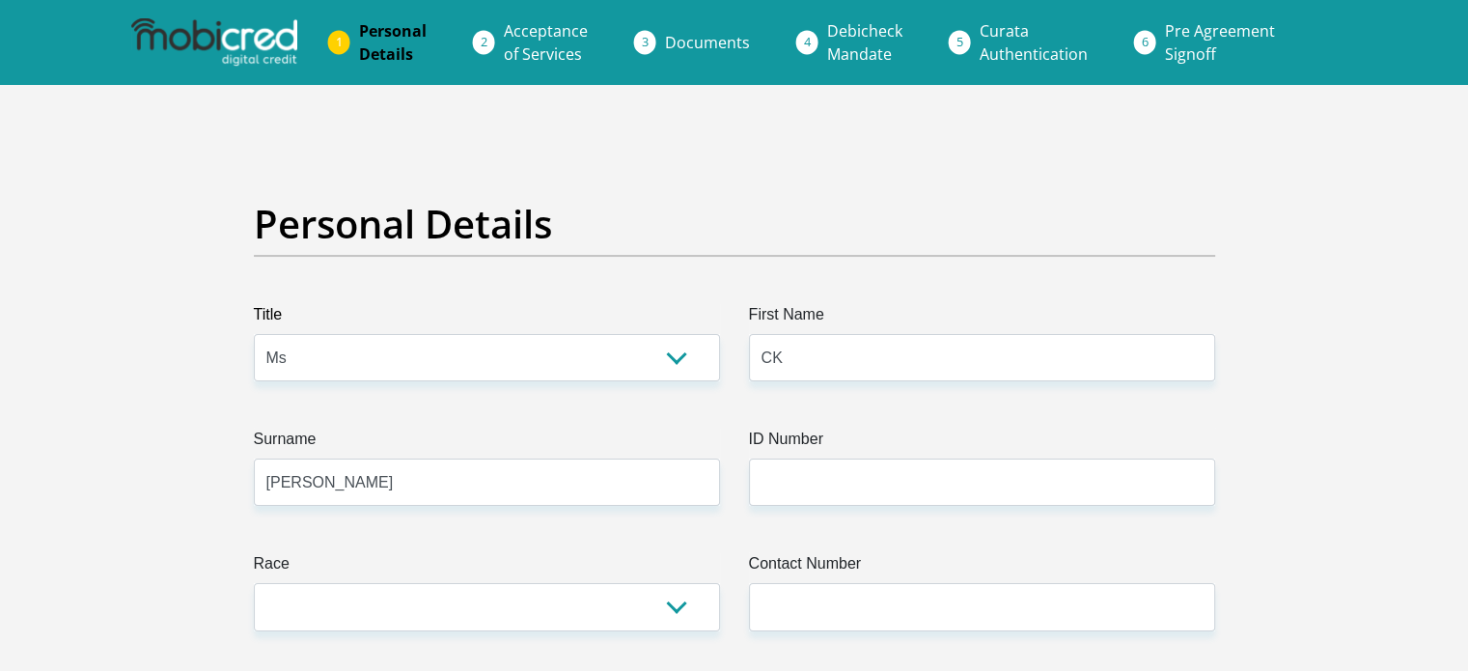
type input "1683"
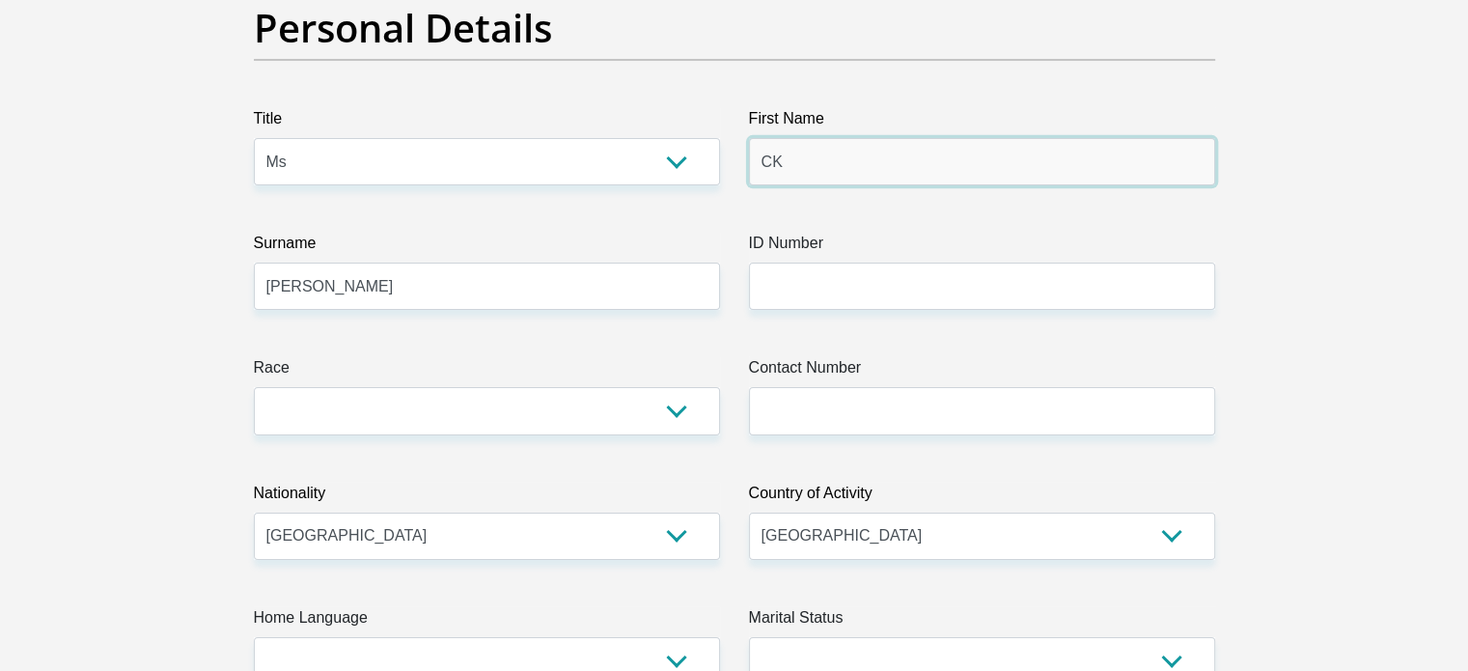
scroll to position [207, 0]
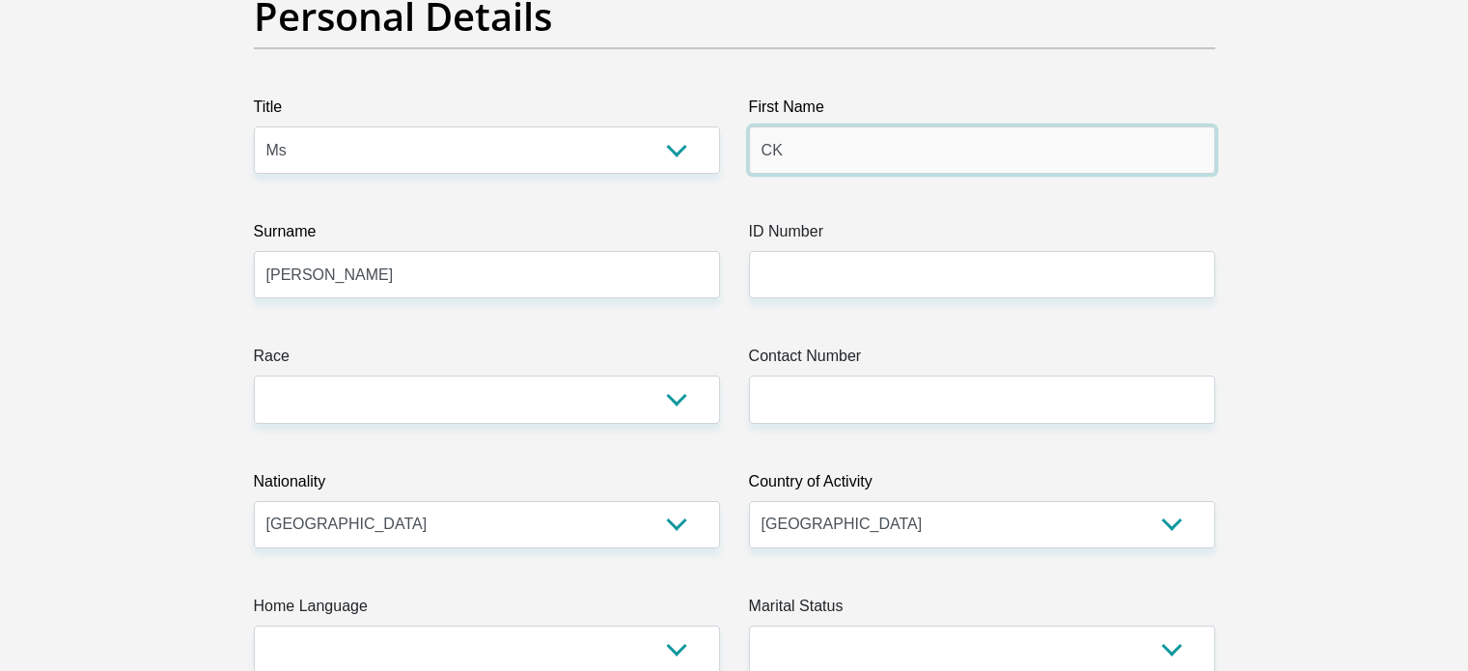
click at [862, 140] on input "CK" at bounding box center [982, 149] width 466 height 47
type input "Candice"
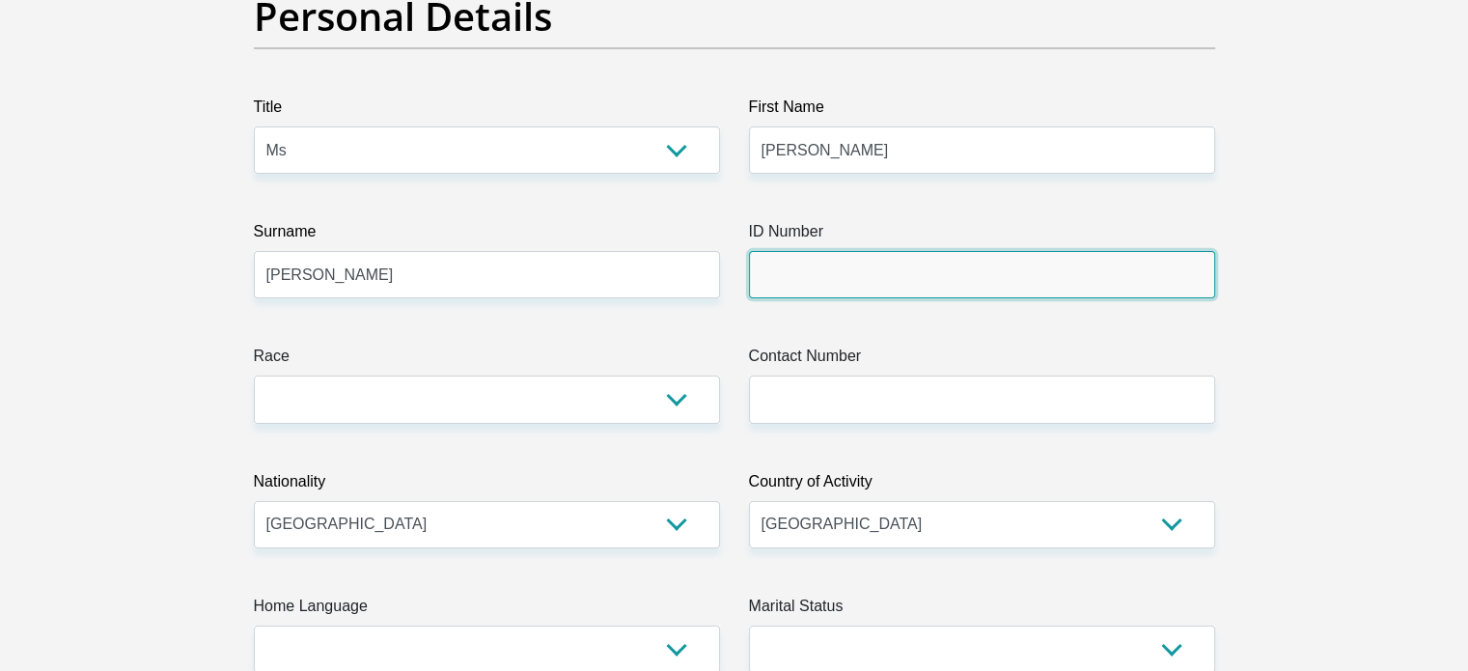
click at [834, 269] on input "ID Number" at bounding box center [982, 274] width 466 height 47
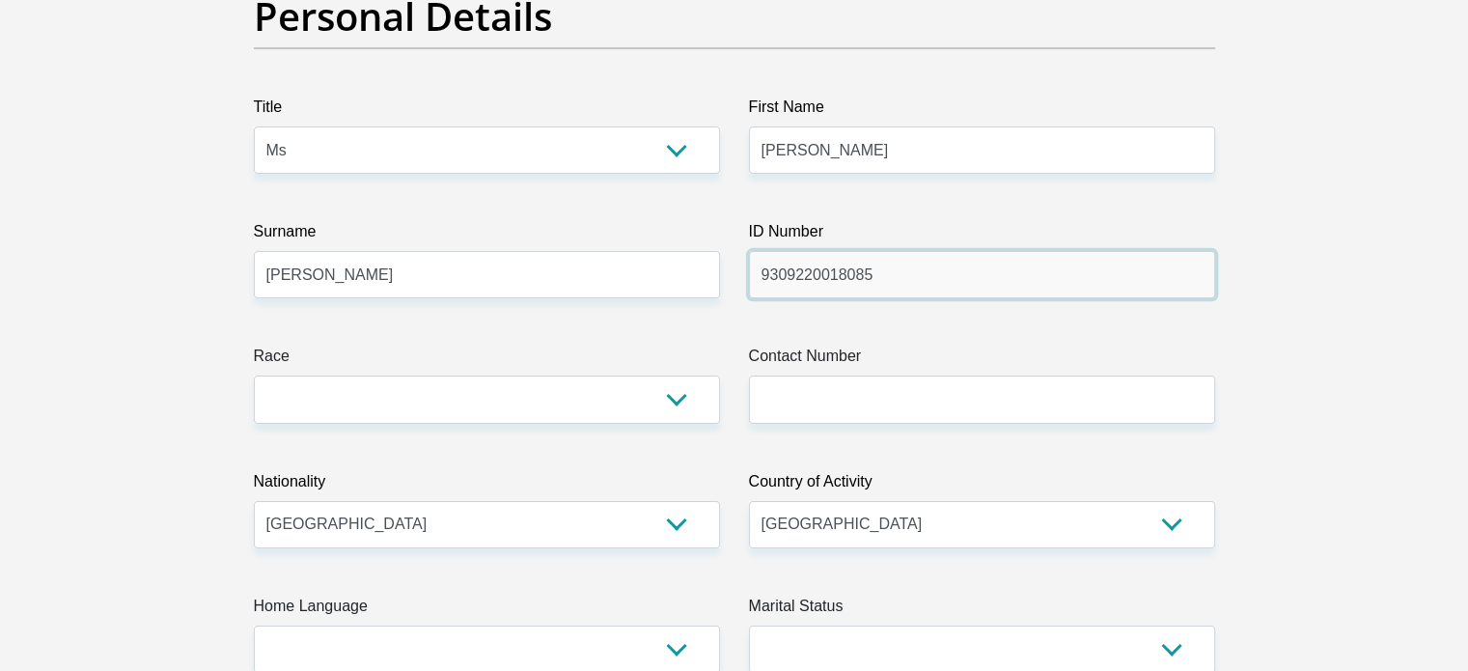
type input "9309220018085"
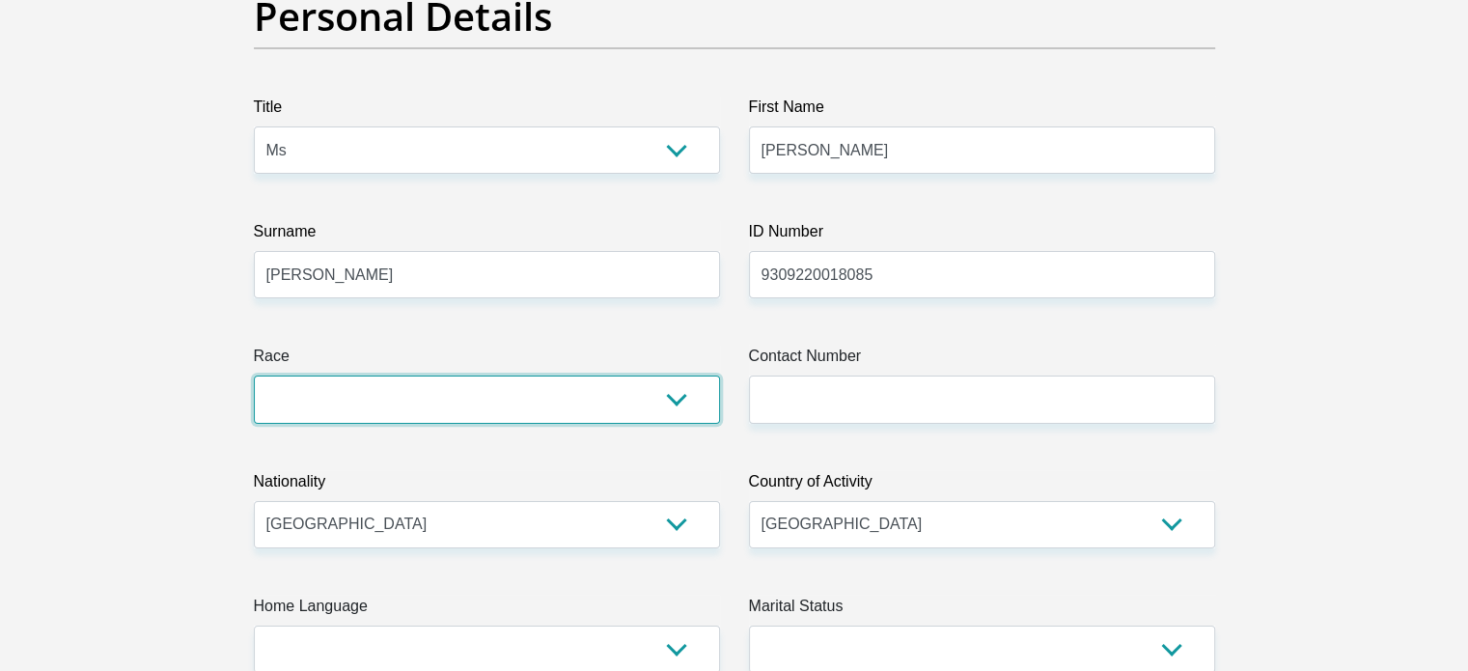
click at [486, 403] on select "Black Coloured Indian White Other" at bounding box center [487, 398] width 466 height 47
select select "4"
click at [254, 375] on select "Black Coloured Indian White Other" at bounding box center [487, 398] width 466 height 47
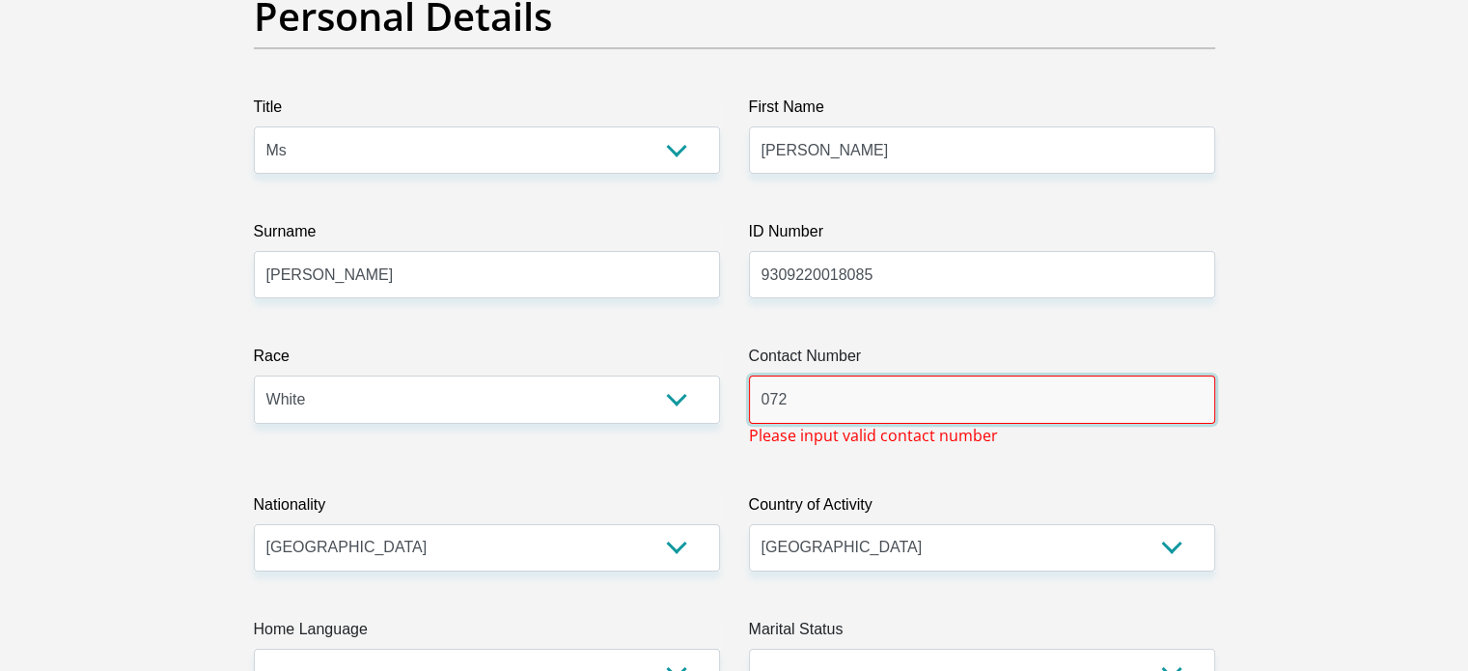
type input "0727532234"
type input "glen austin AH"
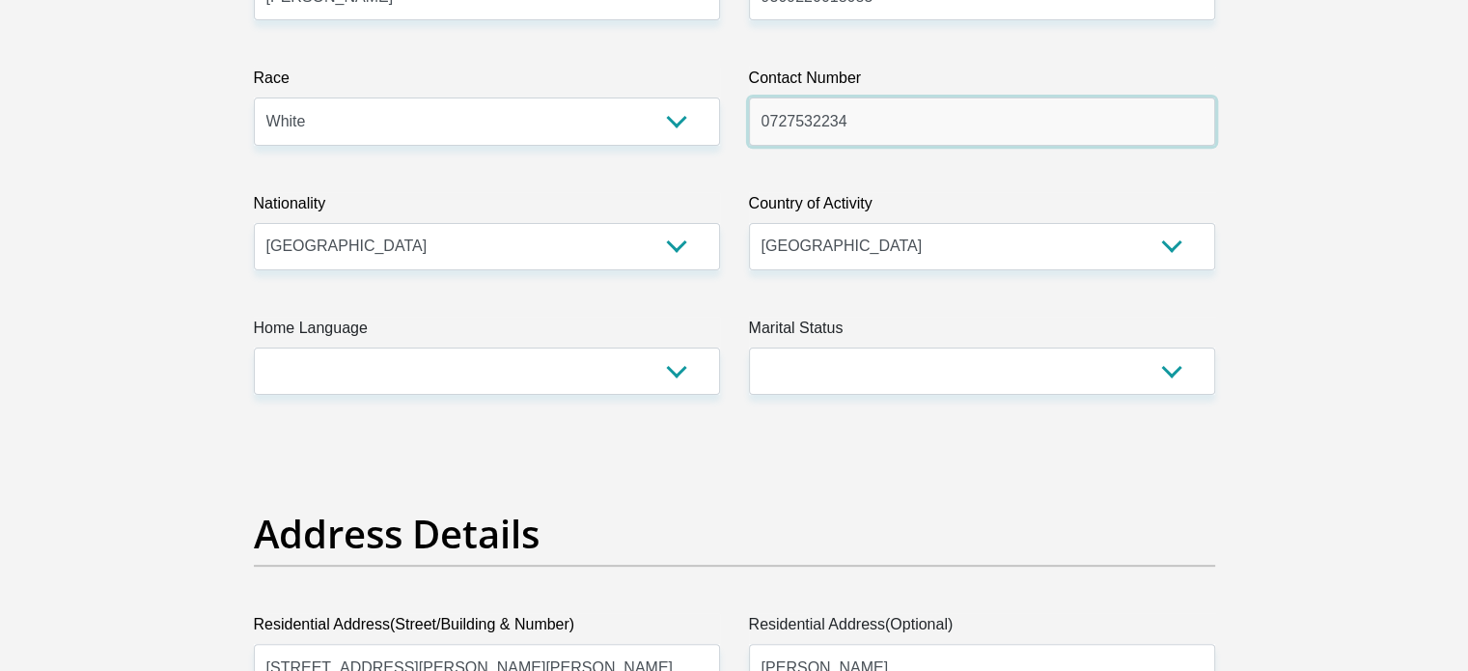
scroll to position [486, 0]
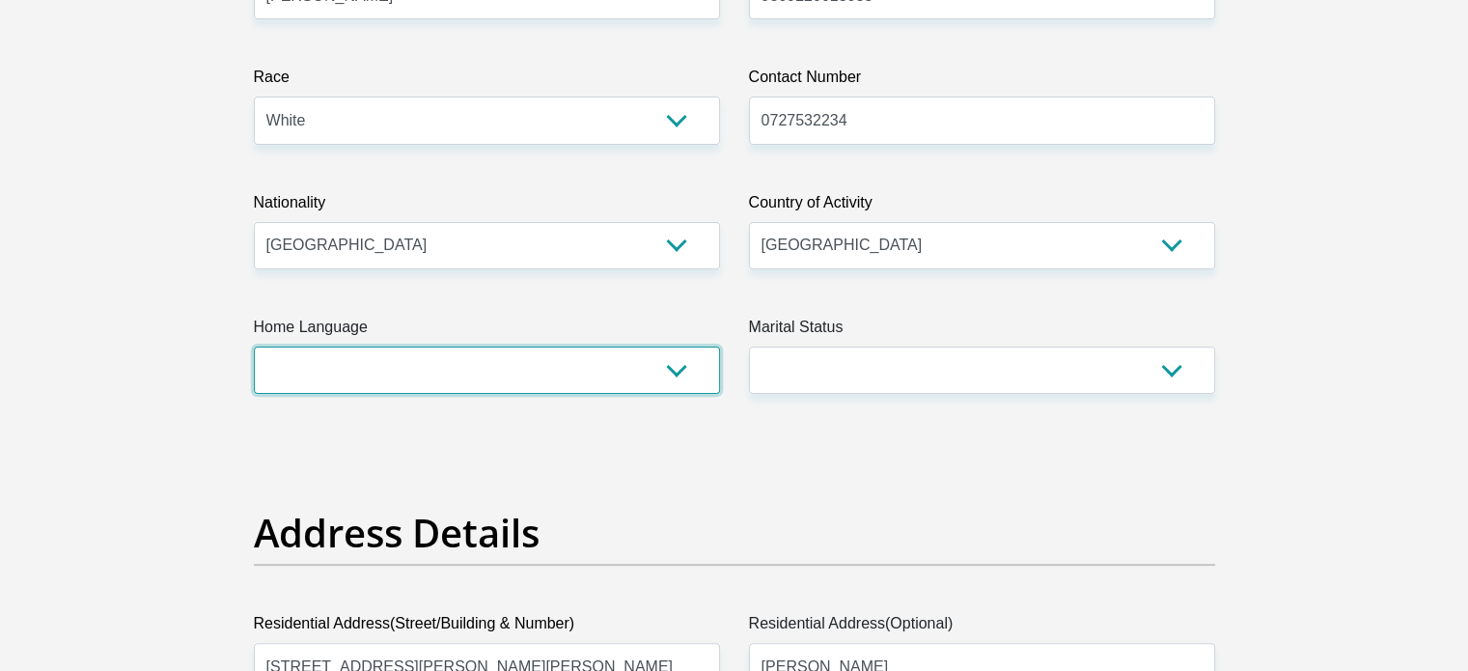
click at [650, 381] on select "Afrikaans English Sepedi South Ndebele Southern Sotho Swati Tsonga Tswana Venda…" at bounding box center [487, 369] width 466 height 47
select select "eng"
click at [254, 346] on select "Afrikaans English Sepedi South Ndebele Southern Sotho Swati Tsonga Tswana Venda…" at bounding box center [487, 369] width 466 height 47
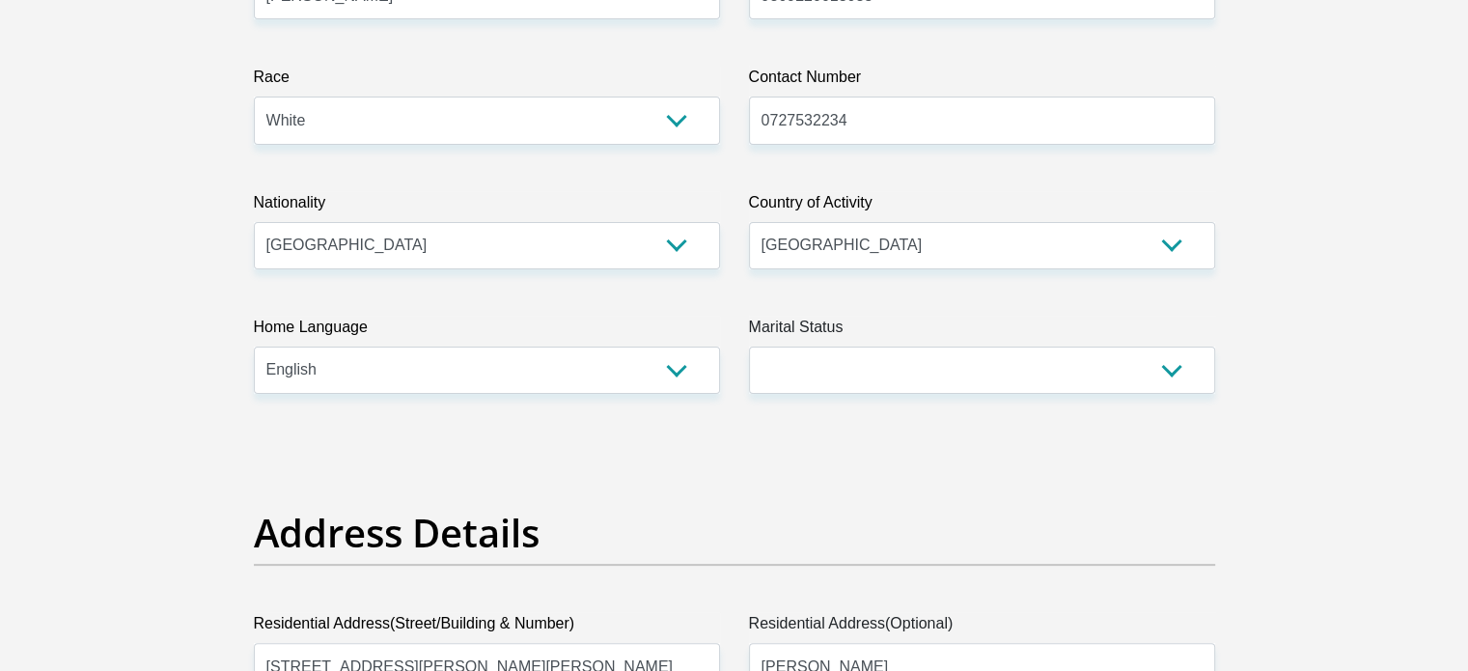
click at [822, 344] on label "Marital Status" at bounding box center [982, 331] width 466 height 31
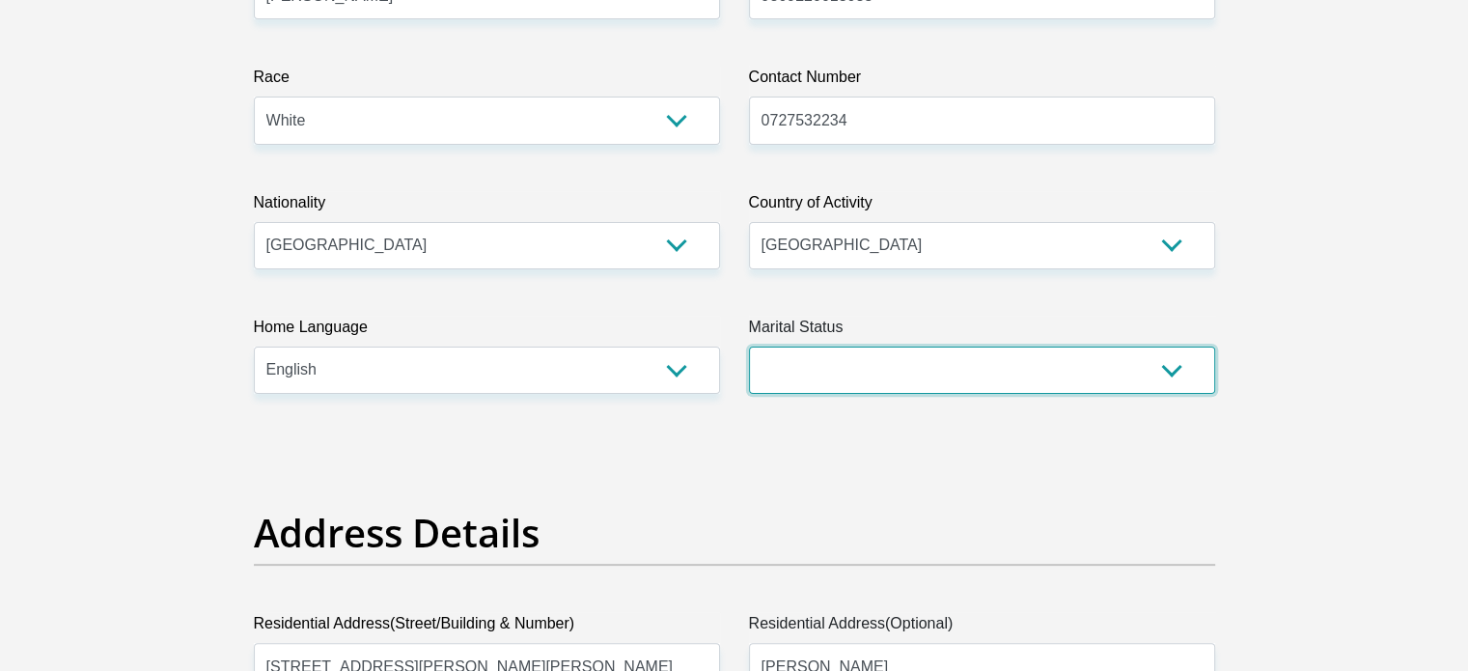
click at [822, 346] on select "Married ANC Single Divorced Widowed Married COP or Customary Law" at bounding box center [982, 369] width 466 height 47
click at [818, 365] on select "Married ANC Single Divorced Widowed Married COP or Customary Law" at bounding box center [982, 369] width 466 height 47
select select "2"
click at [749, 346] on select "Married ANC Single Divorced Widowed Married COP or Customary Law" at bounding box center [982, 369] width 466 height 47
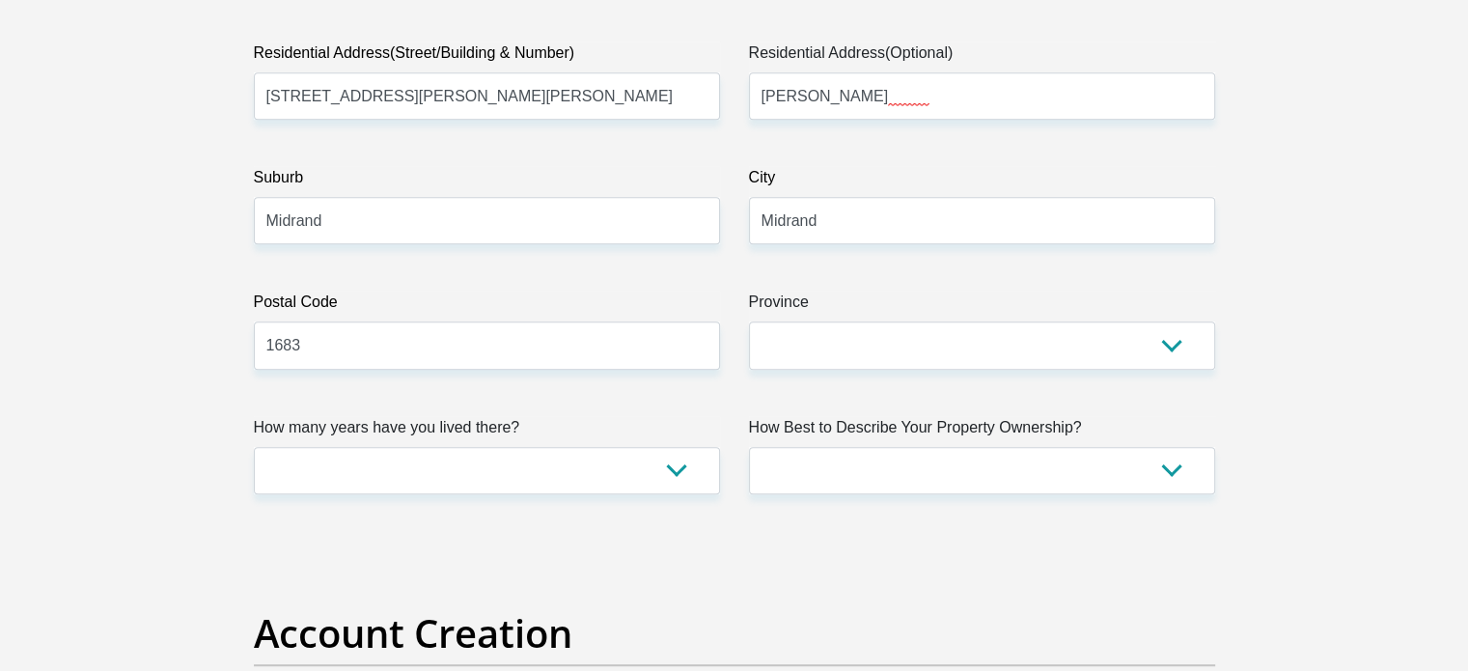
scroll to position [1065, 0]
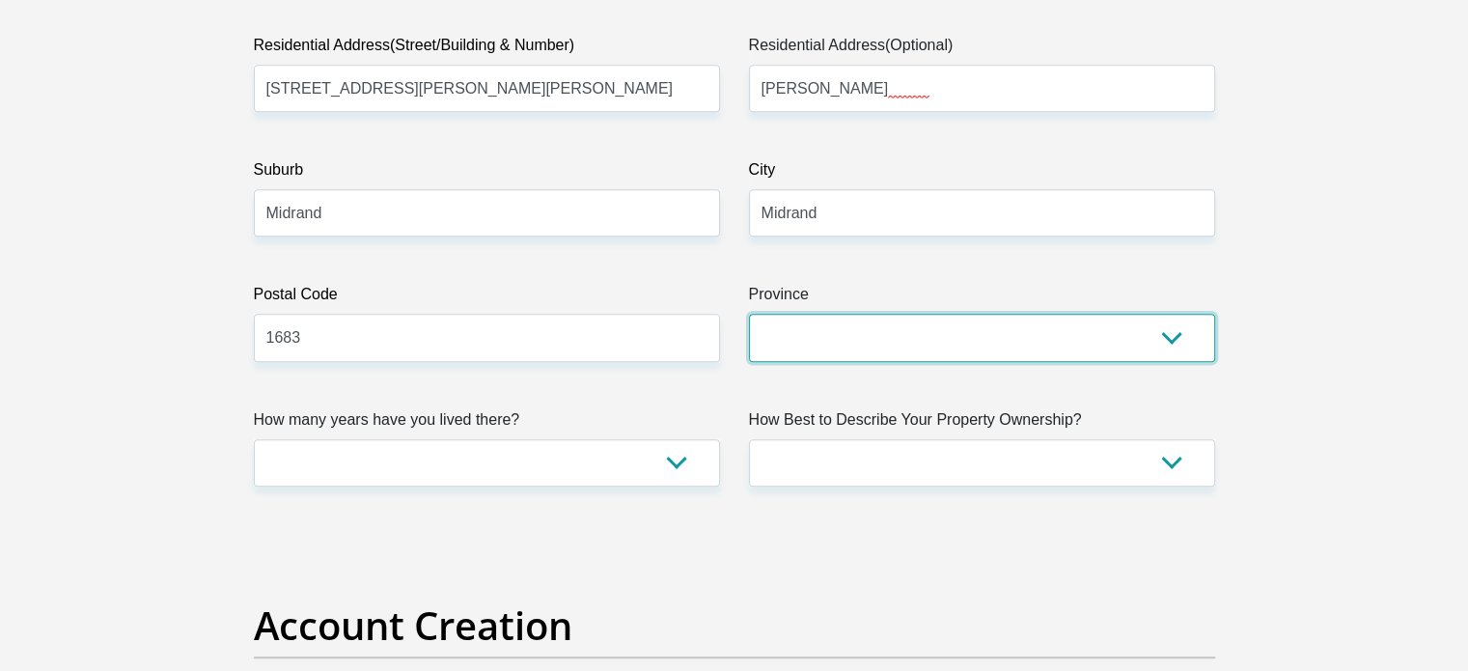
click at [840, 322] on select "Eastern Cape Free State Gauteng KwaZulu-Natal Limpopo Mpumalanga Northern Cape …" at bounding box center [982, 337] width 466 height 47
select select "Gauteng"
click at [749, 314] on select "Eastern Cape Free State Gauteng KwaZulu-Natal Limpopo Mpumalanga Northern Cape …" at bounding box center [982, 337] width 466 height 47
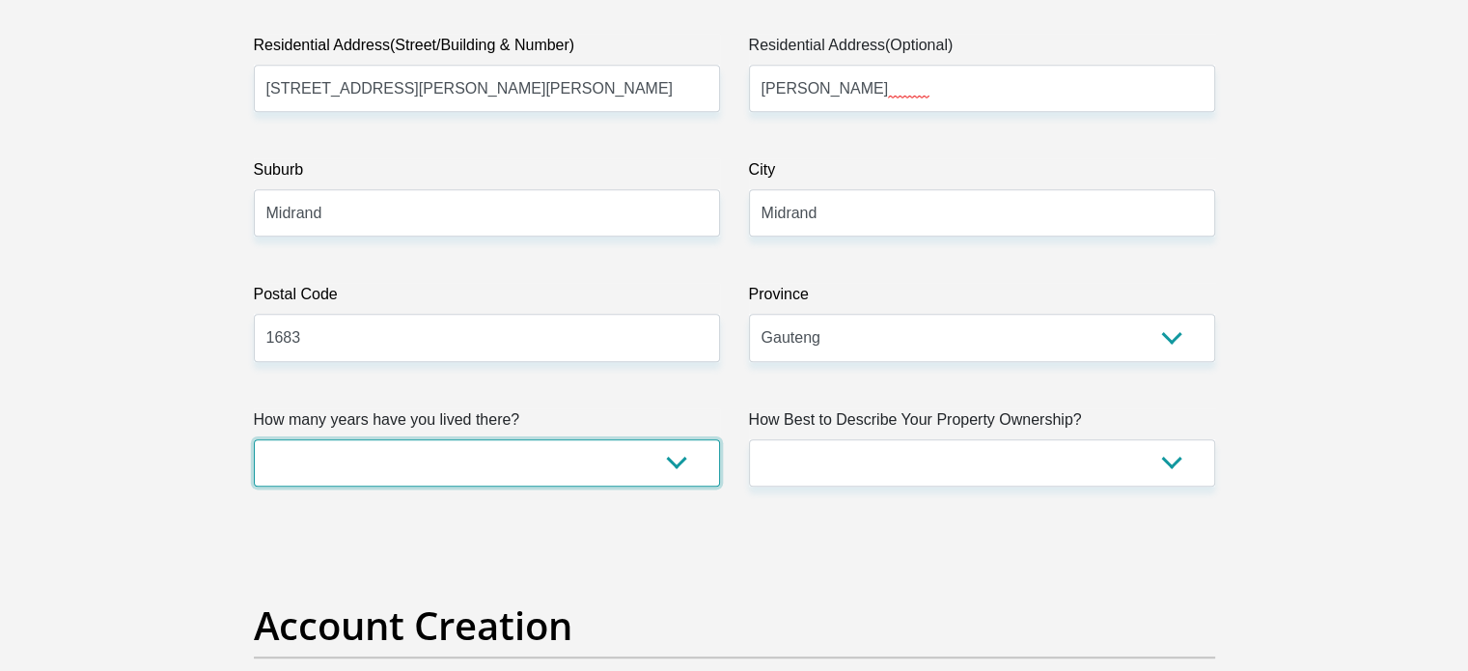
click at [587, 459] on select "less than 1 year 1-3 years 3-5 years 5+ years" at bounding box center [487, 462] width 466 height 47
select select "4"
click at [254, 439] on select "less than 1 year 1-3 years 3-5 years 5+ years" at bounding box center [487, 462] width 466 height 47
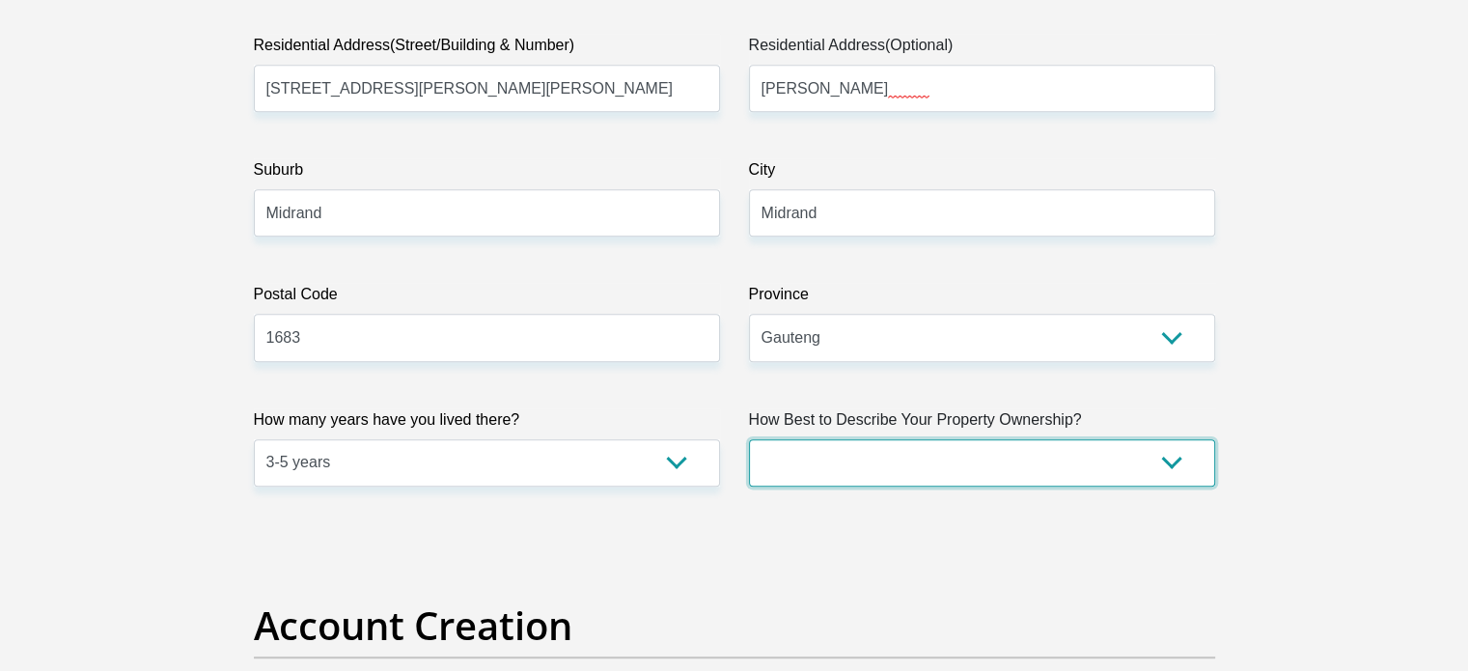
click at [920, 459] on select "Owned Rented Family Owned Company Dwelling" at bounding box center [982, 462] width 466 height 47
select select "Rented"
click at [749, 439] on select "Owned Rented Family Owned Company Dwelling" at bounding box center [982, 462] width 466 height 47
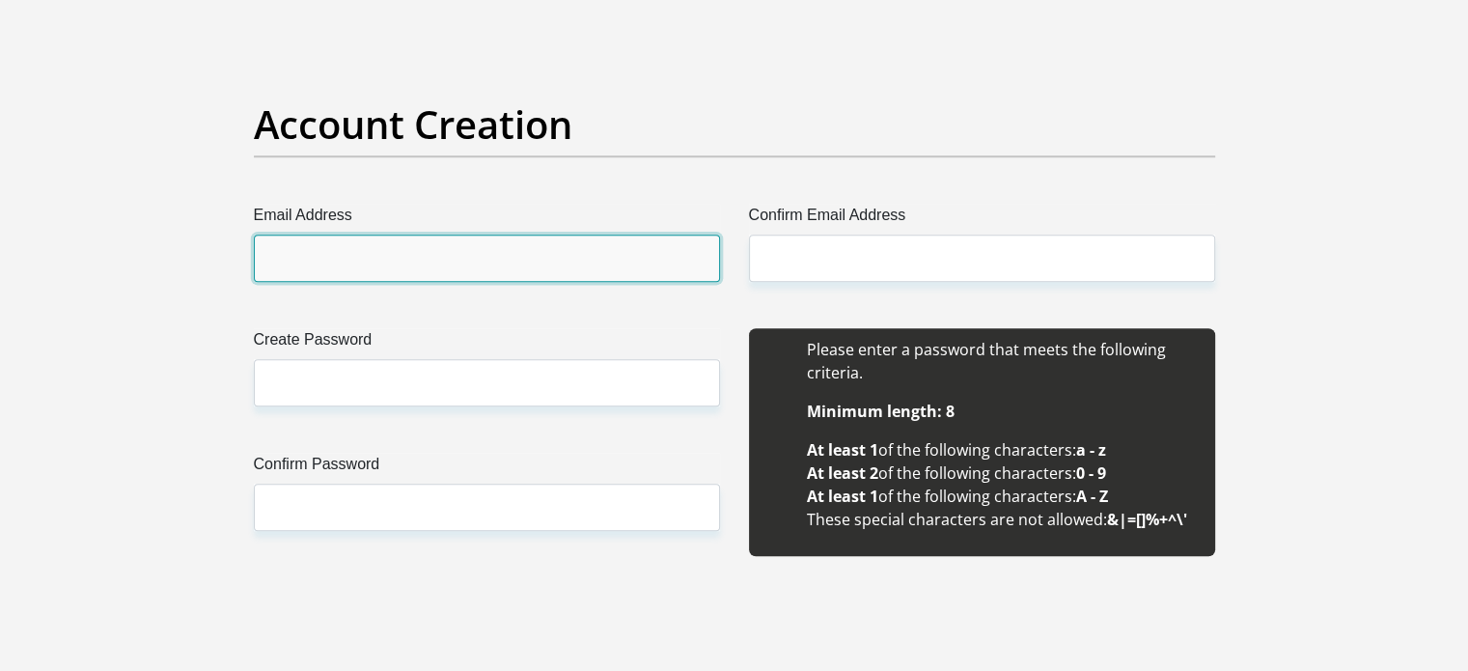
click at [494, 254] on input "Email Address" at bounding box center [487, 258] width 466 height 47
type input "candicekimb@gmail.com"
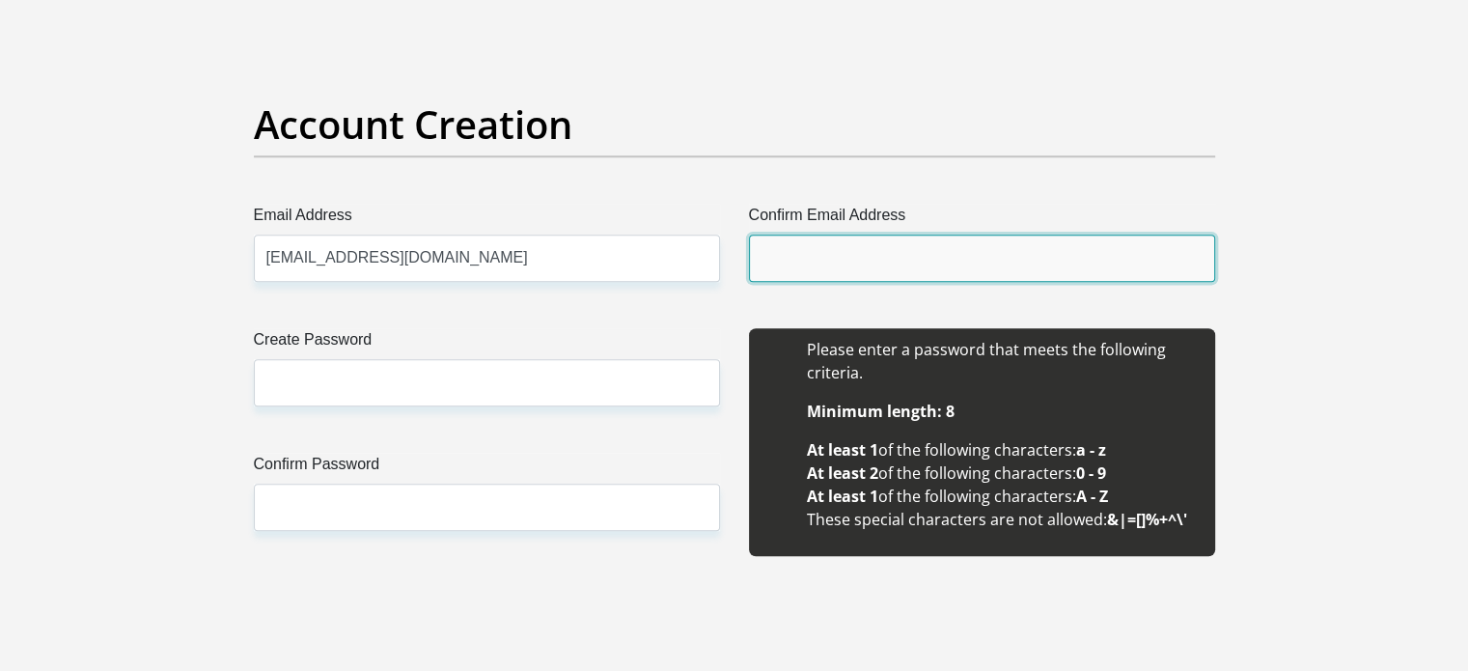
type input "candicekimb@gmail.com"
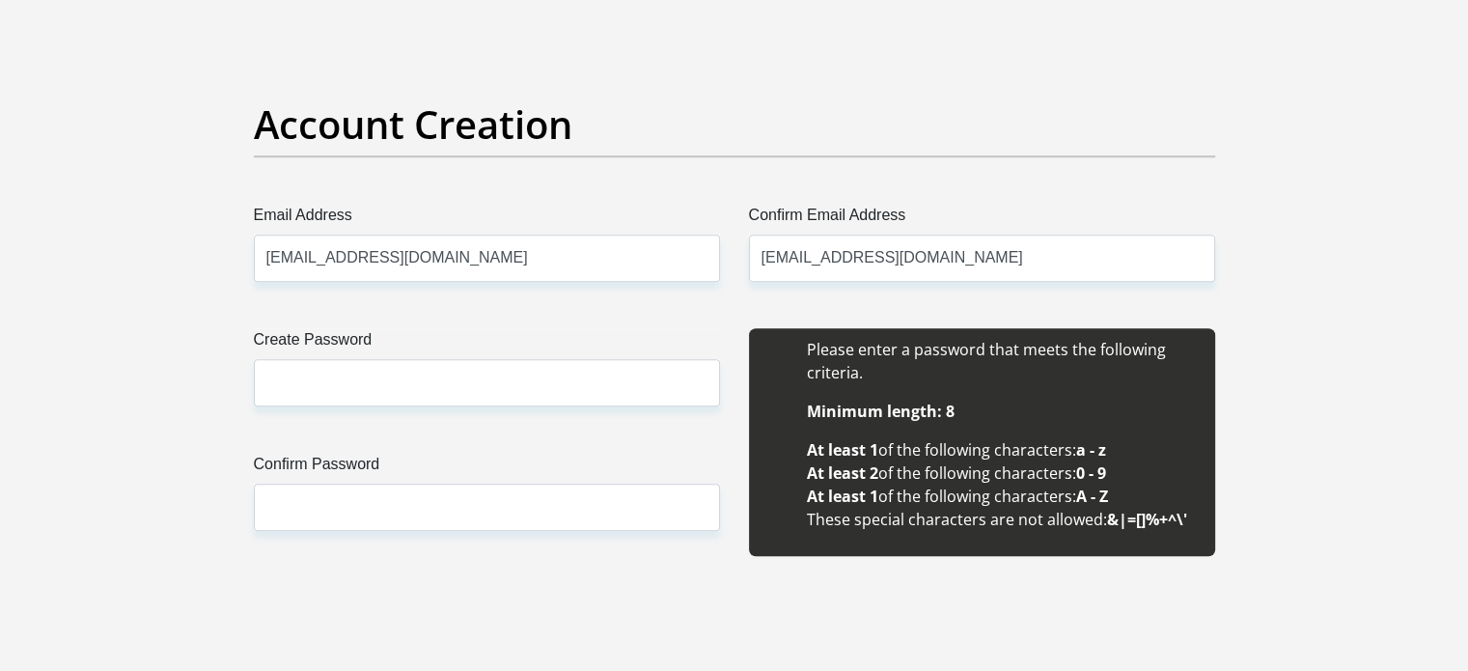
type input "Candice"
type input "Barrett"
type input "0727532234"
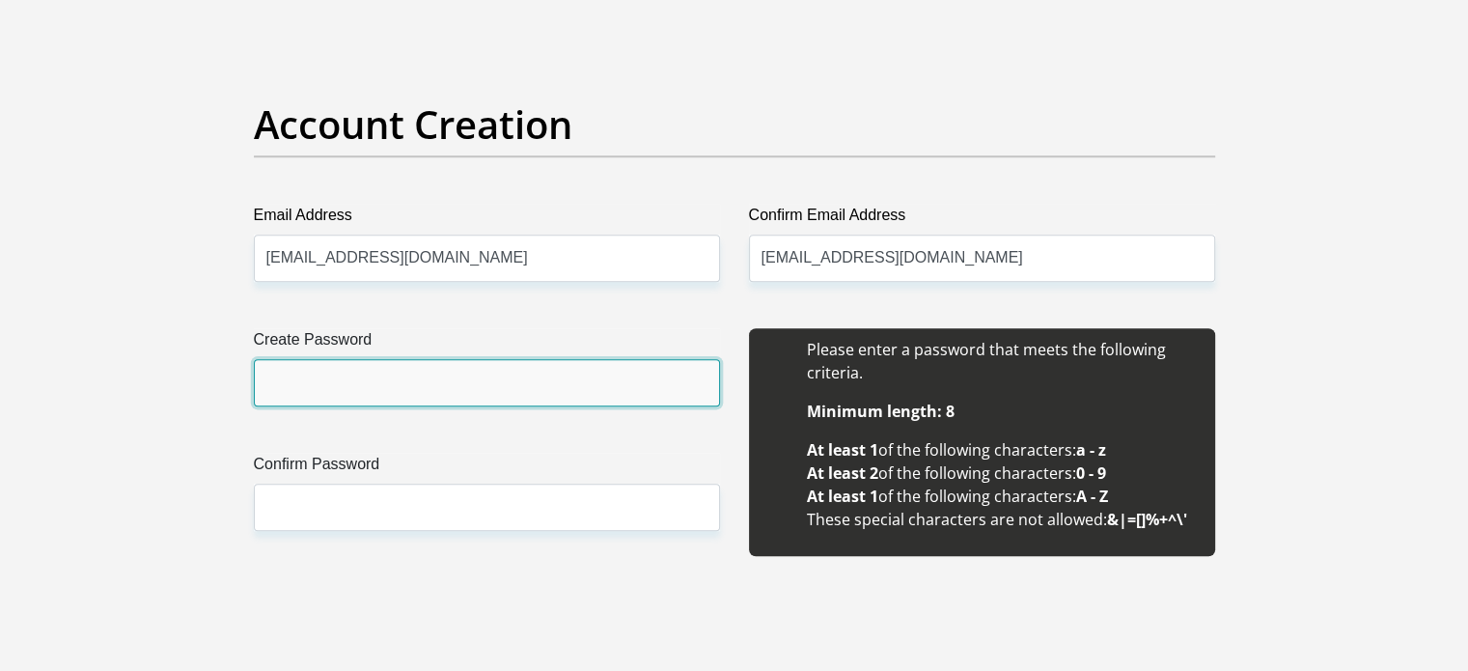
click at [404, 360] on input "Create Password" at bounding box center [487, 382] width 466 height 47
type input "Bitches12"
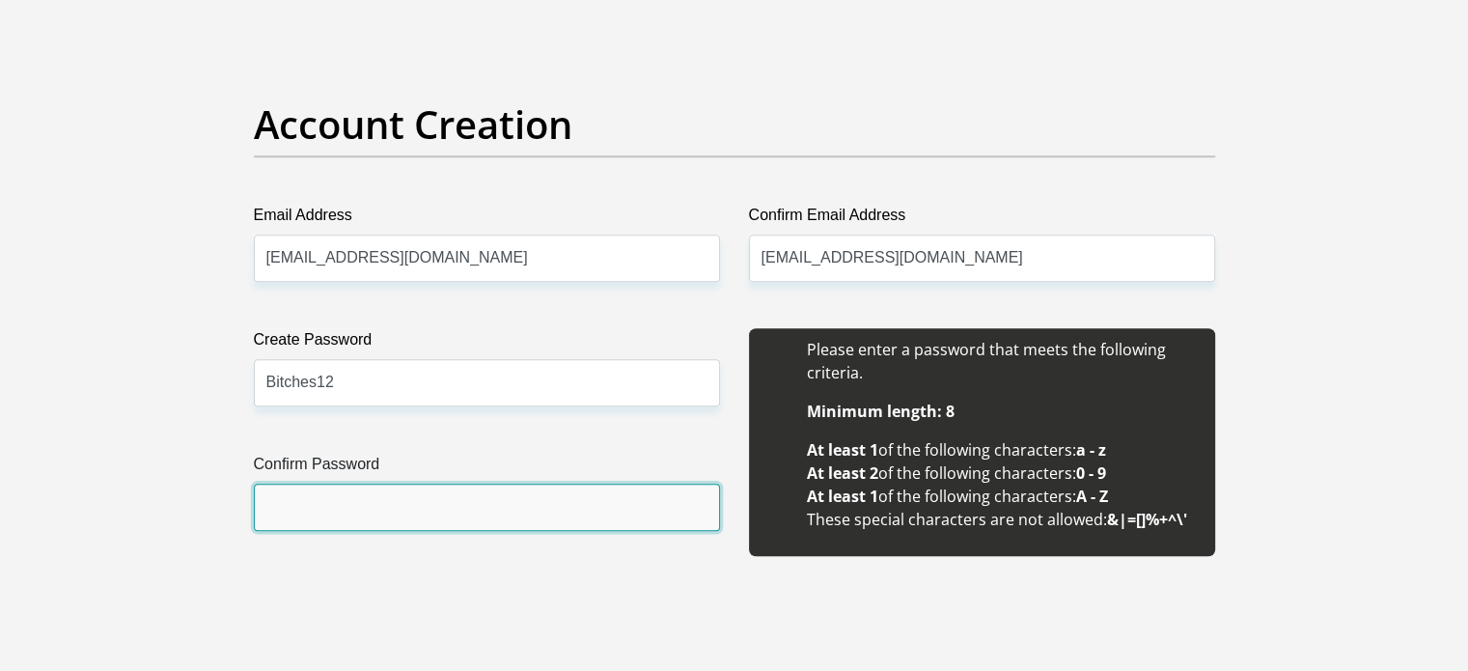
click at [374, 504] on input "Confirm Password" at bounding box center [487, 507] width 466 height 47
type input "Bitches12"
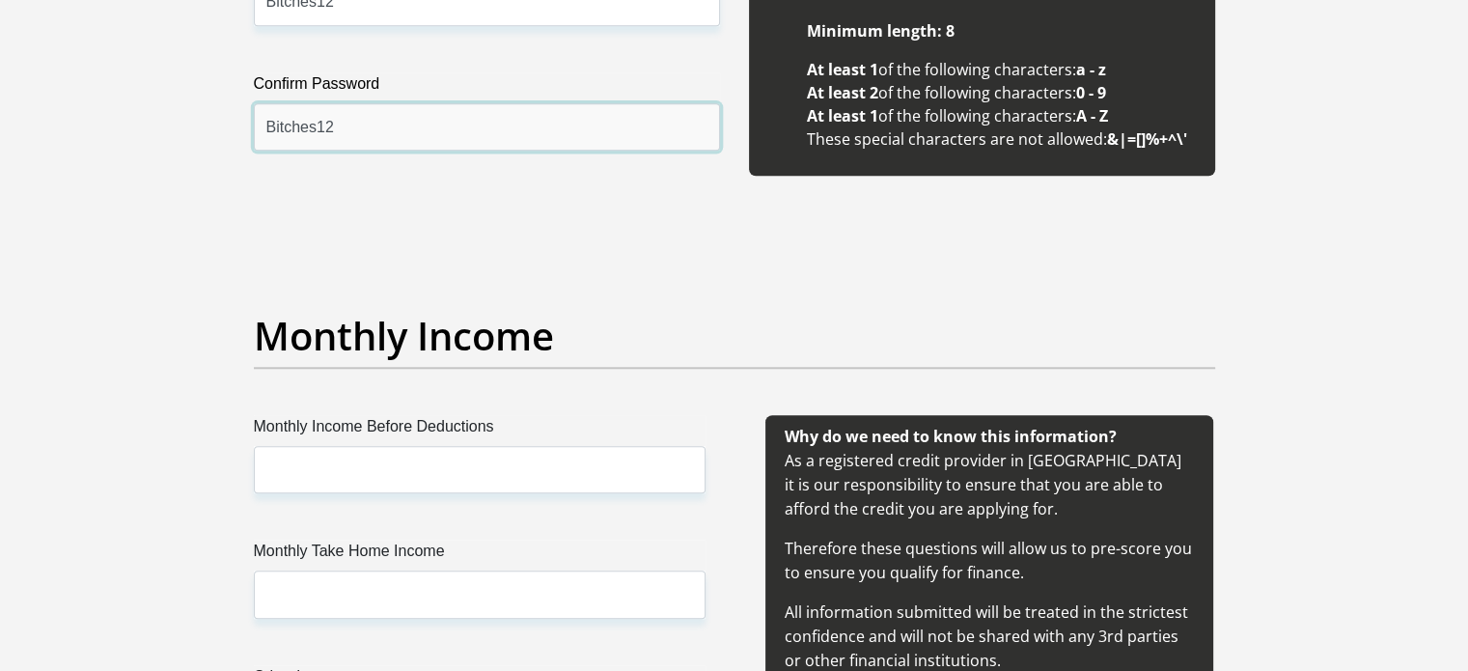
scroll to position [2158, 0]
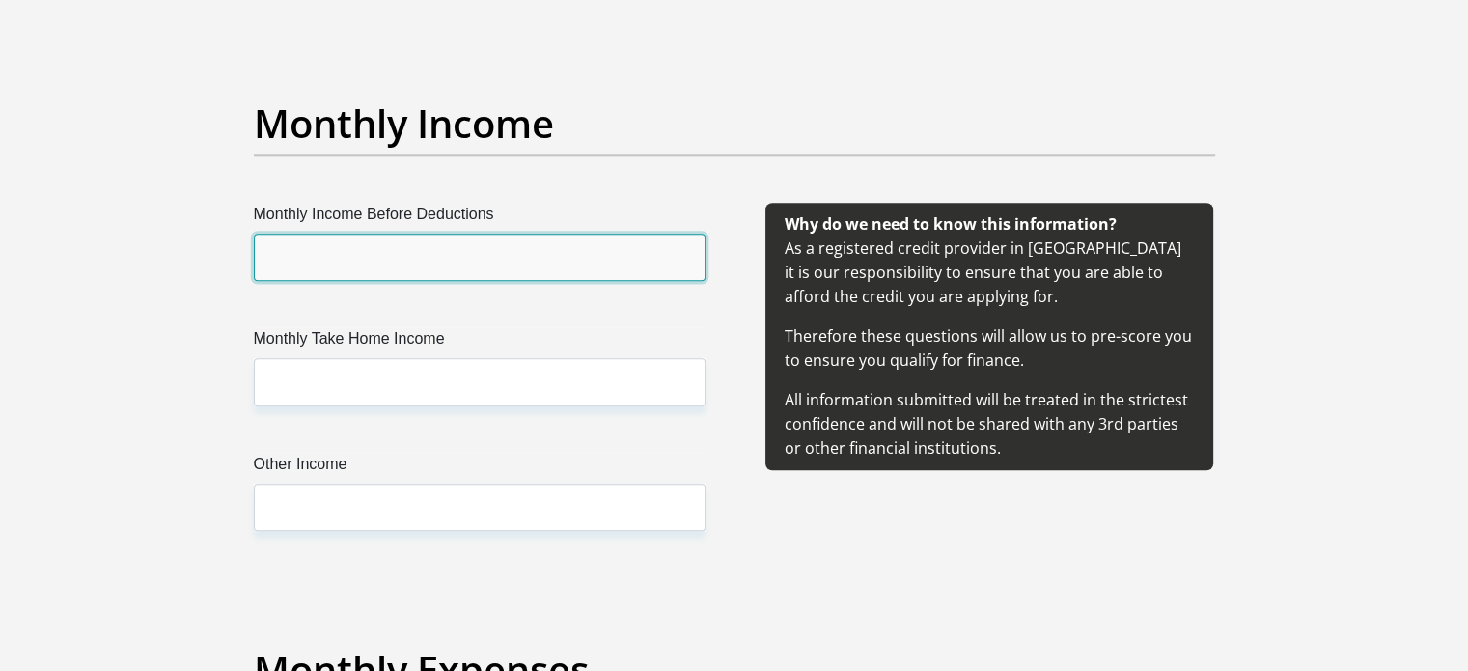
click at [390, 242] on input "Monthly Income Before Deductions" at bounding box center [480, 257] width 452 height 47
type input "15000"
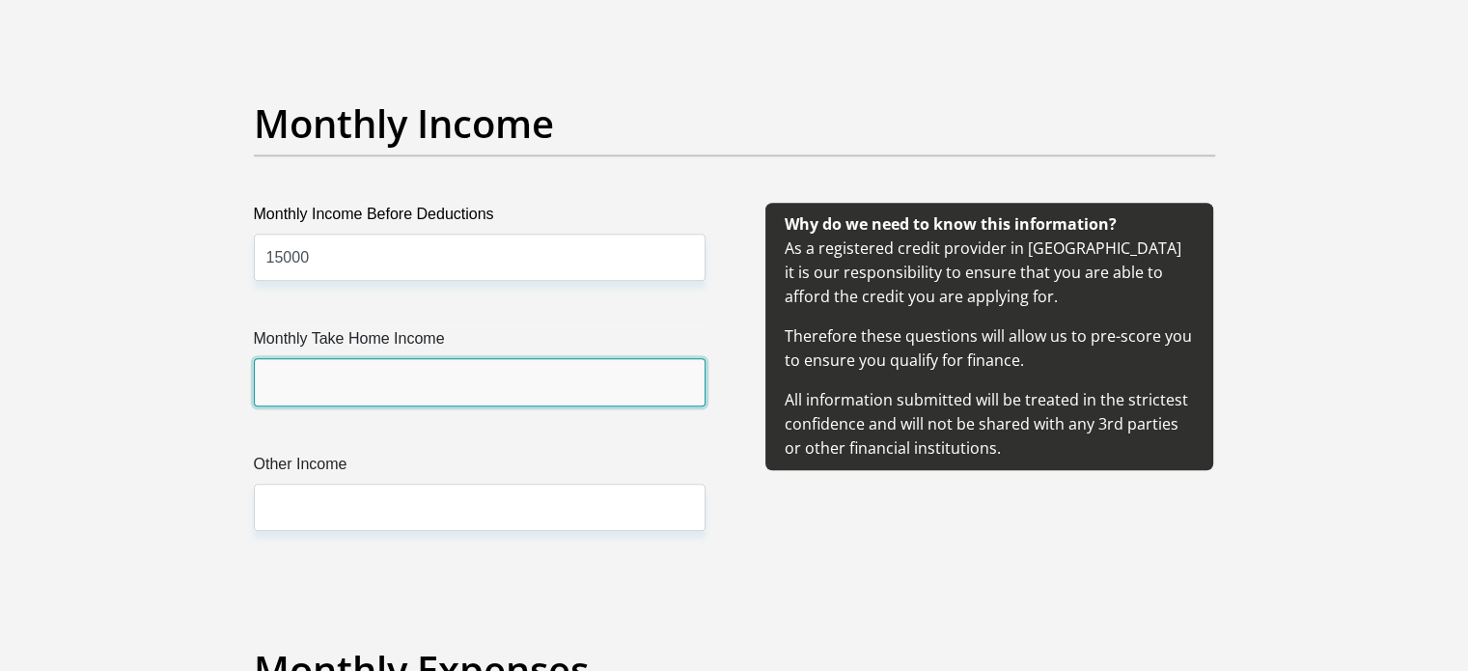
click at [351, 364] on input "Monthly Take Home Income" at bounding box center [480, 381] width 452 height 47
type input "13550"
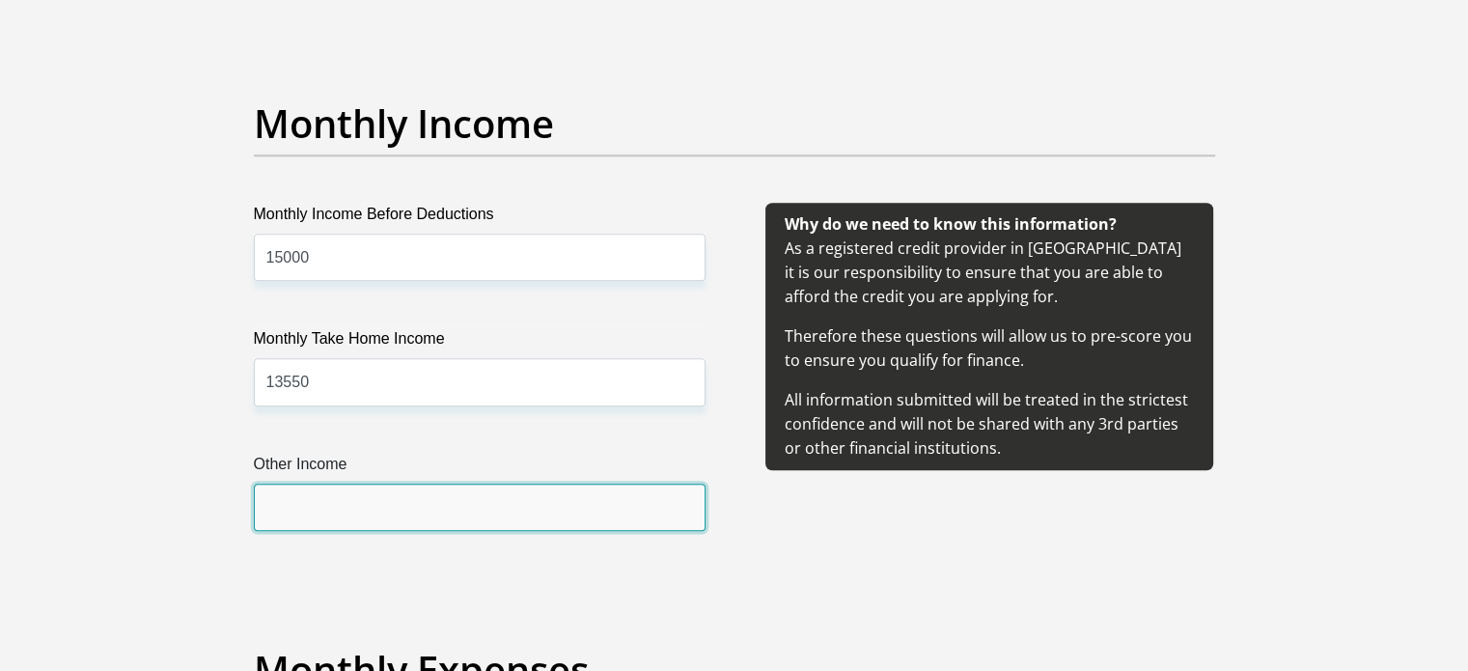
click at [358, 501] on input "Other Income" at bounding box center [480, 507] width 452 height 47
type input "0"
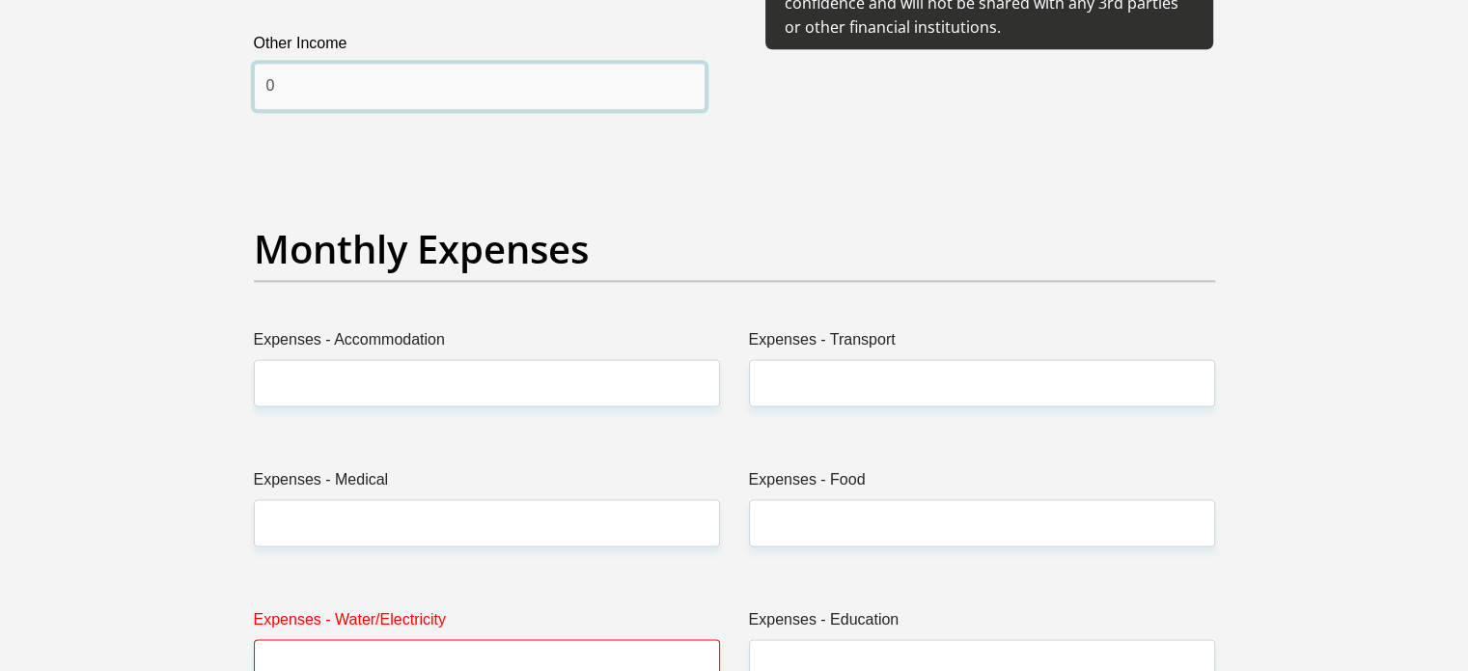
scroll to position [2605, 0]
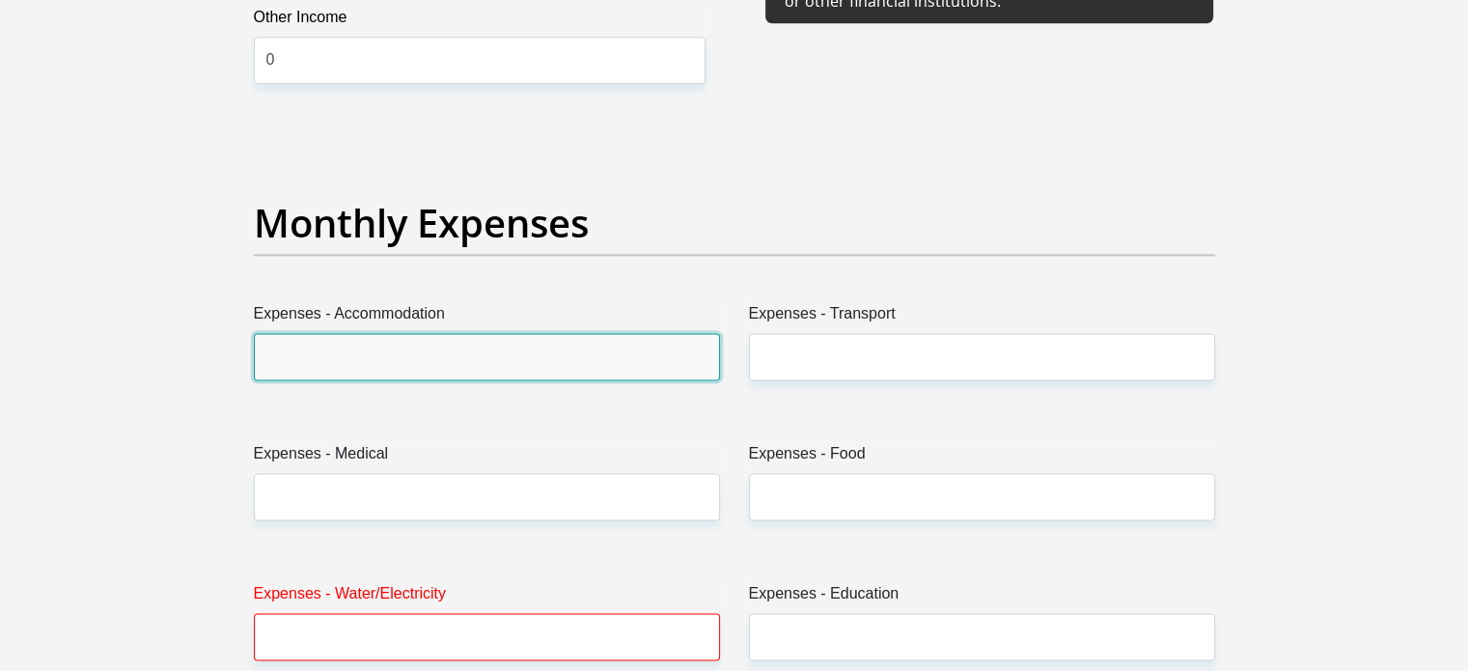
click at [428, 343] on input "Expenses - Accommodation" at bounding box center [487, 356] width 466 height 47
type input "6500"
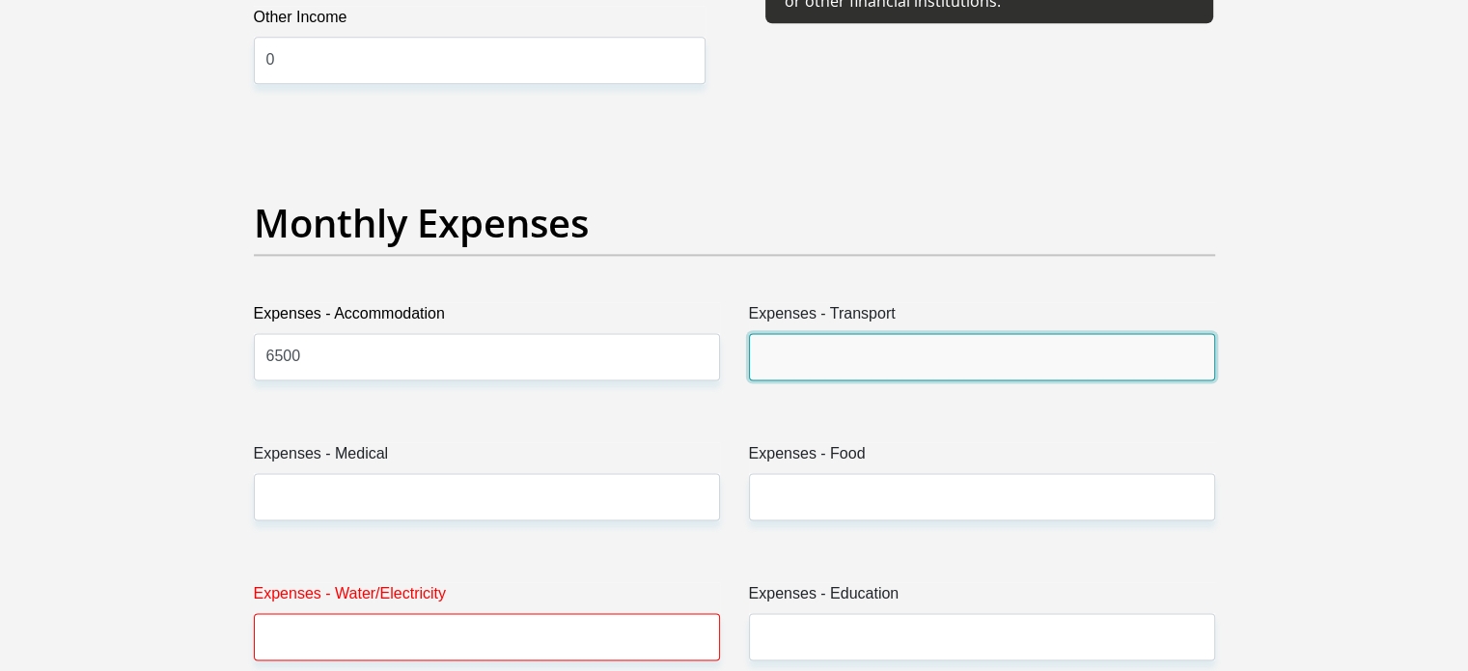
click at [853, 349] on input "Expenses - Transport" at bounding box center [982, 356] width 466 height 47
type input "0"
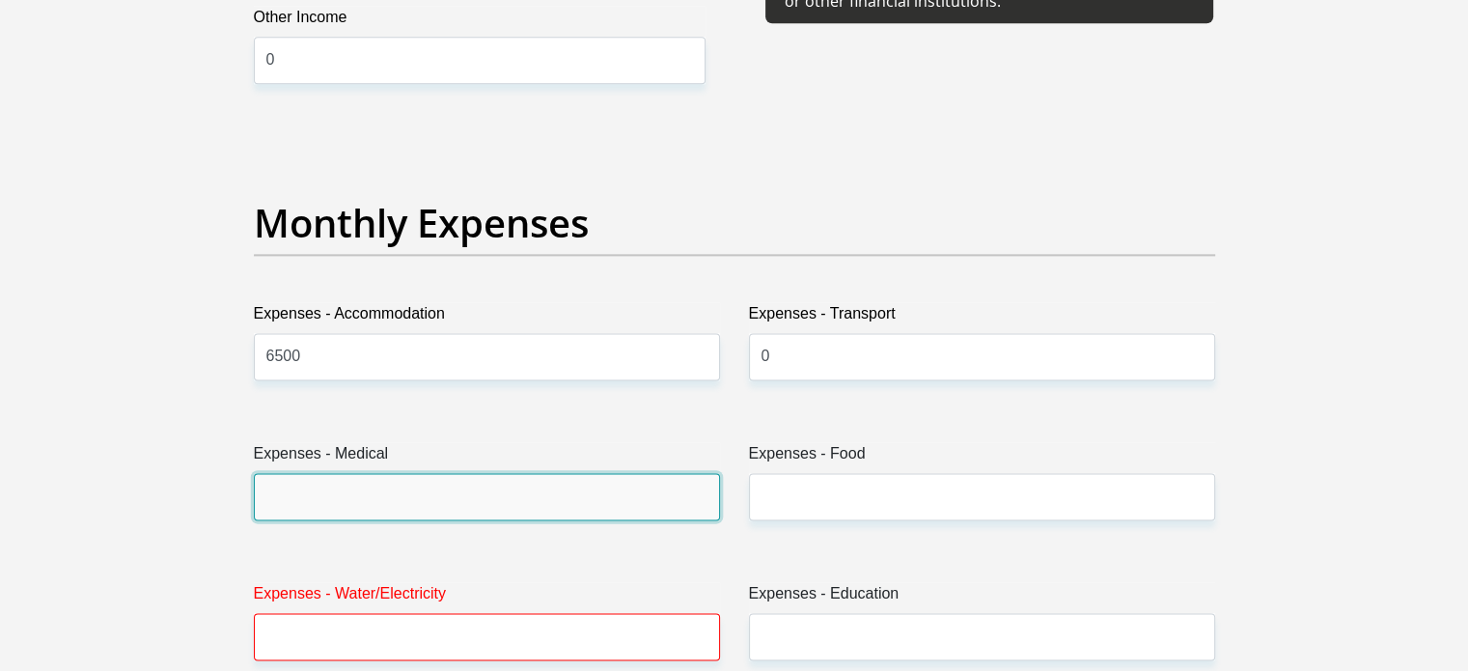
click at [499, 486] on input "Expenses - Medical" at bounding box center [487, 496] width 466 height 47
type input "0"
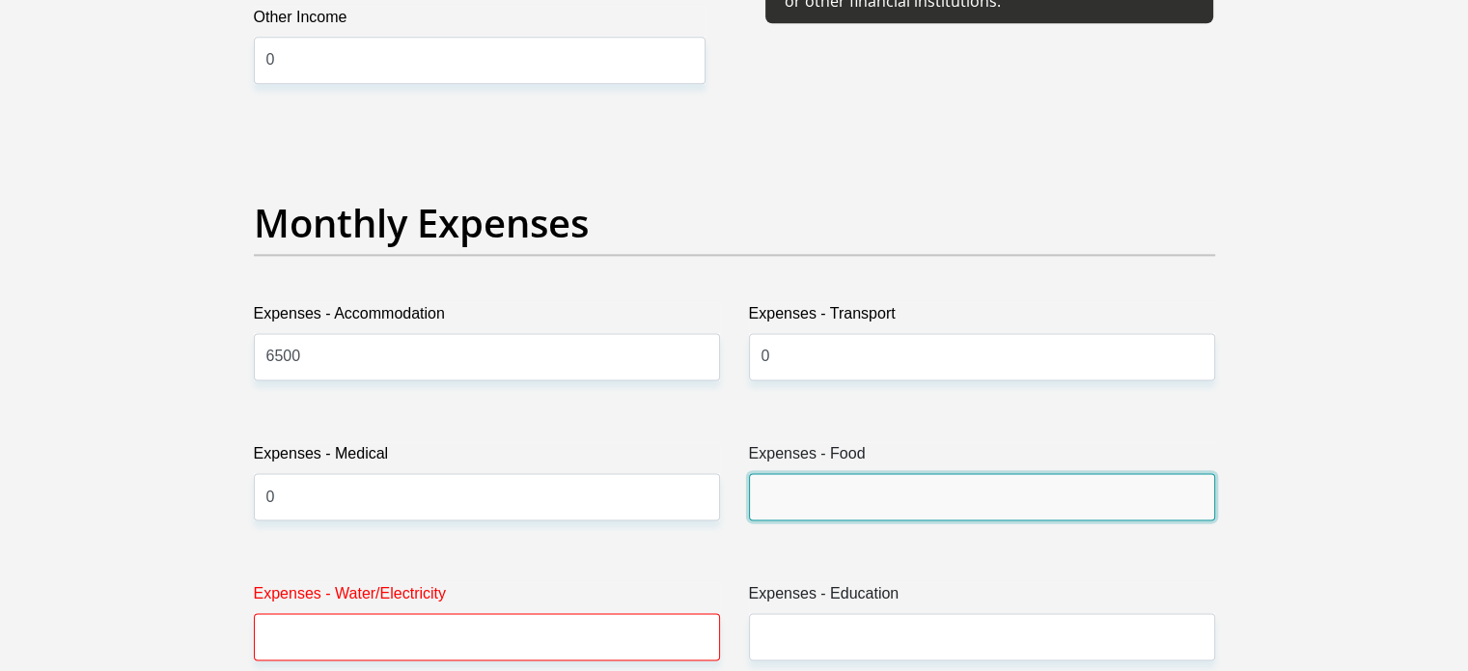
click at [818, 484] on input "Expenses - Food" at bounding box center [982, 496] width 466 height 47
type input "500"
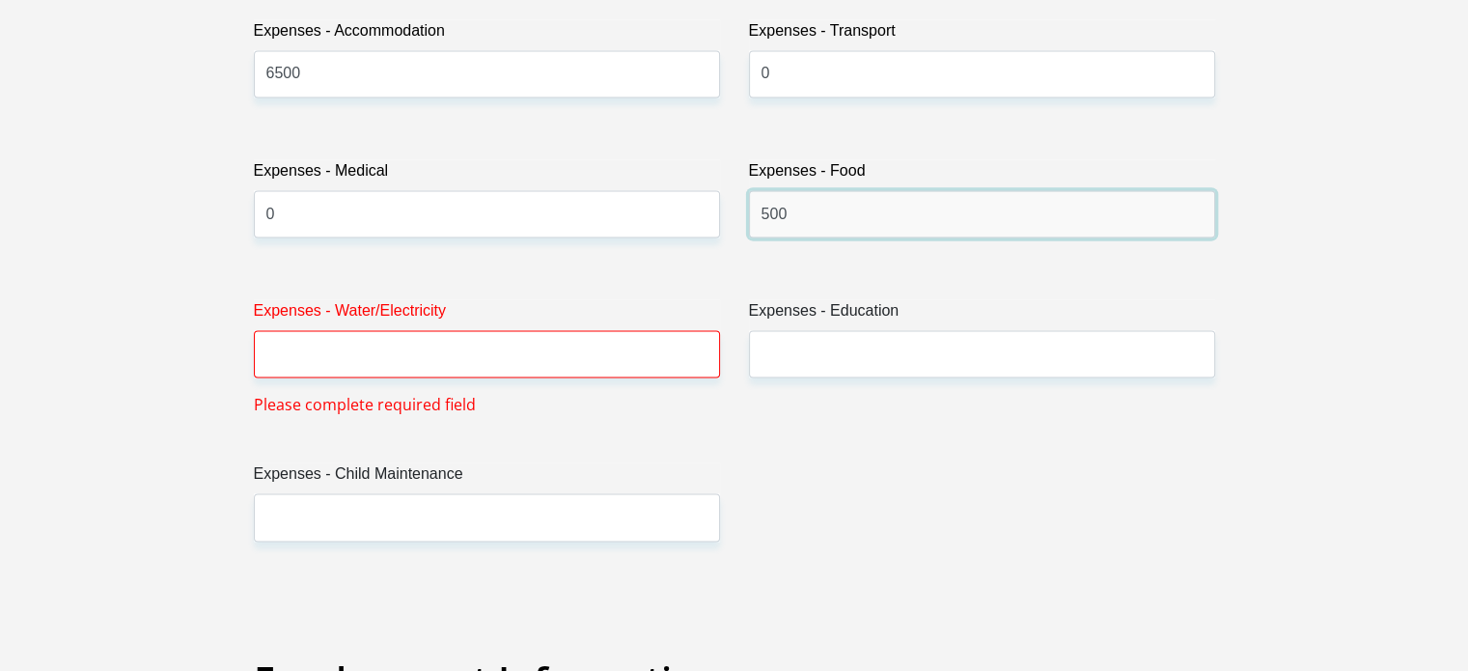
scroll to position [2887, 0]
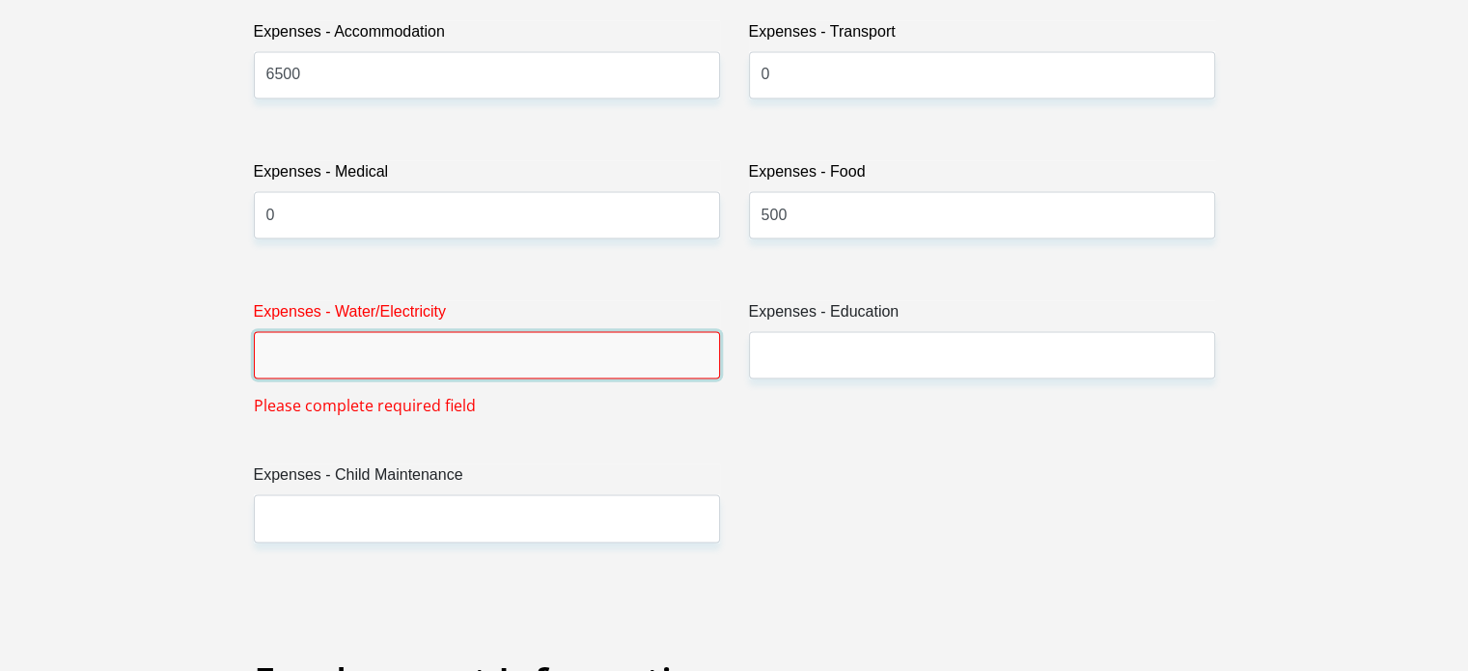
click at [529, 346] on input "Expenses - Water/Electricity" at bounding box center [487, 354] width 466 height 47
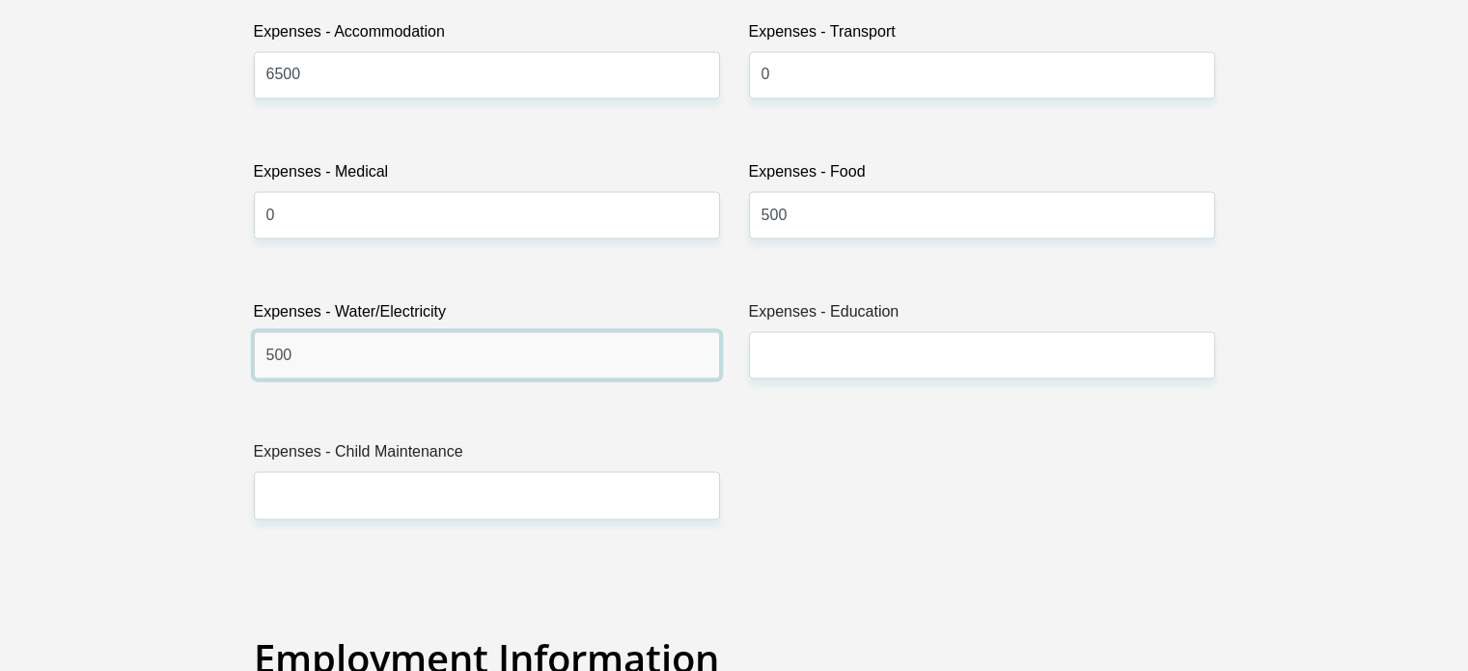
type input "500"
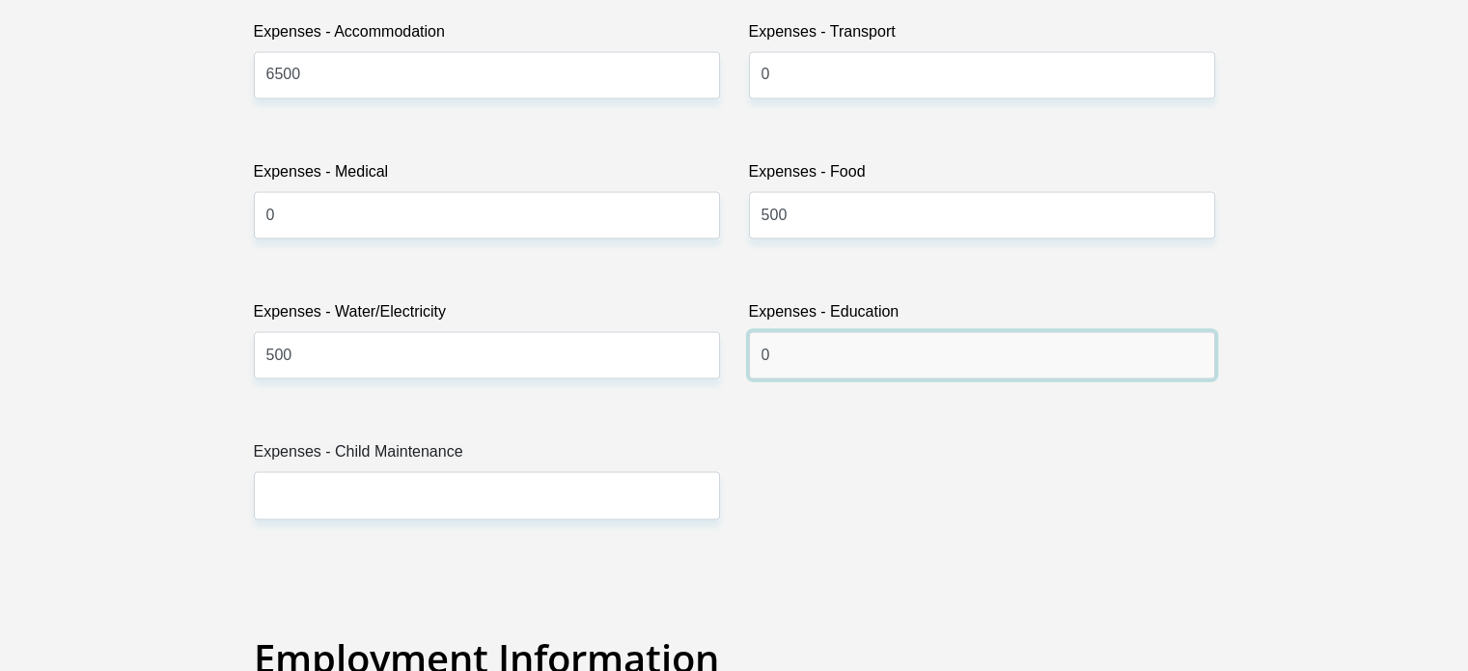
type input "0"
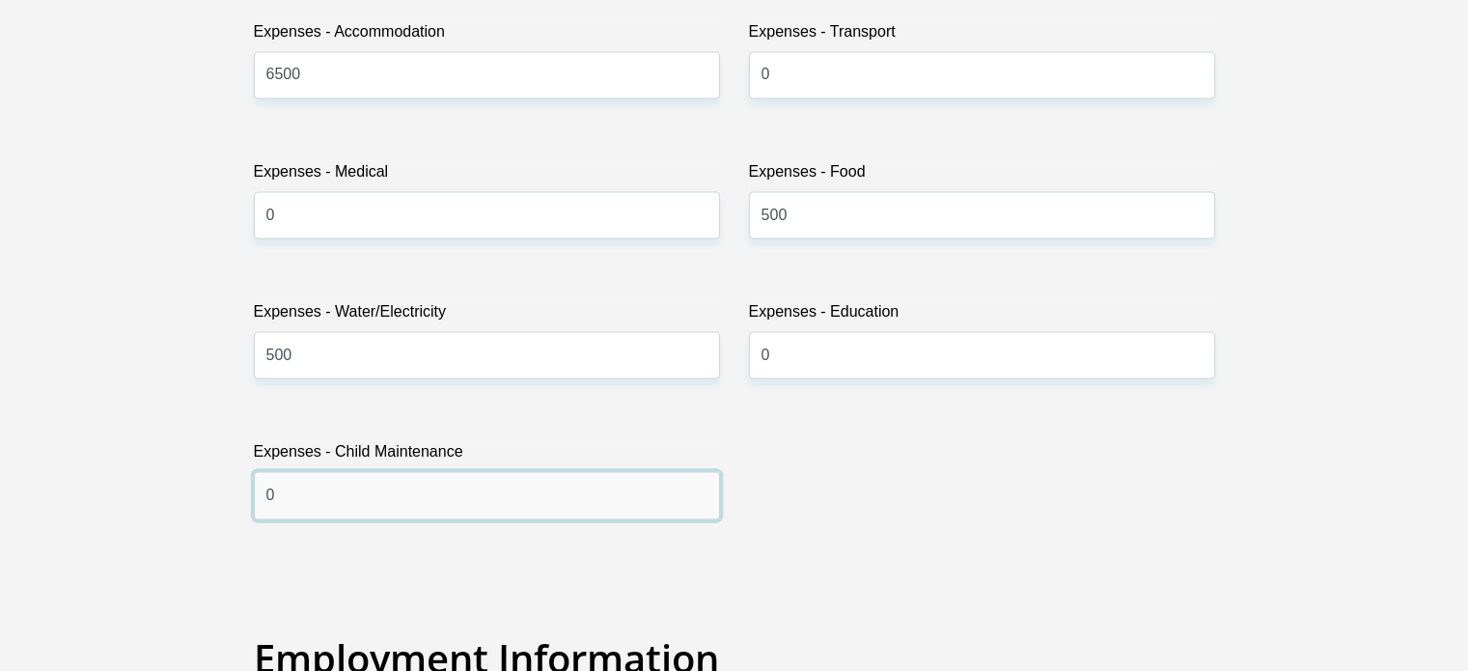
type input "0"
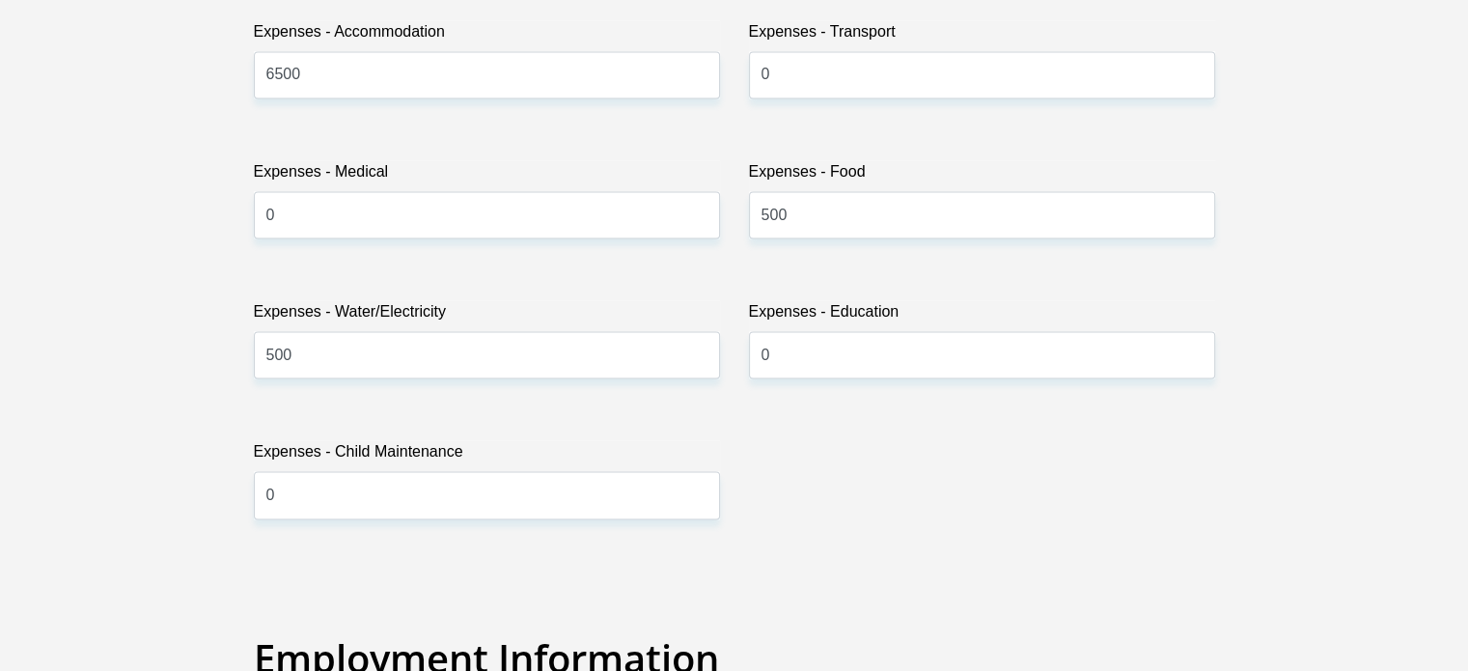
scroll to position [3340, 0]
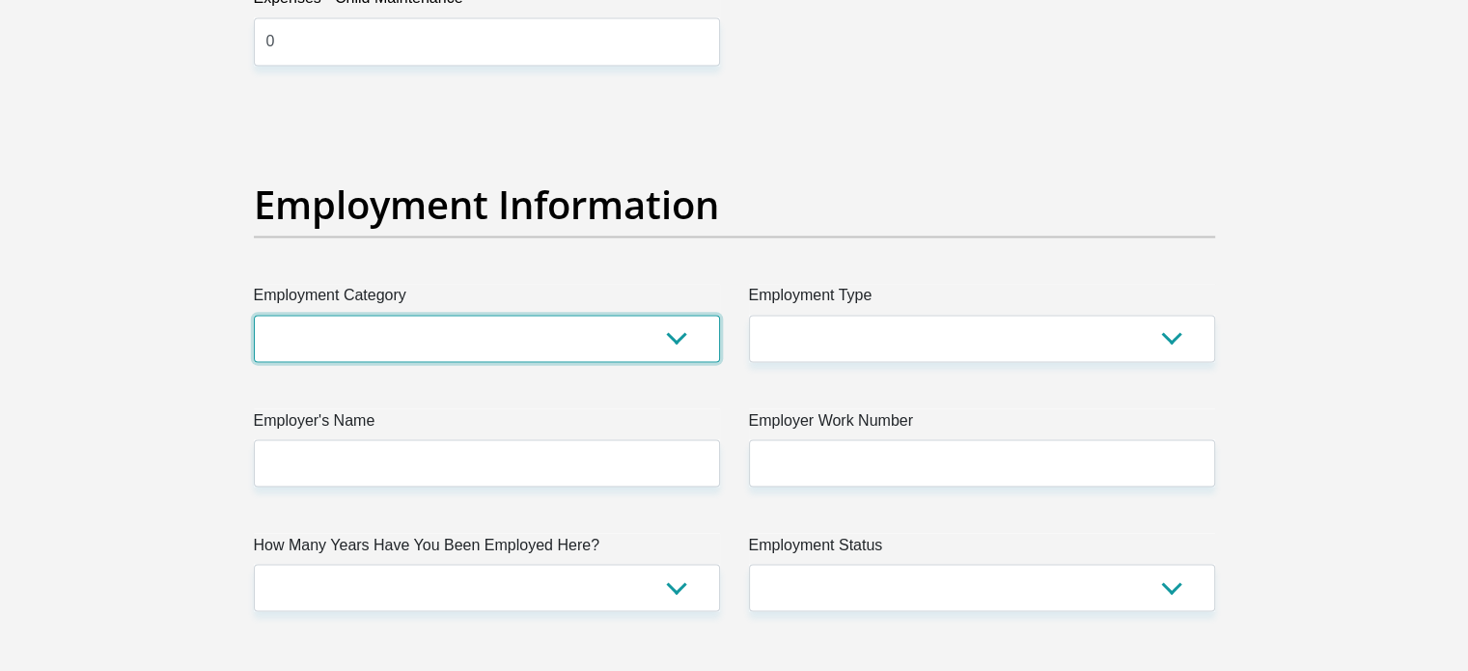
click at [316, 349] on select "AGRICULTURE ALCOHOL & TOBACCO CONSTRUCTION MATERIALS METALLURGY EQUIPMENT FOR R…" at bounding box center [487, 338] width 466 height 47
select select "59"
click at [254, 315] on select "AGRICULTURE ALCOHOL & TOBACCO CONSTRUCTION MATERIALS METALLURGY EQUIPMENT FOR R…" at bounding box center [487, 338] width 466 height 47
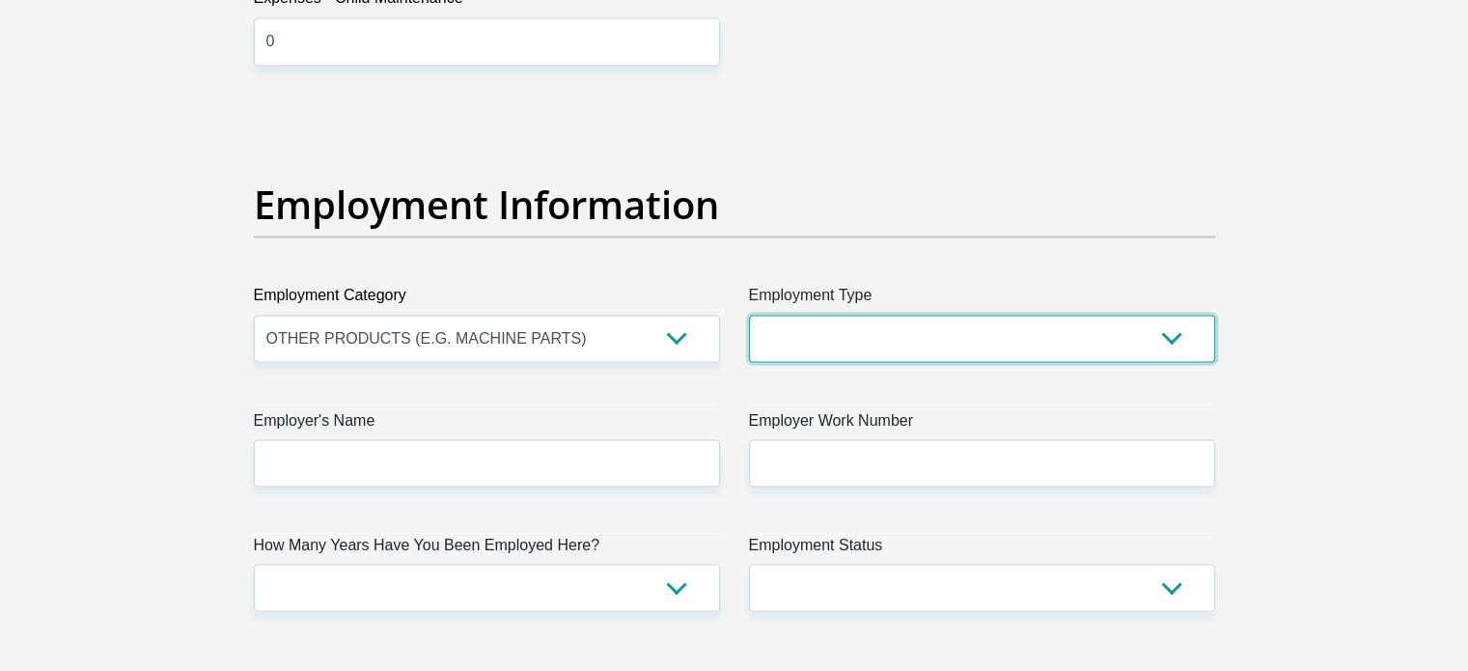
click at [958, 319] on select "College/Lecturer Craft Seller Creative Driver Executive Farmer Forces - Non Com…" at bounding box center [982, 338] width 466 height 47
select select "Production/Manufacturing"
click at [749, 315] on select "College/Lecturer Craft Seller Creative Driver Executive Farmer Forces - Non Com…" at bounding box center [982, 338] width 466 height 47
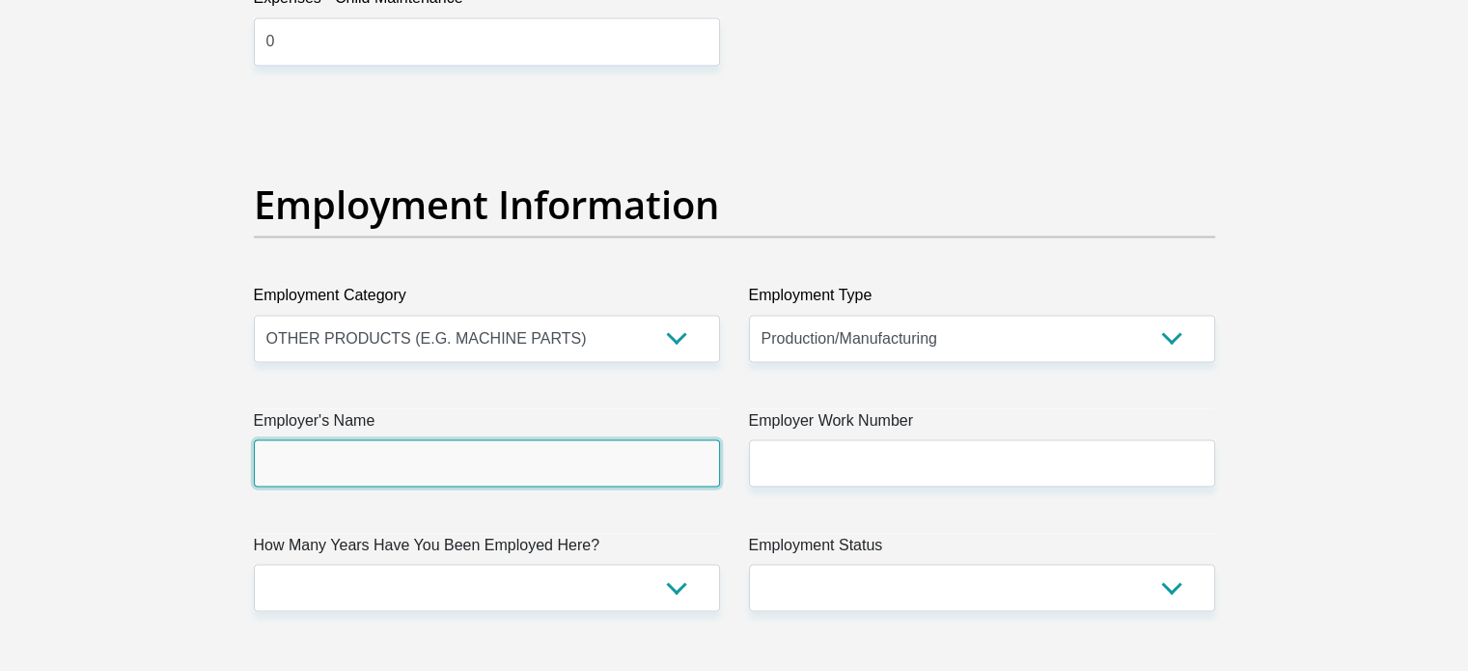
click at [417, 439] on input "Employer's Name" at bounding box center [487, 462] width 466 height 47
type input "nsilabel"
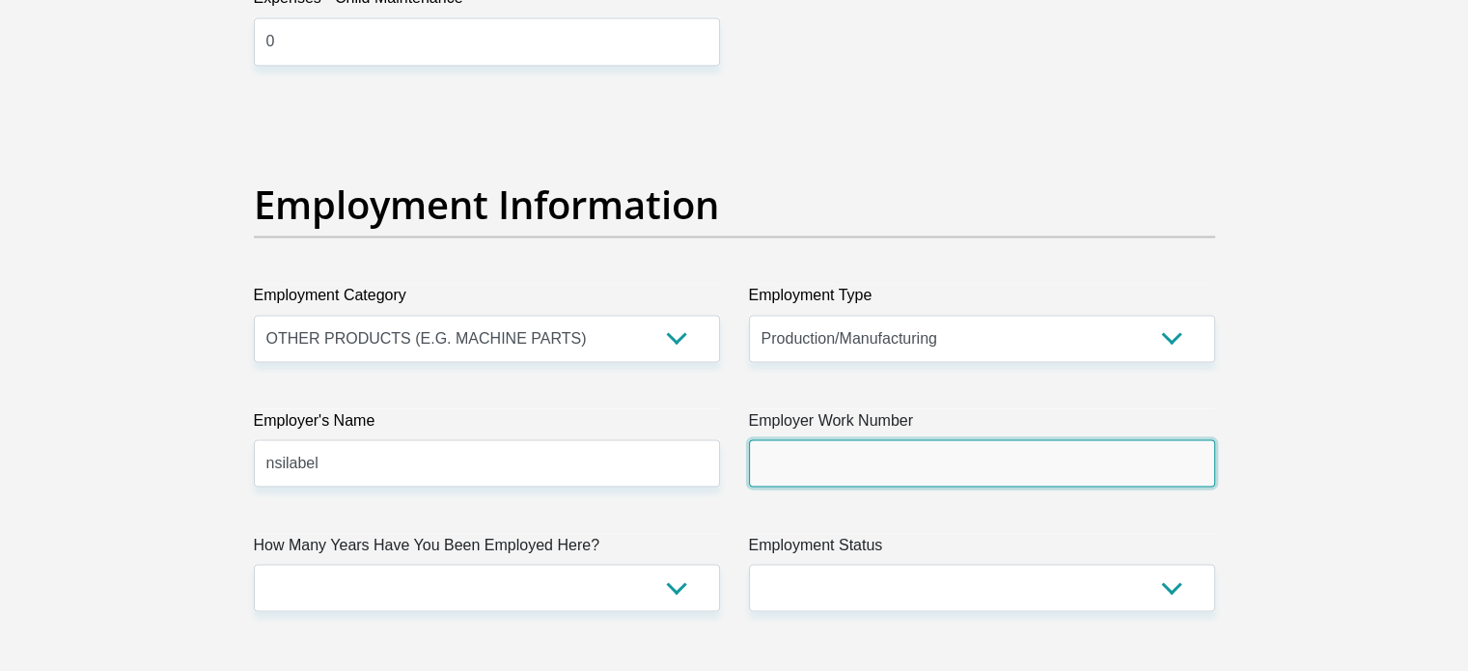
click at [784, 447] on input "Employer Work Number" at bounding box center [982, 462] width 466 height 47
type input "0113052265"
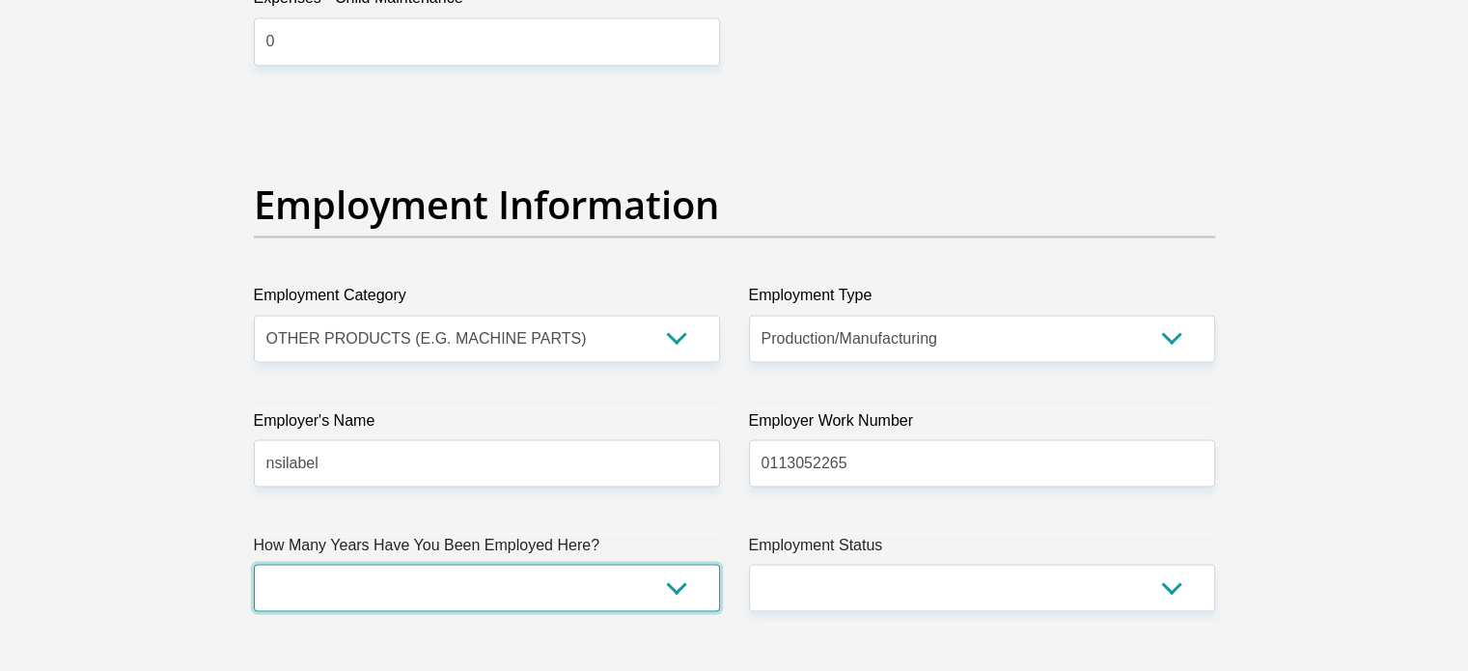
click at [606, 595] on select "less than 1 year 1-3 years 3-5 years 5+ years" at bounding box center [487, 587] width 466 height 47
select select "24"
click at [254, 564] on select "less than 1 year 1-3 years 3-5 years 5+ years" at bounding box center [487, 587] width 466 height 47
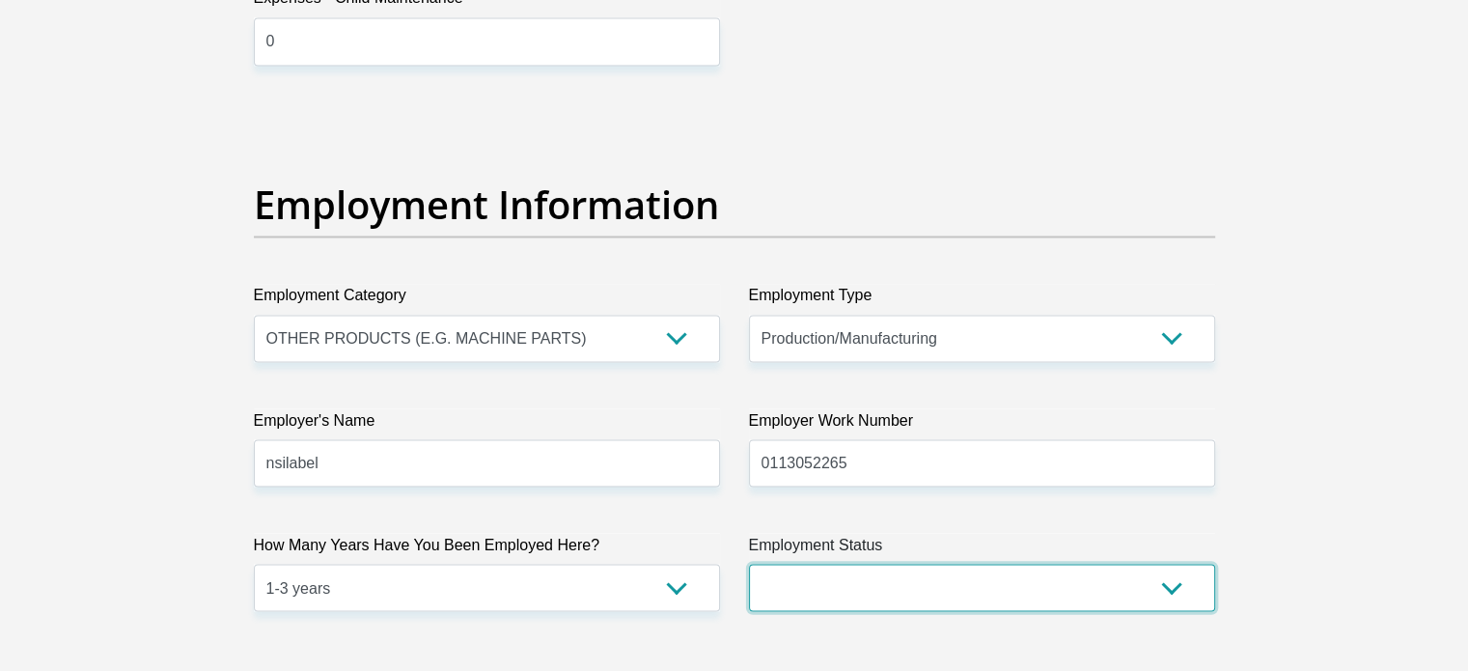
click at [949, 588] on select "Permanent/Full-time Part-time/Casual Contract Worker Self-Employed Housewife Re…" at bounding box center [982, 587] width 466 height 47
select select "1"
click at [749, 564] on select "Permanent/Full-time Part-time/Casual Contract Worker Self-Employed Housewife Re…" at bounding box center [982, 587] width 466 height 47
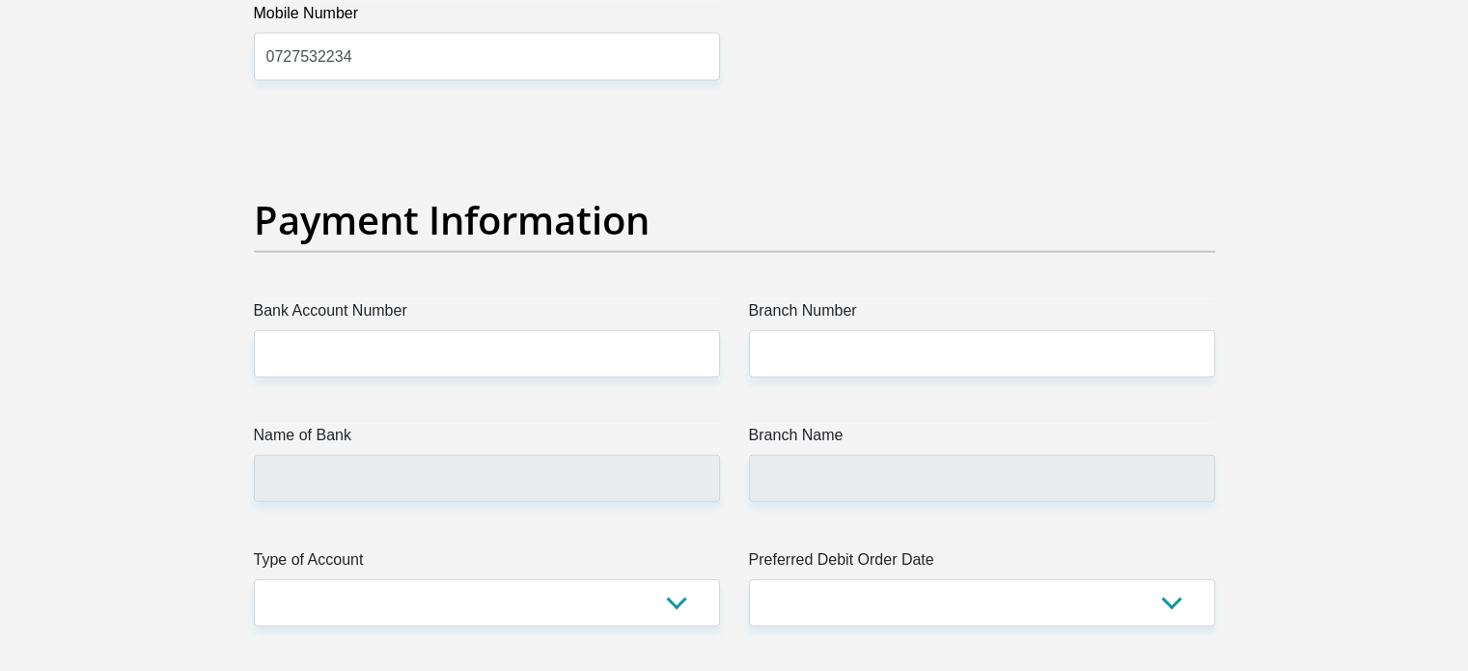
scroll to position [4293, 0]
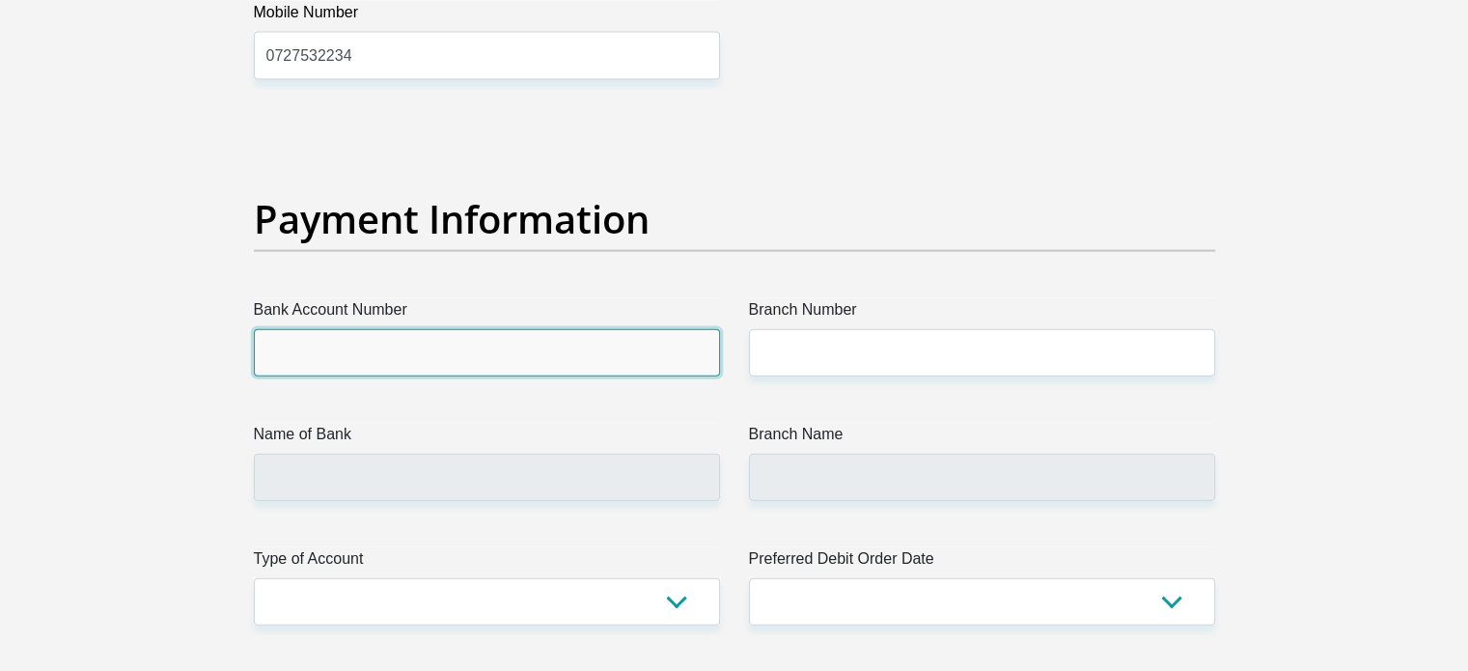
click at [614, 331] on input "Bank Account Number" at bounding box center [487, 352] width 466 height 47
type input "2117156491"
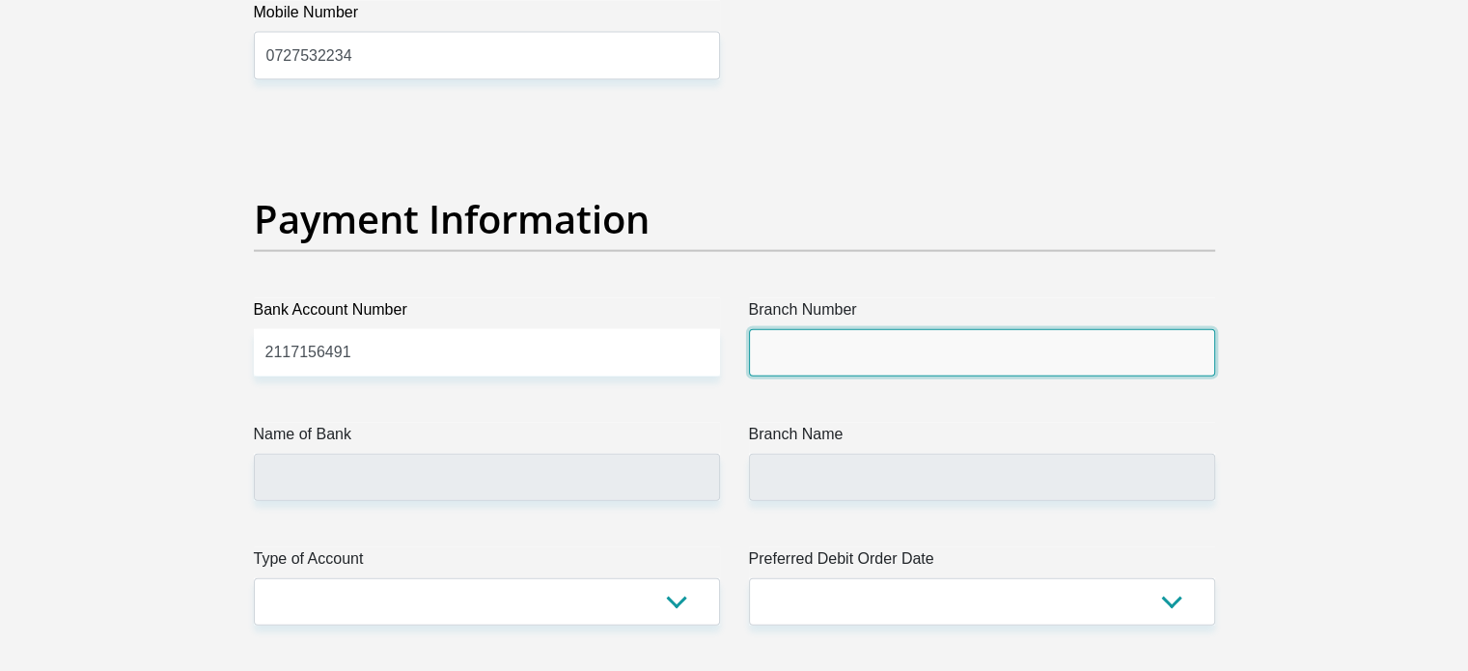
click at [886, 329] on input "Branch Number" at bounding box center [982, 352] width 466 height 47
type input "470010"
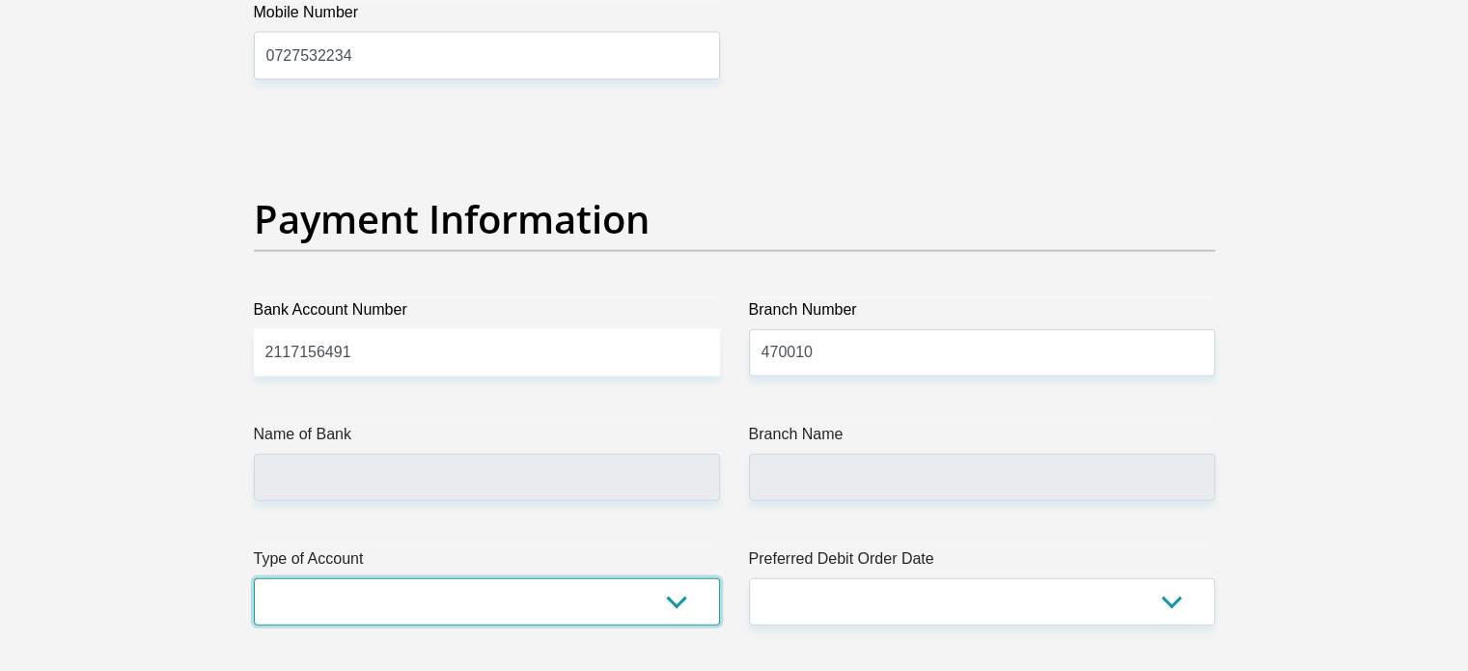
click at [576, 586] on select "Cheque Savings" at bounding box center [487, 601] width 466 height 47
type input "CAPITEC BANK LIMITED"
type input "CAPITEC BANK CPC"
select select "SAV"
click at [254, 578] on select "Cheque Savings" at bounding box center [487, 601] width 466 height 47
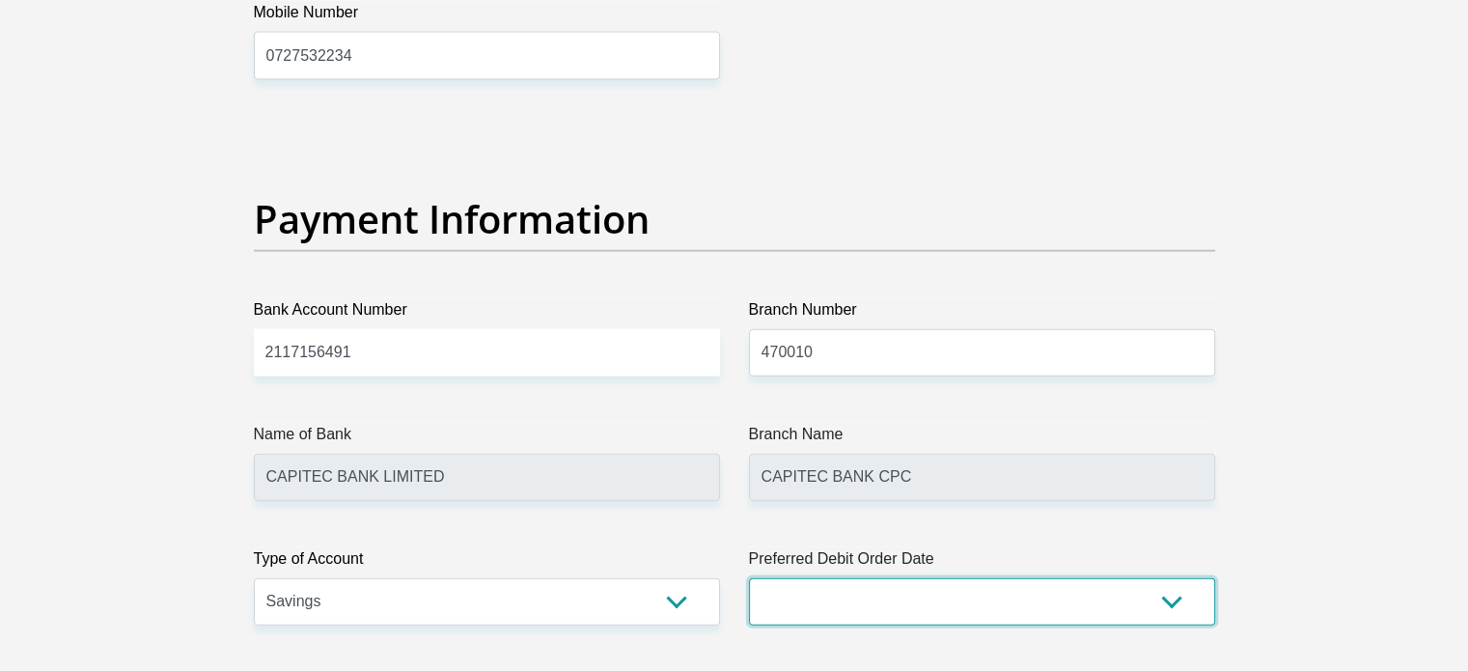
click at [990, 582] on select "1st 2nd 3rd 4th 5th 7th 18th 19th 20th 21st 22nd 23rd 24th 25th 26th 27th 28th …" at bounding box center [982, 601] width 466 height 47
select select "26"
click at [749, 578] on select "1st 2nd 3rd 4th 5th 7th 18th 19th 20th 21st 22nd 23rd 24th 25th 26th 27th 28th …" at bounding box center [982, 601] width 466 height 47
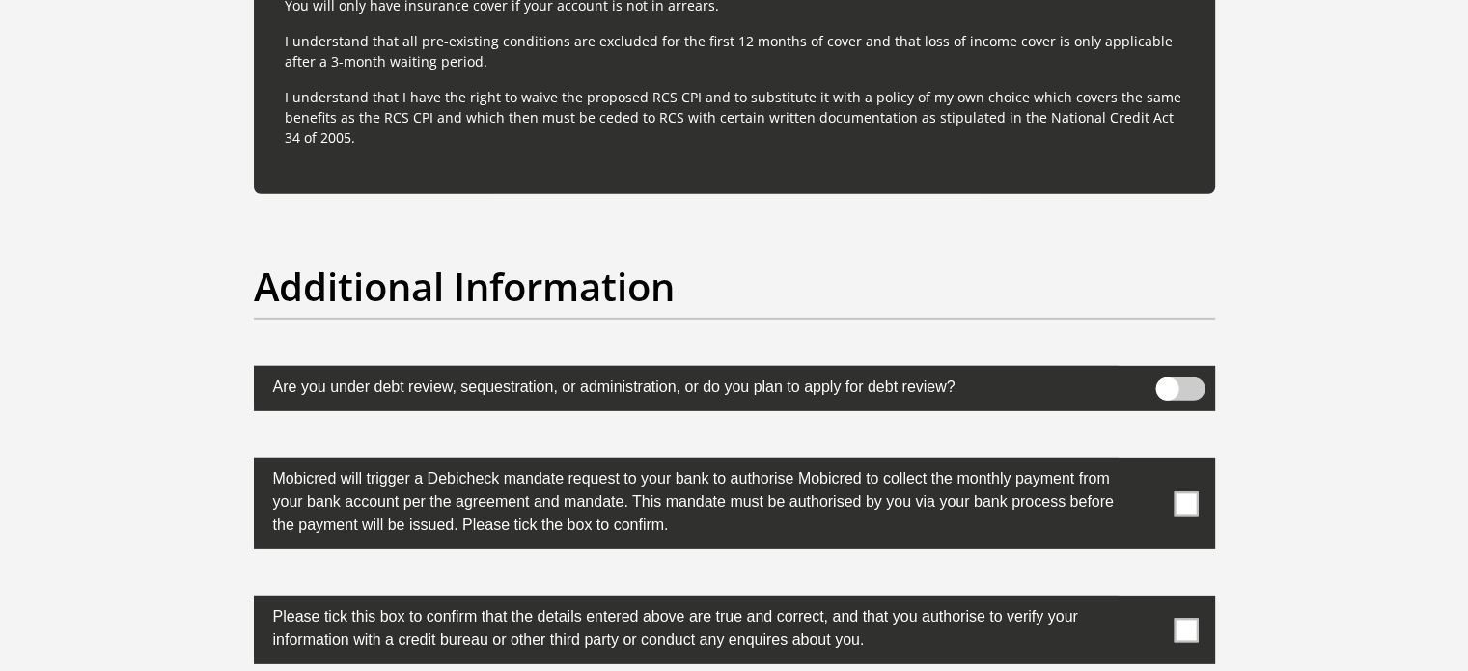
scroll to position [5798, 0]
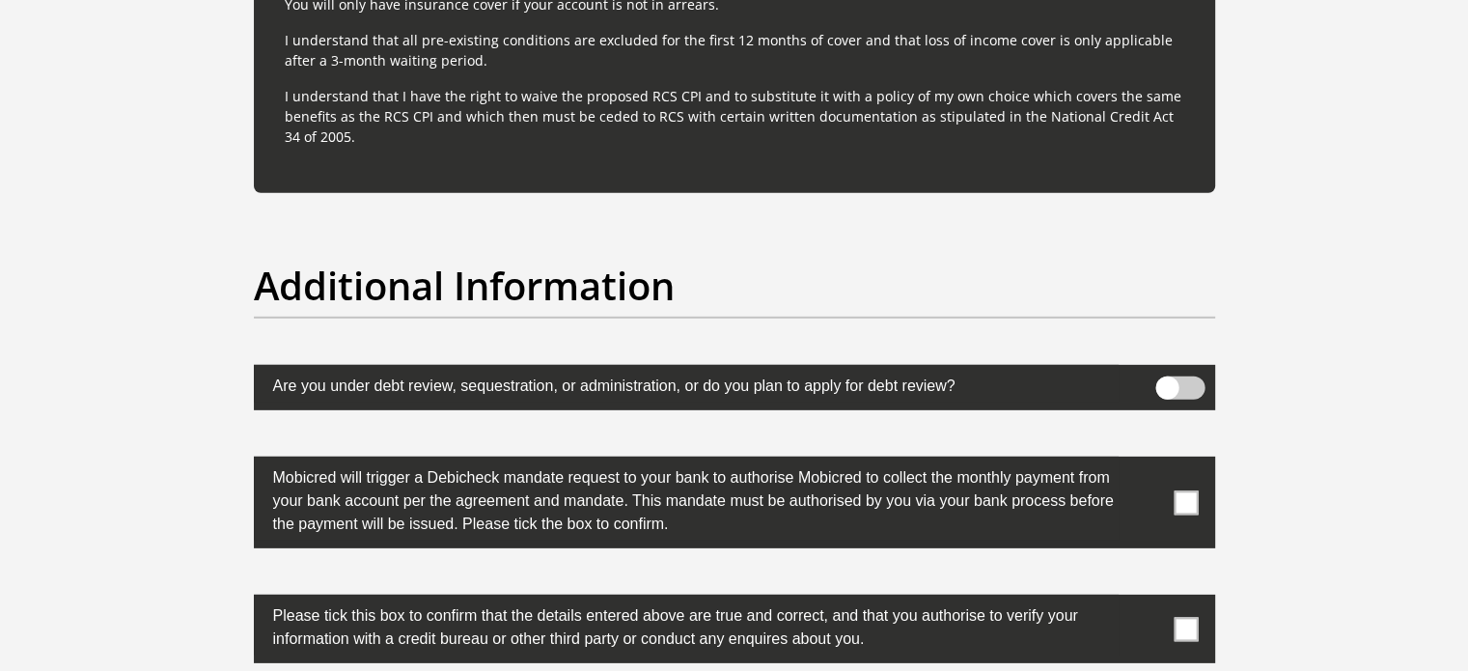
click at [1181, 496] on span at bounding box center [1186, 502] width 24 height 24
click at [1148, 461] on input "checkbox" at bounding box center [1148, 461] width 0 height 0
click at [1191, 620] on span at bounding box center [1186, 629] width 24 height 24
click at [1148, 599] on input "checkbox" at bounding box center [1148, 599] width 0 height 0
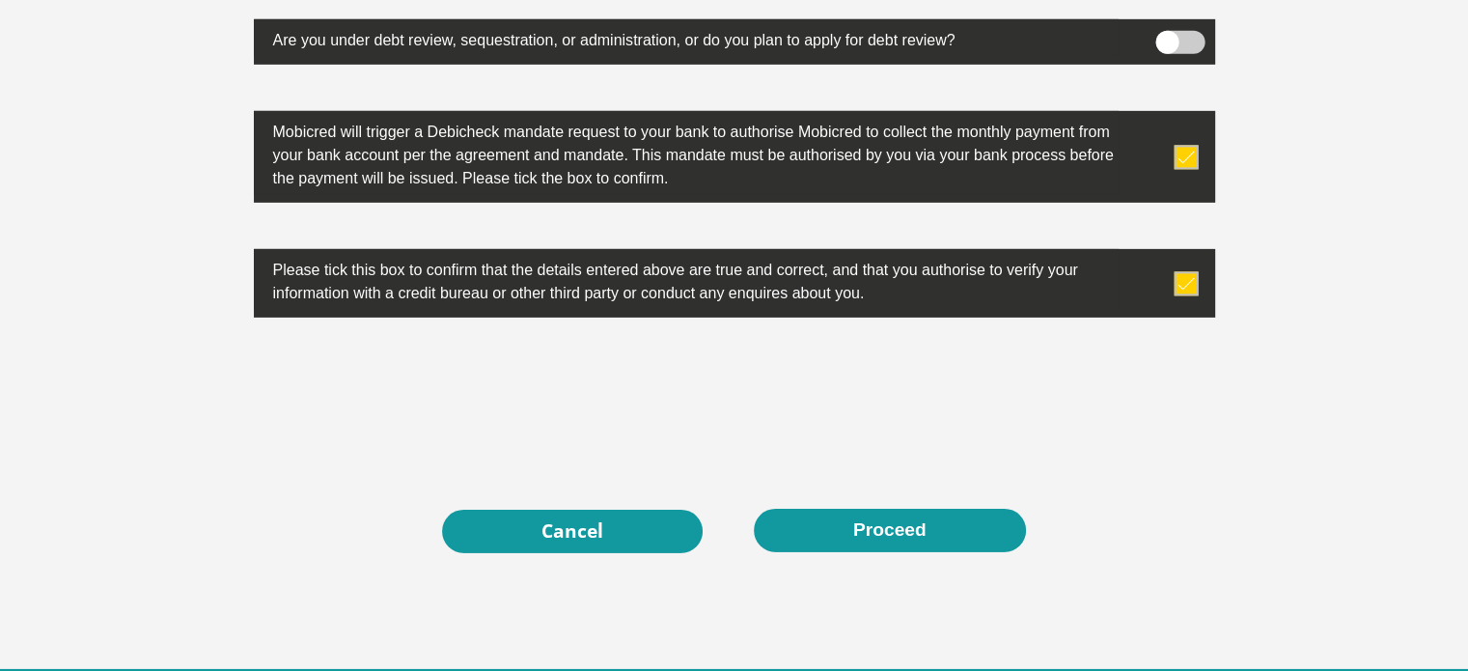
scroll to position [6145, 0]
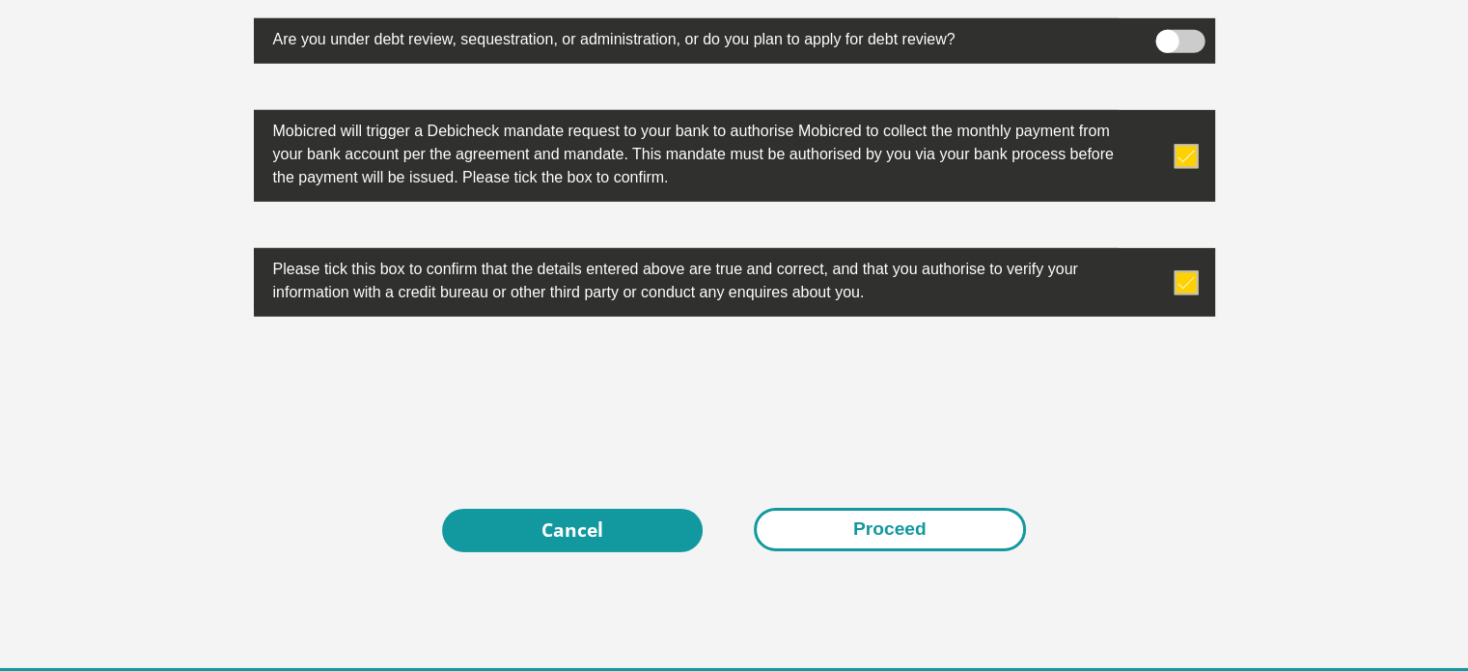
click at [861, 532] on button "Proceed" at bounding box center [890, 529] width 272 height 43
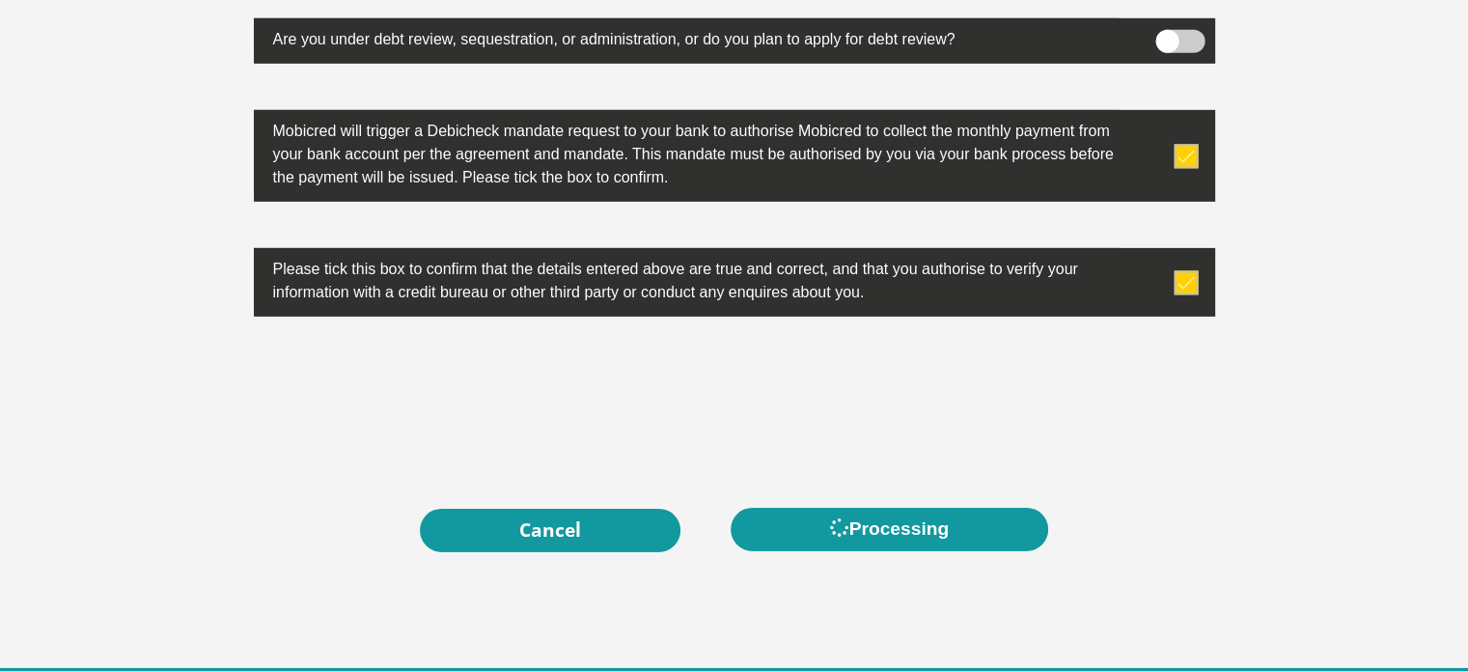
scroll to position [0, 0]
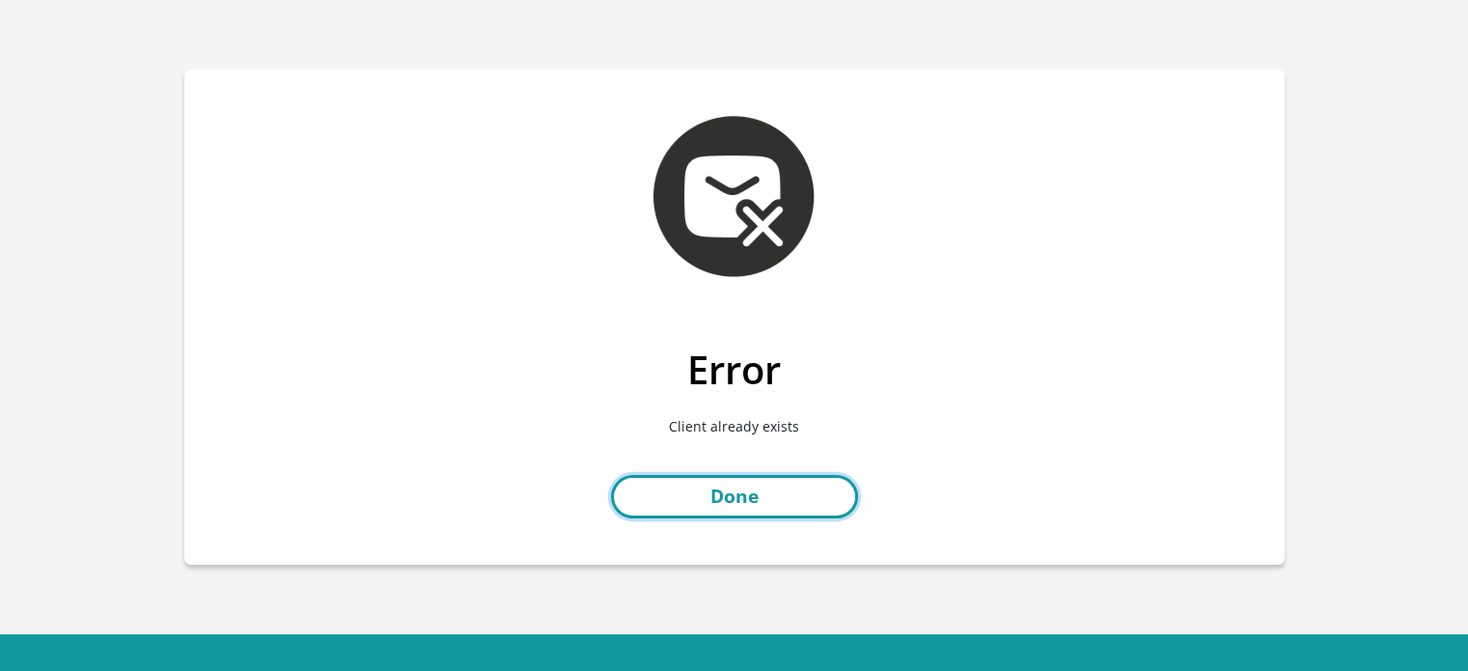
click at [788, 501] on link "Done" at bounding box center [734, 496] width 247 height 43
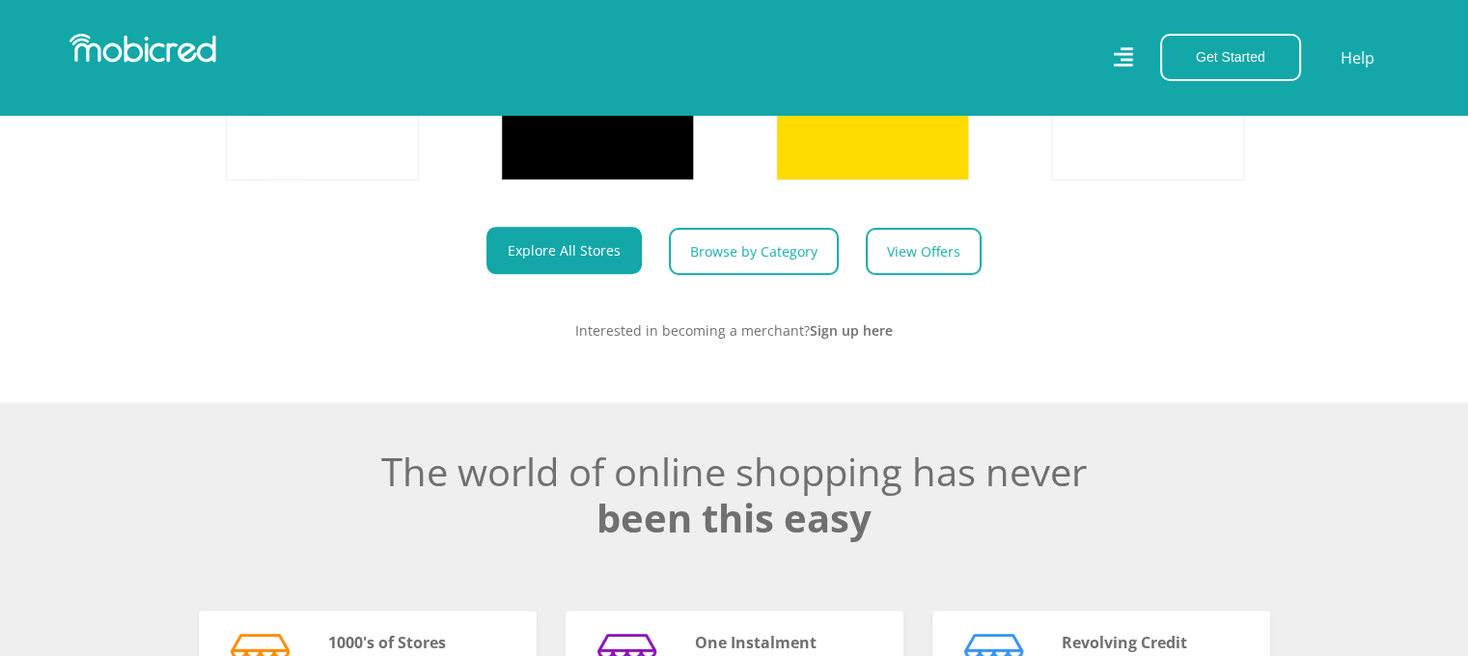
scroll to position [965, 0]
click at [105, 41] on img at bounding box center [142, 48] width 147 height 29
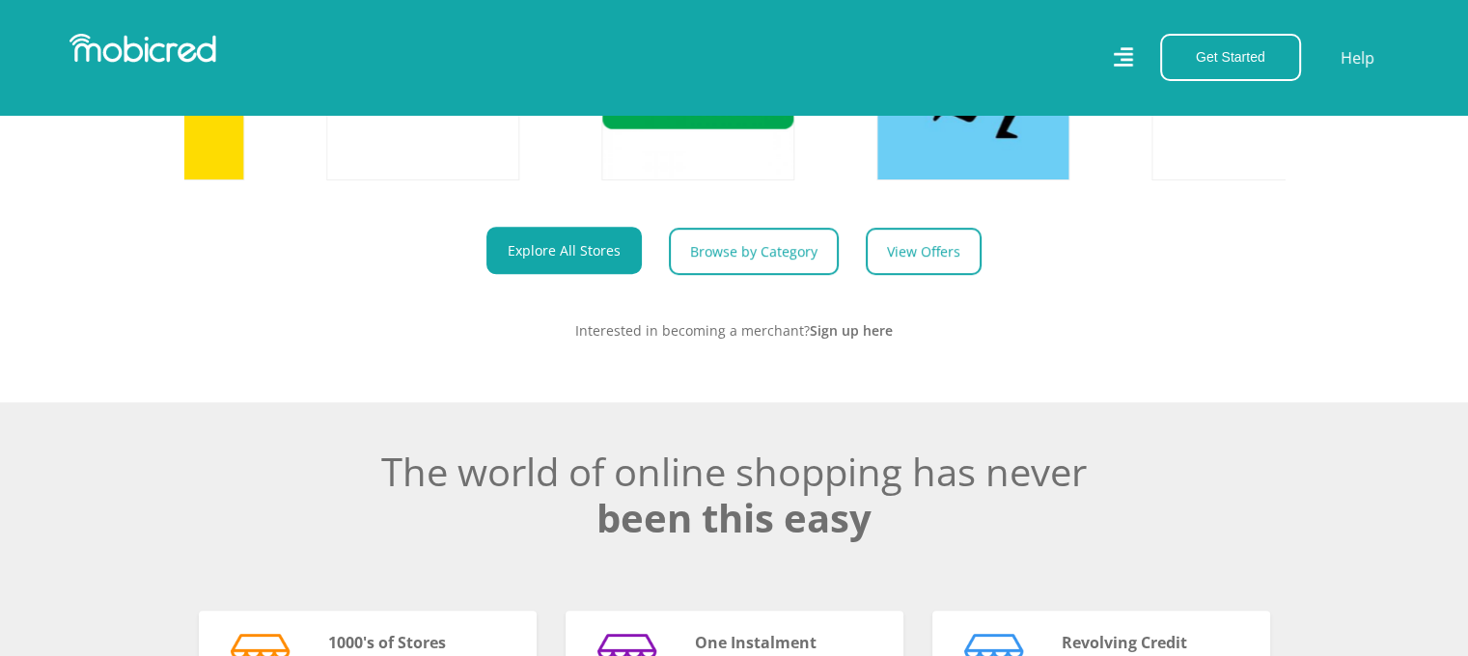
scroll to position [0, 2446]
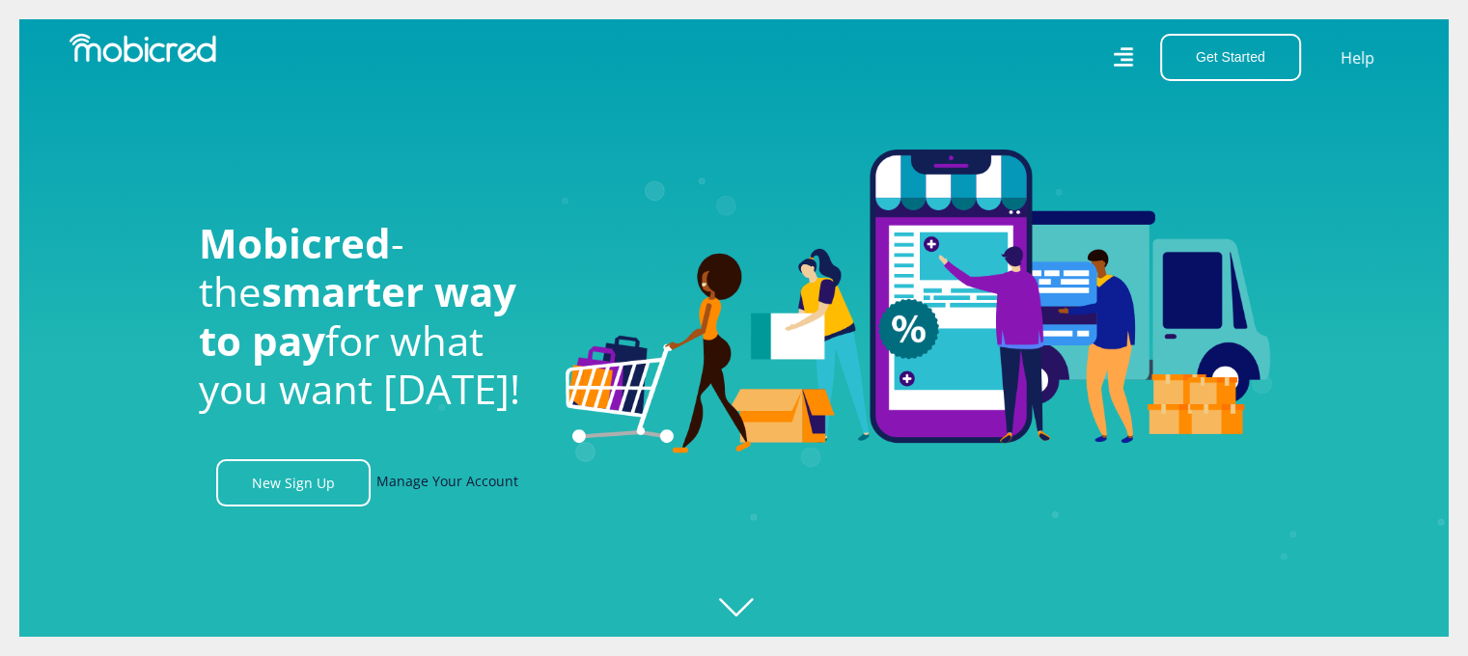
click at [504, 487] on link "Manage Your Account" at bounding box center [447, 482] width 142 height 47
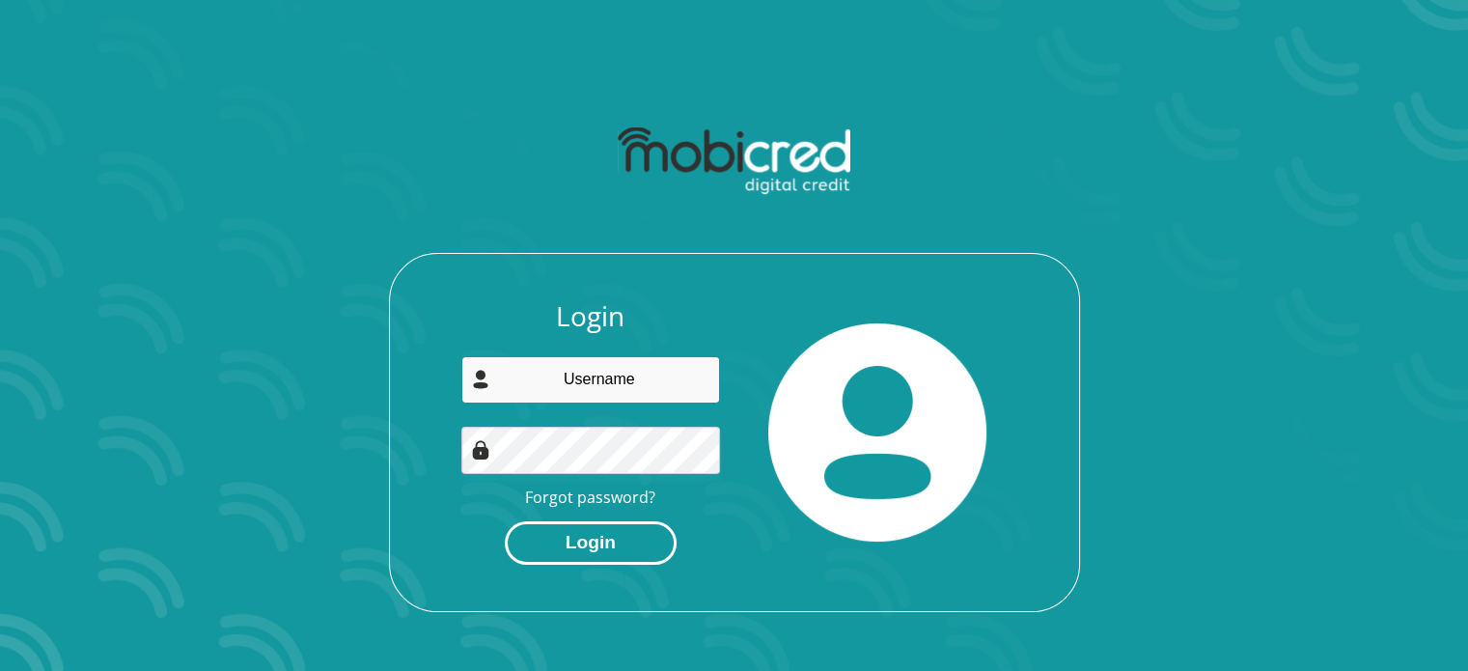
type input "[EMAIL_ADDRESS][DOMAIN_NAME]"
click at [610, 548] on button "Login" at bounding box center [591, 542] width 172 height 43
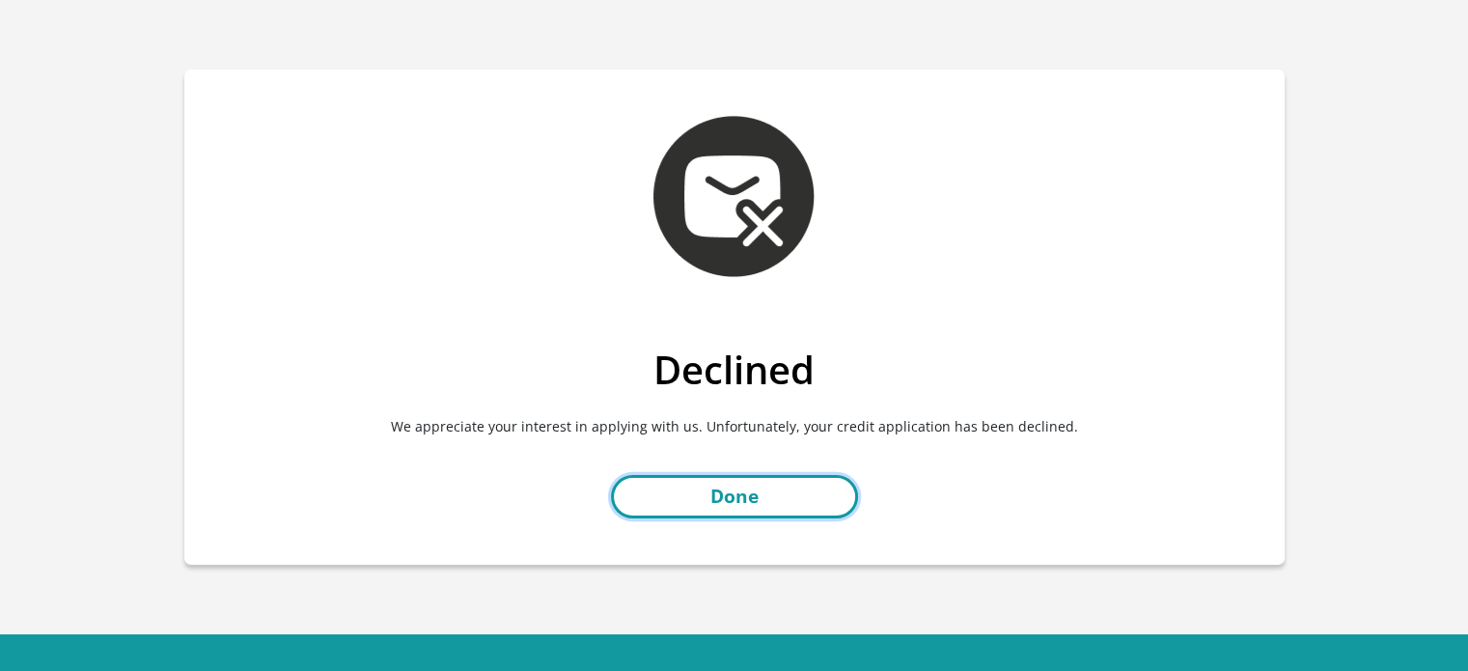
click at [741, 497] on link "Done" at bounding box center [734, 496] width 247 height 43
